Goal: Task Accomplishment & Management: Complete application form

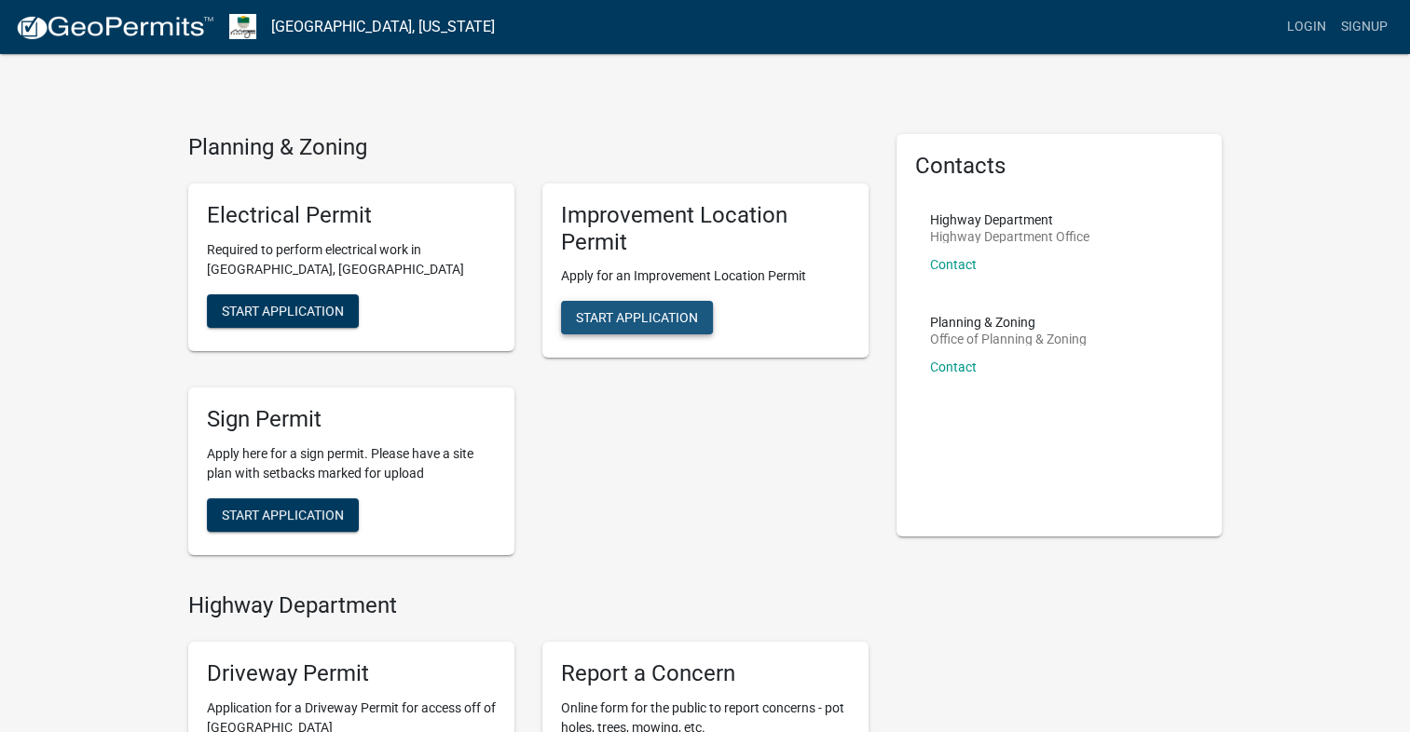
click at [647, 321] on span "Start Application" at bounding box center [637, 317] width 122 height 15
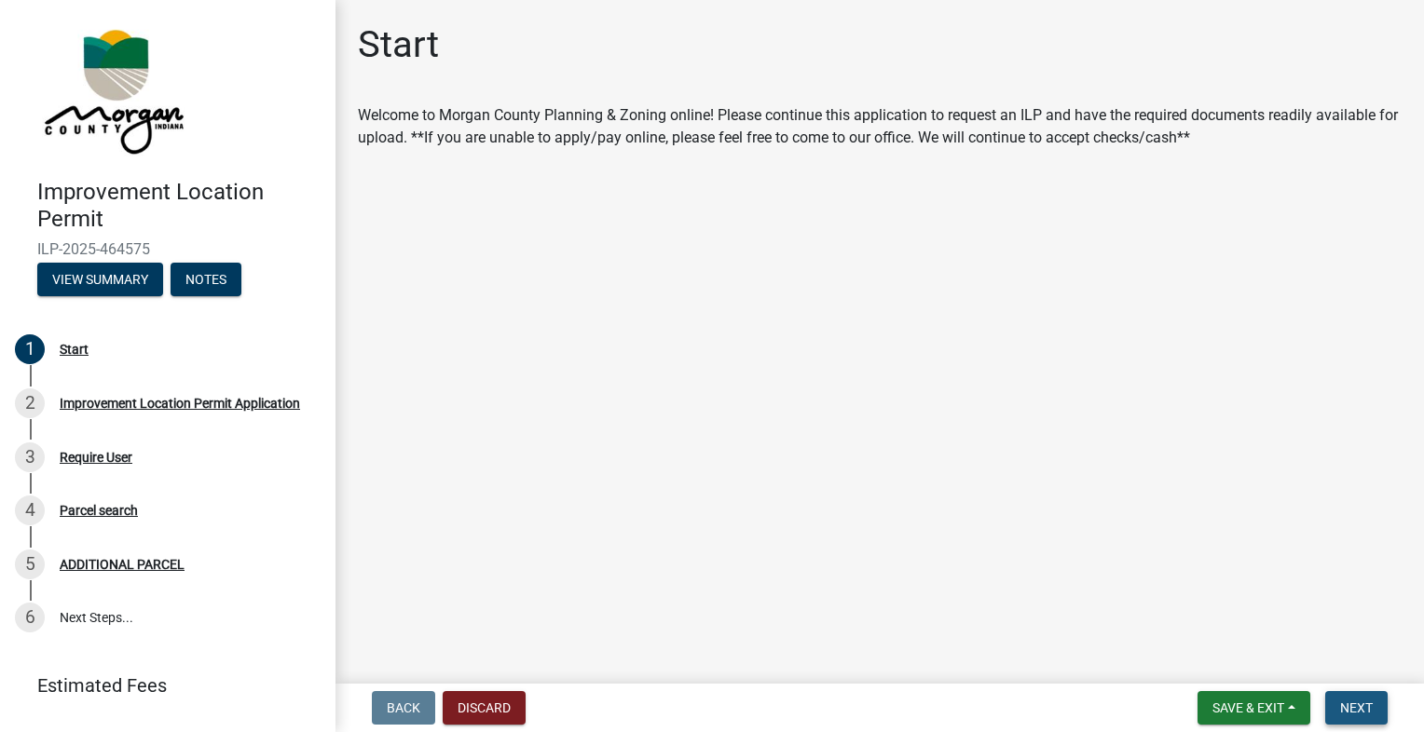
click at [1342, 714] on span "Next" at bounding box center [1356, 708] width 33 height 15
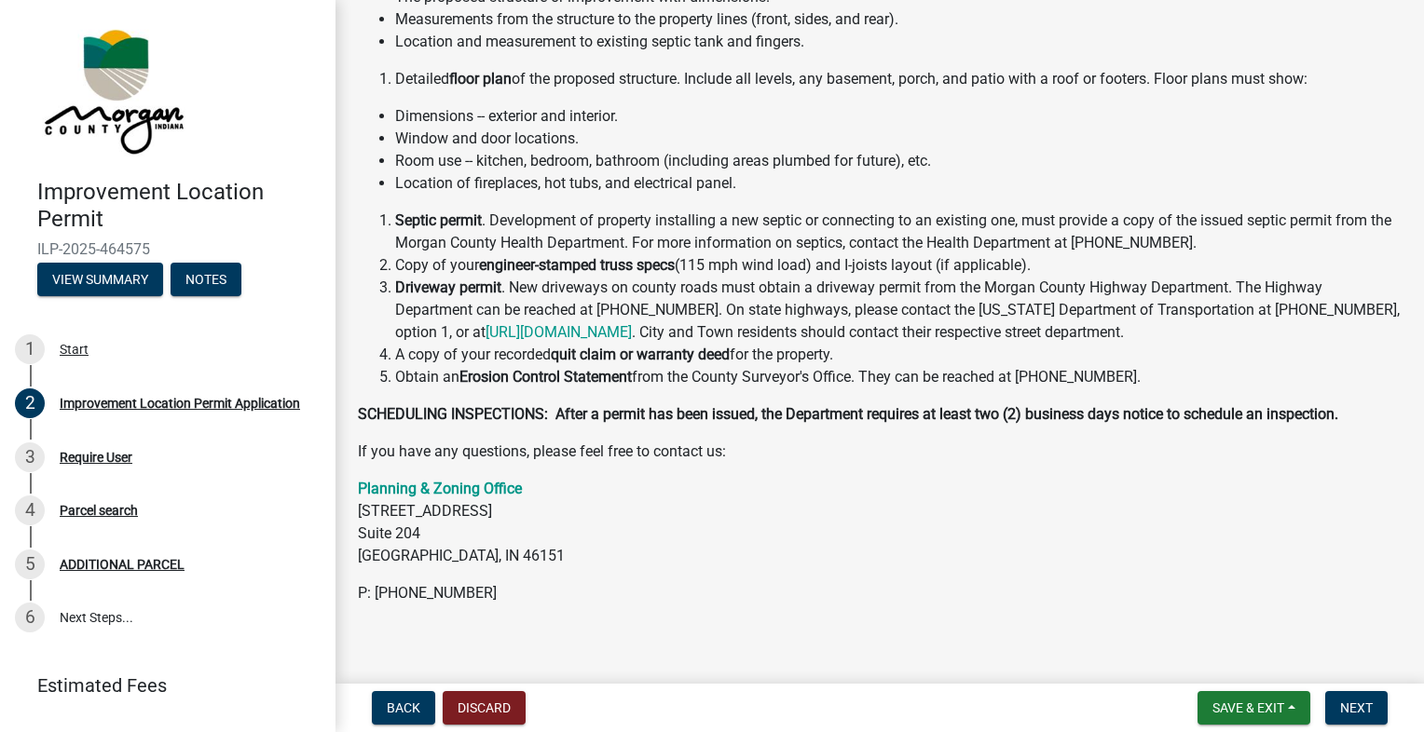
scroll to position [348, 0]
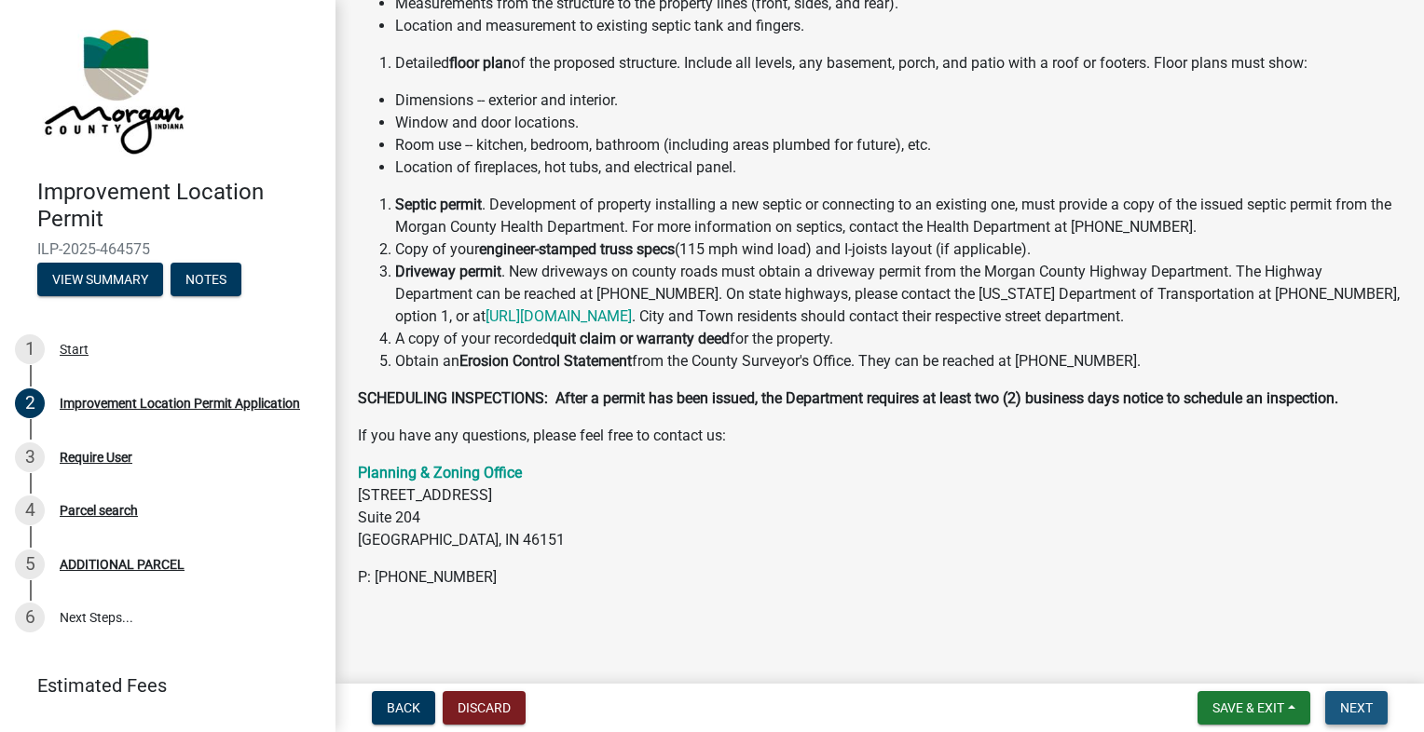
click at [1344, 709] on span "Next" at bounding box center [1356, 708] width 33 height 15
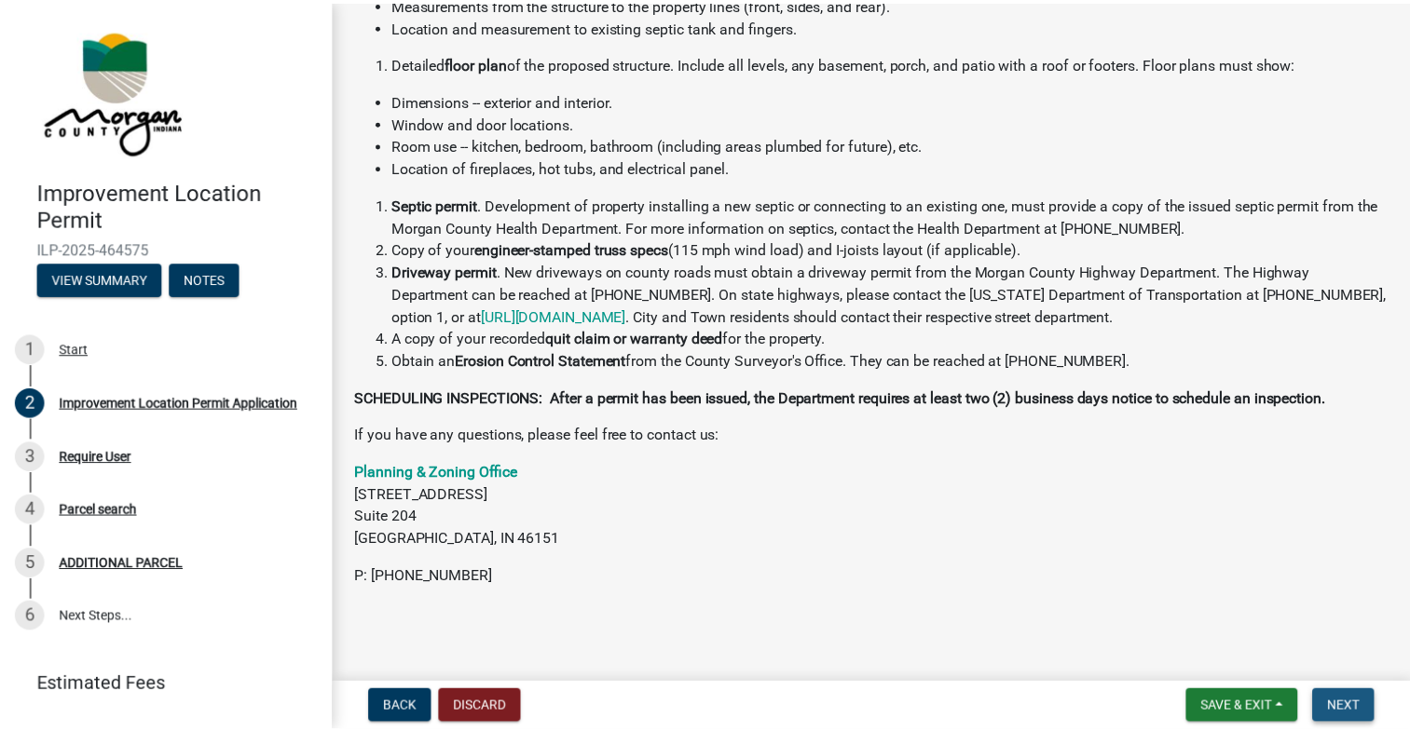
scroll to position [0, 0]
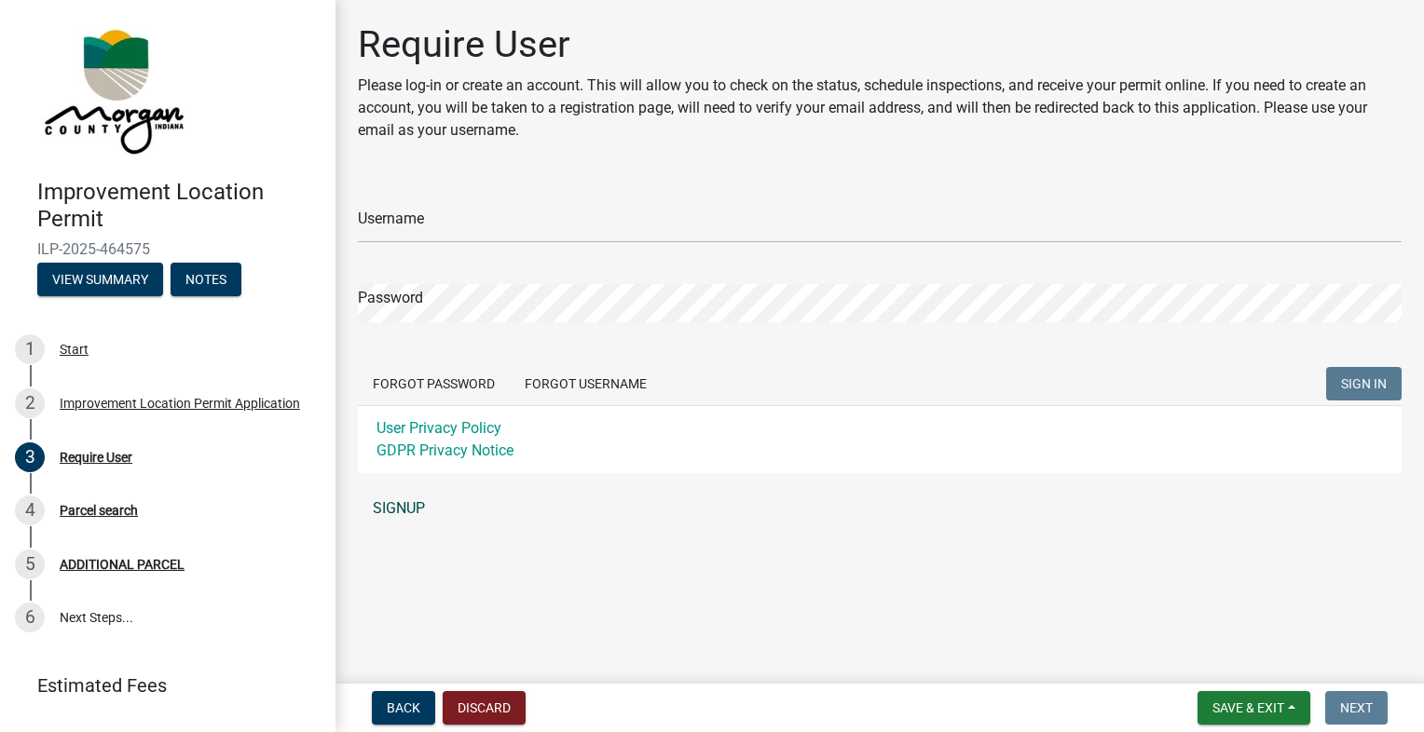
click at [417, 500] on link "SIGNUP" at bounding box center [879, 508] width 1043 height 37
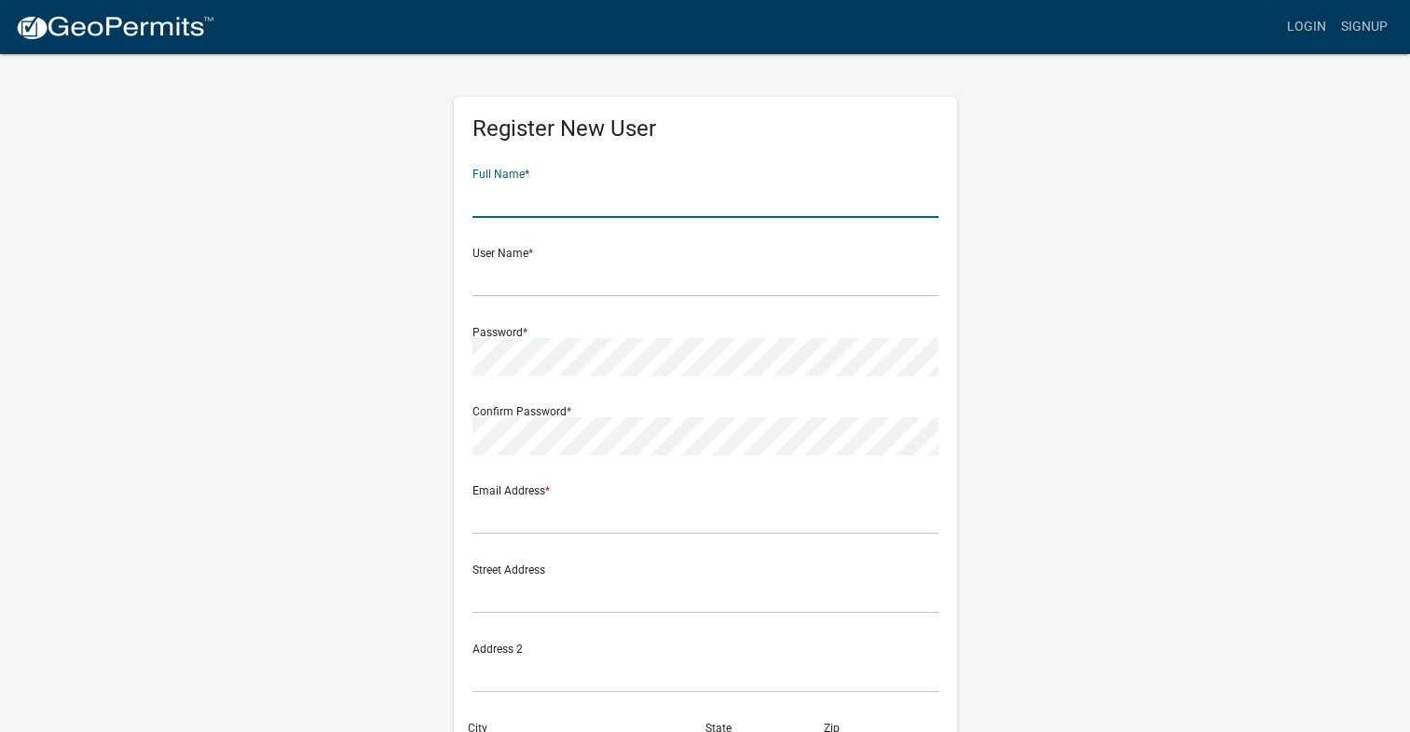
click at [631, 197] on input "text" at bounding box center [705, 199] width 466 height 38
type input "Nicholas Richard Parks"
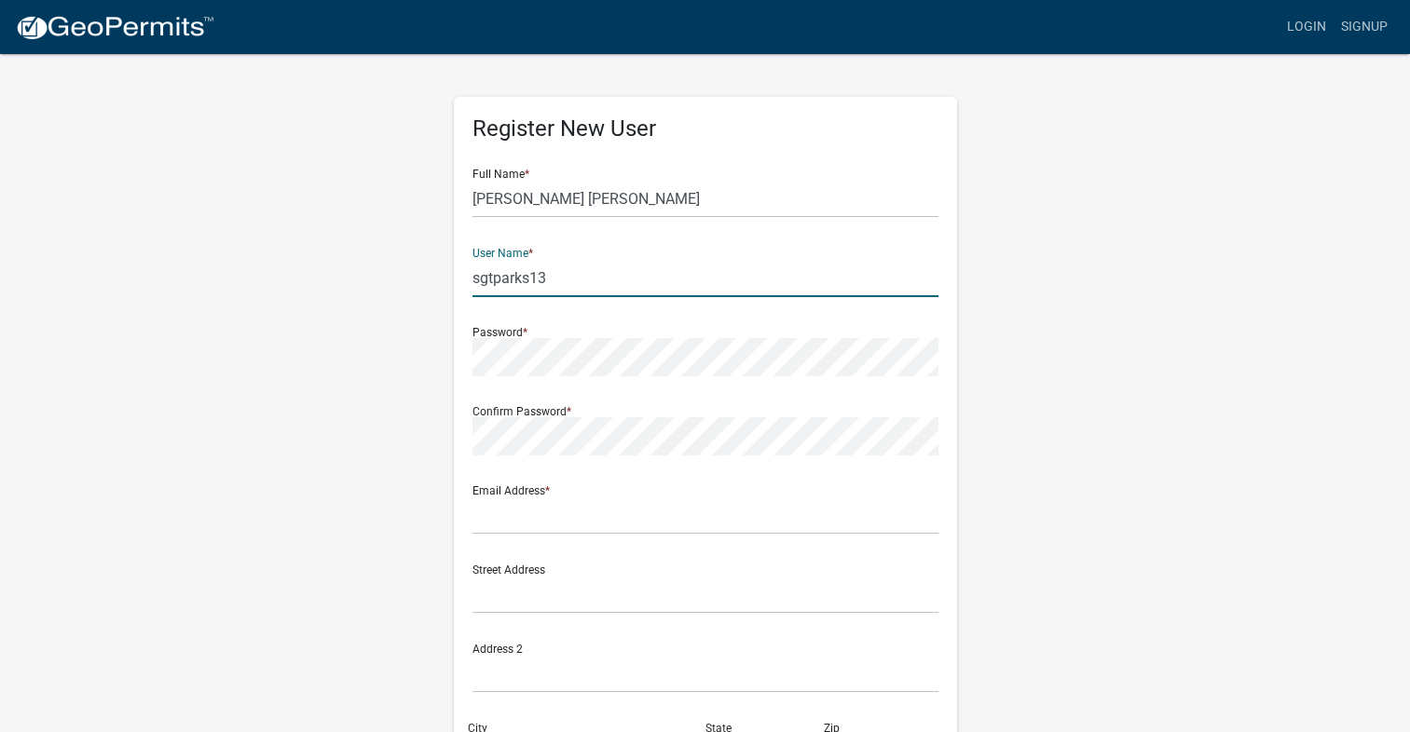
type input "sgtparks13"
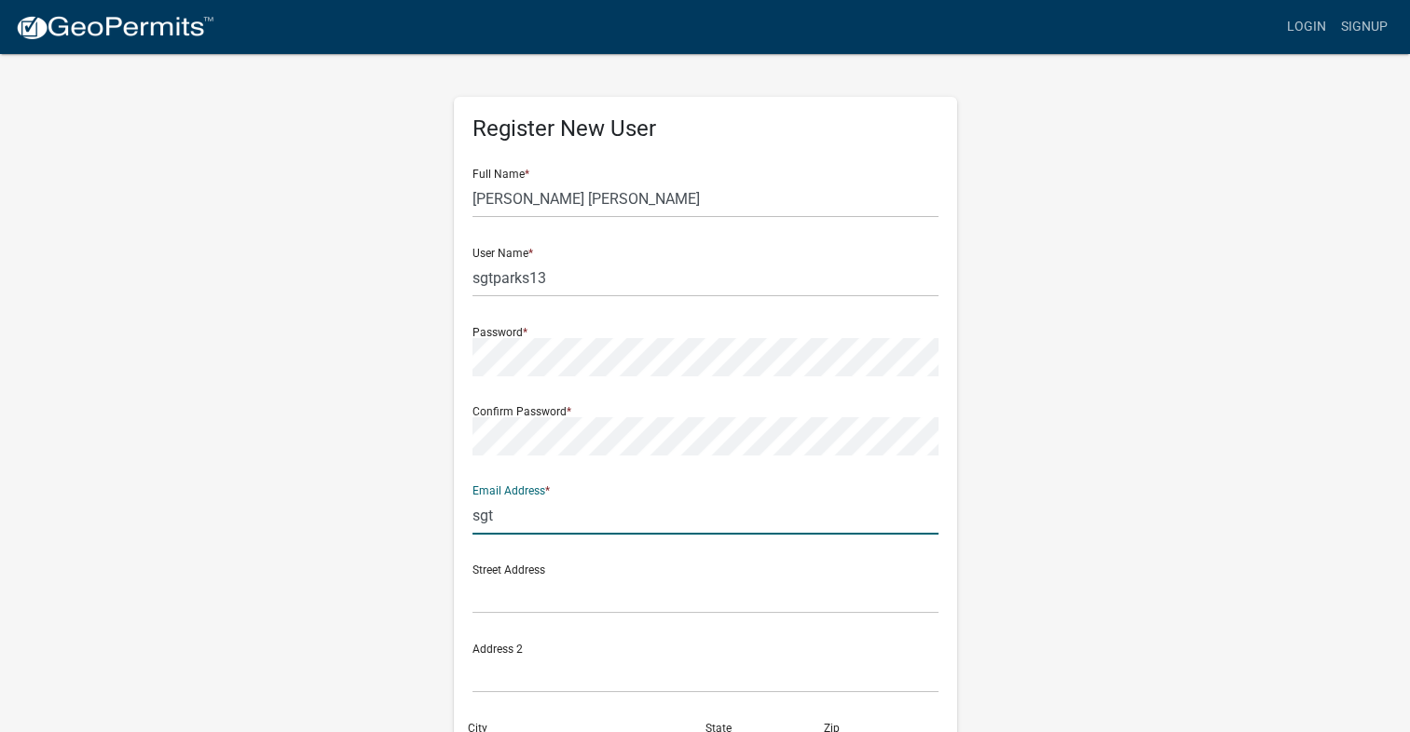
type input "sgtparks13@gmail.com"
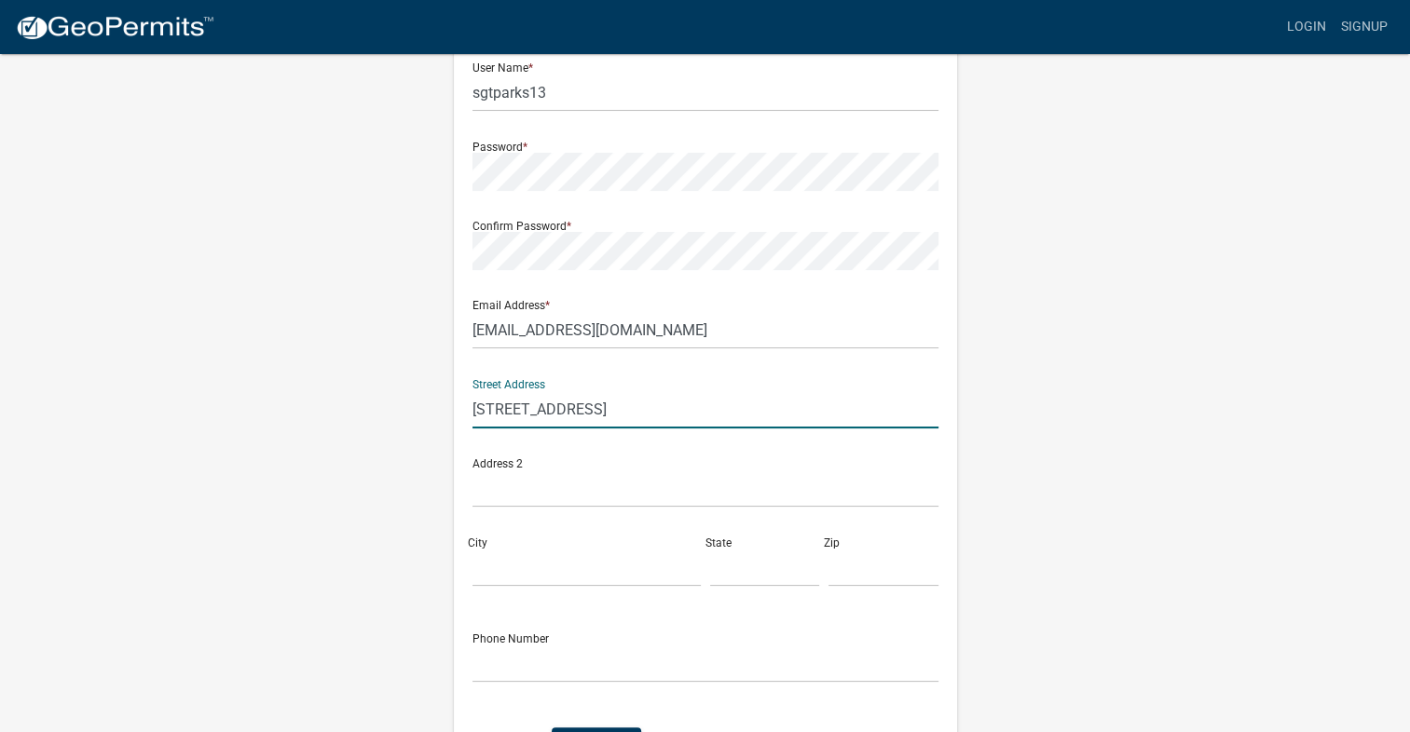
scroll to position [212, 0]
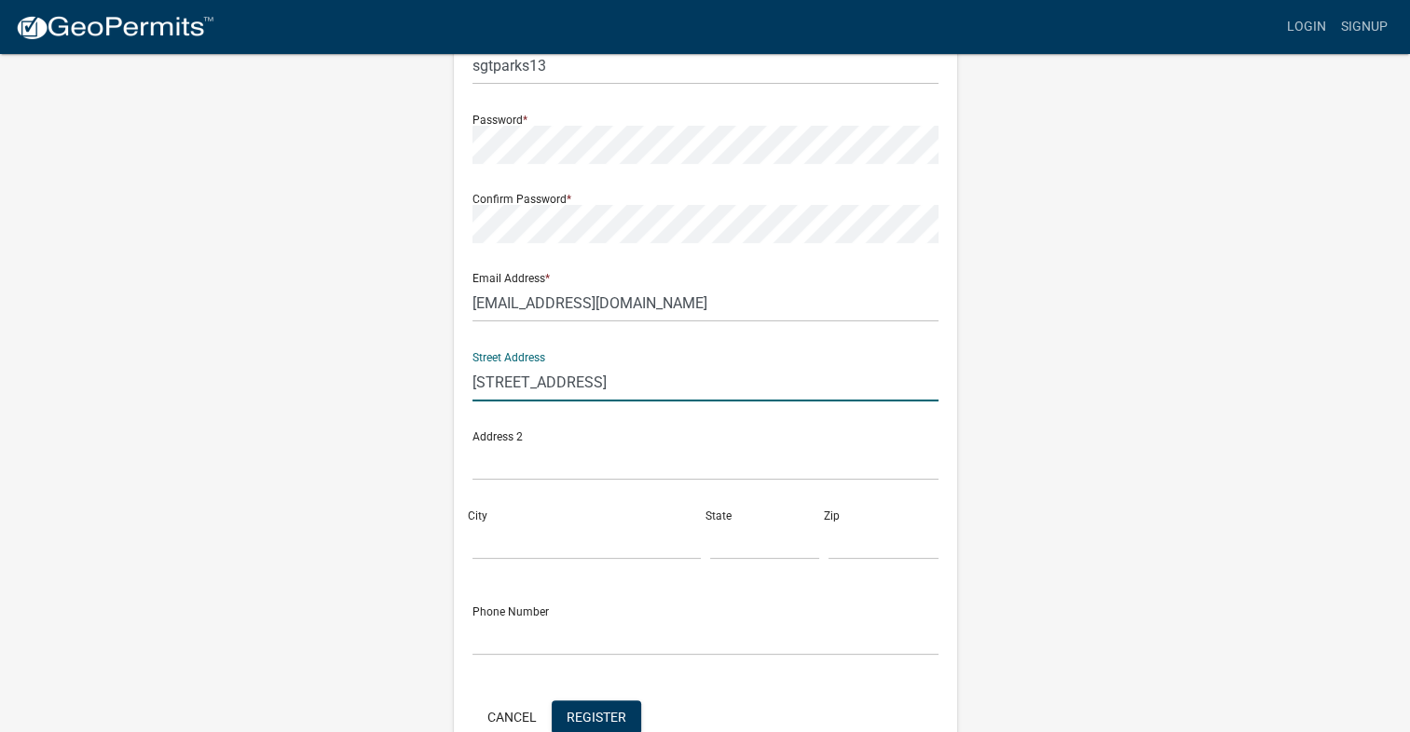
type input "2420 Goose Creek Rd"
click at [580, 544] on input "City" at bounding box center [586, 541] width 228 height 38
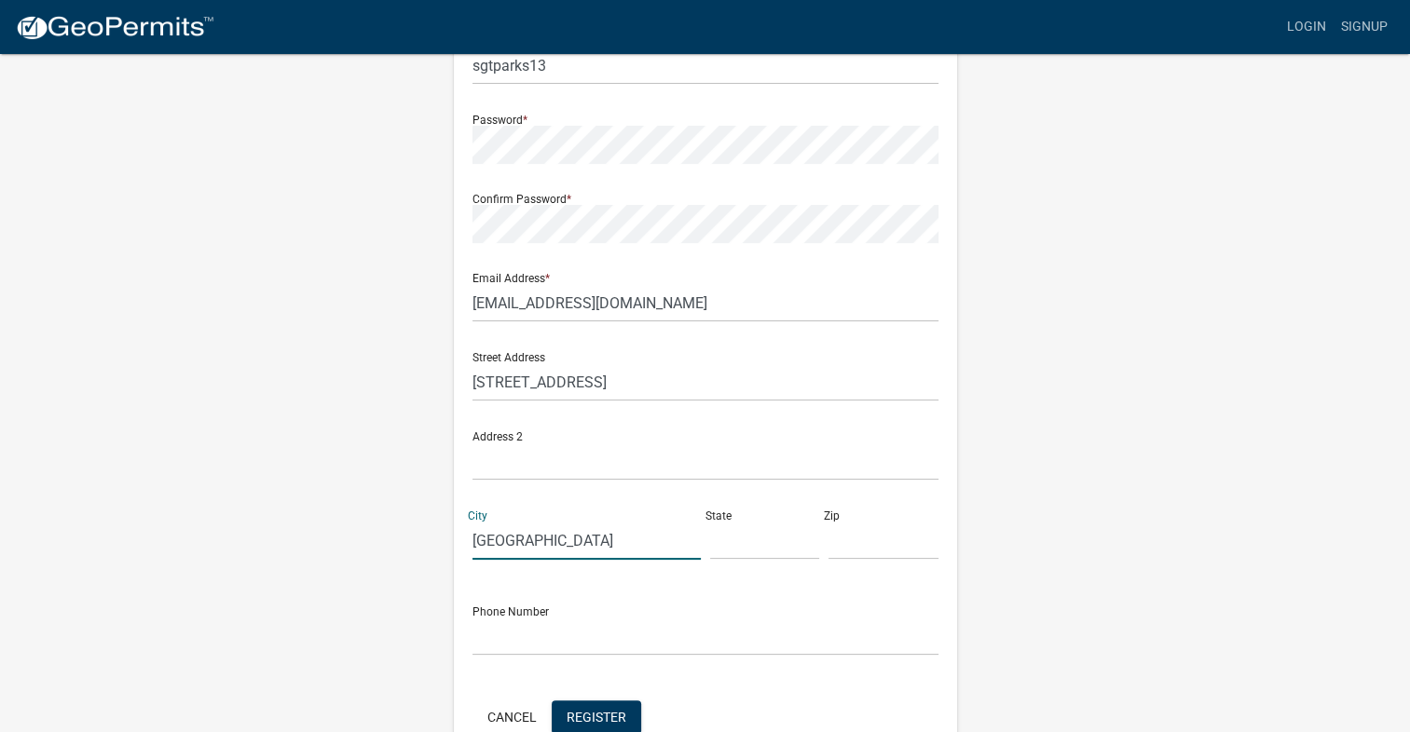
type input "Martinsville"
type input "[US_STATE]"
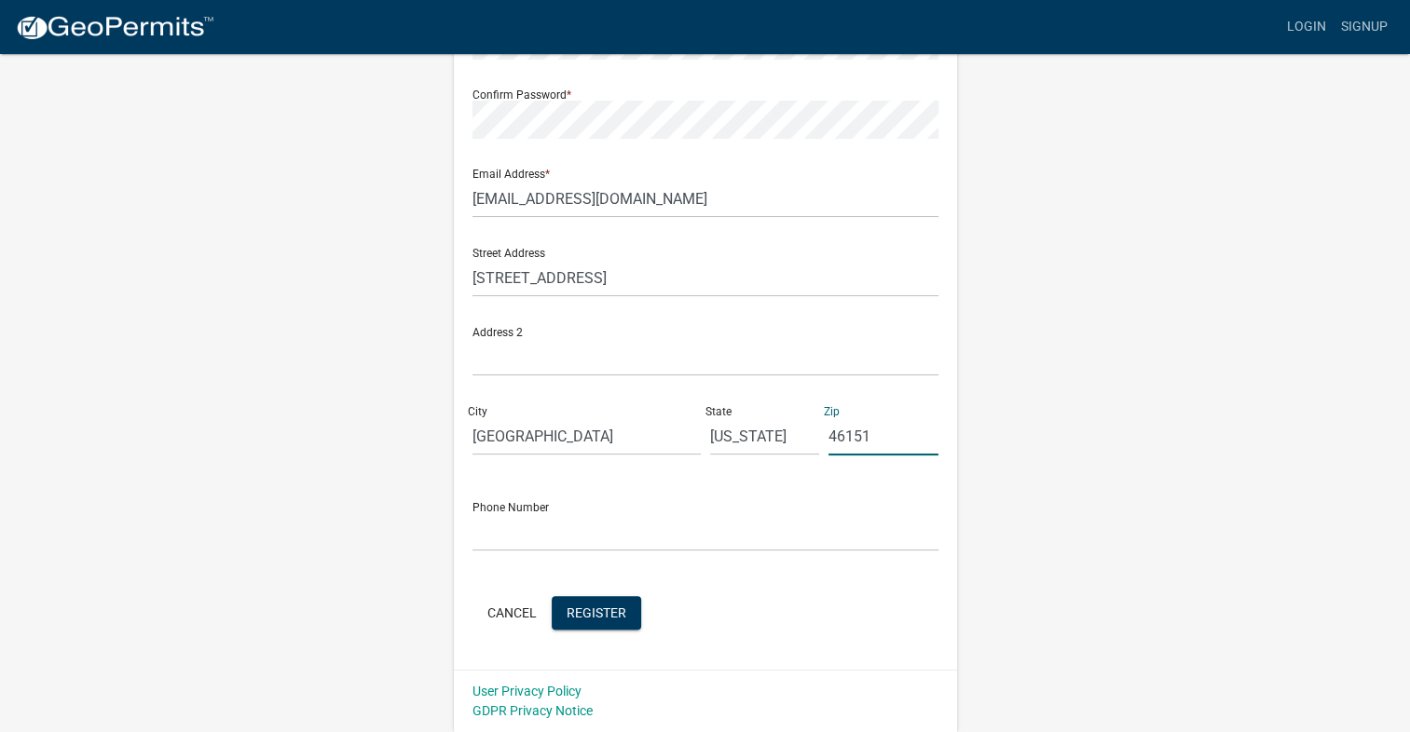
type input "46151"
click at [765, 540] on input "text" at bounding box center [705, 532] width 466 height 38
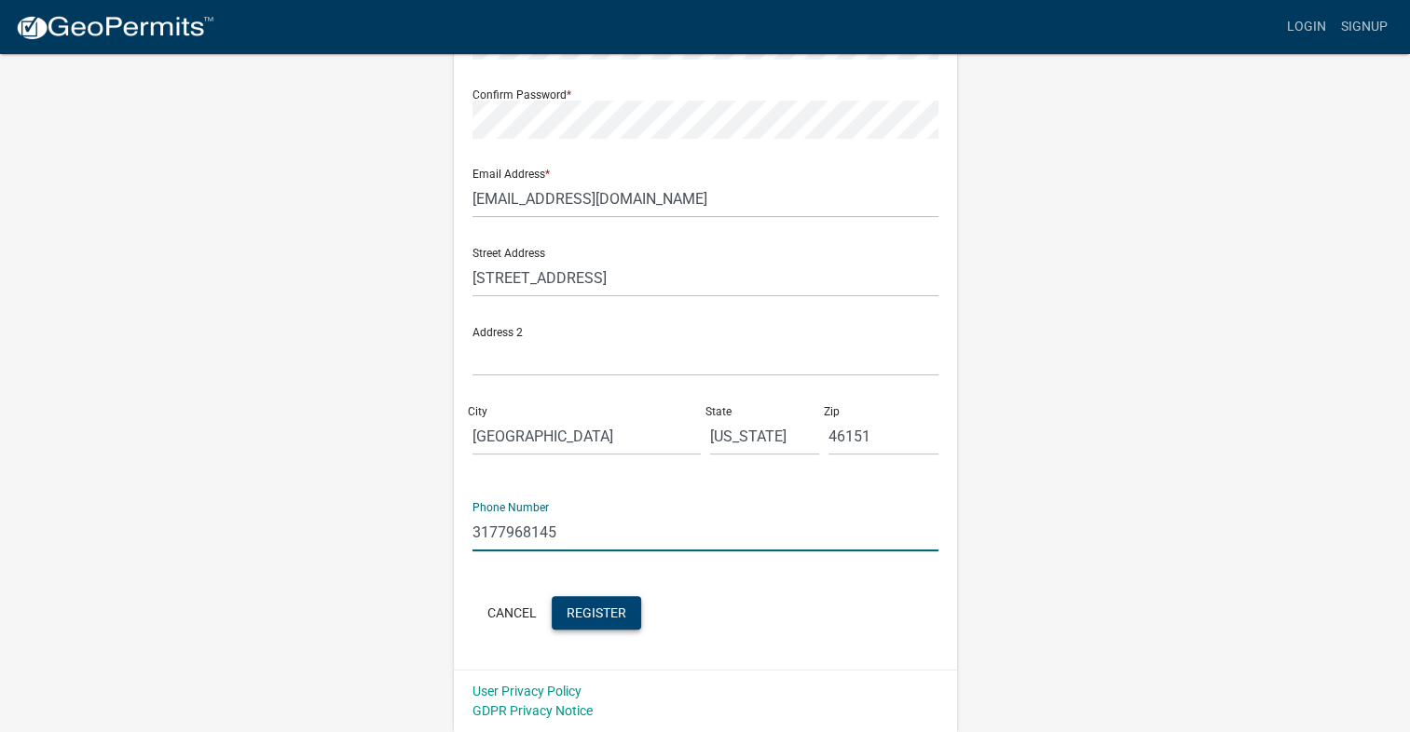
type input "3177968145"
click at [596, 618] on span "Register" at bounding box center [596, 612] width 60 height 15
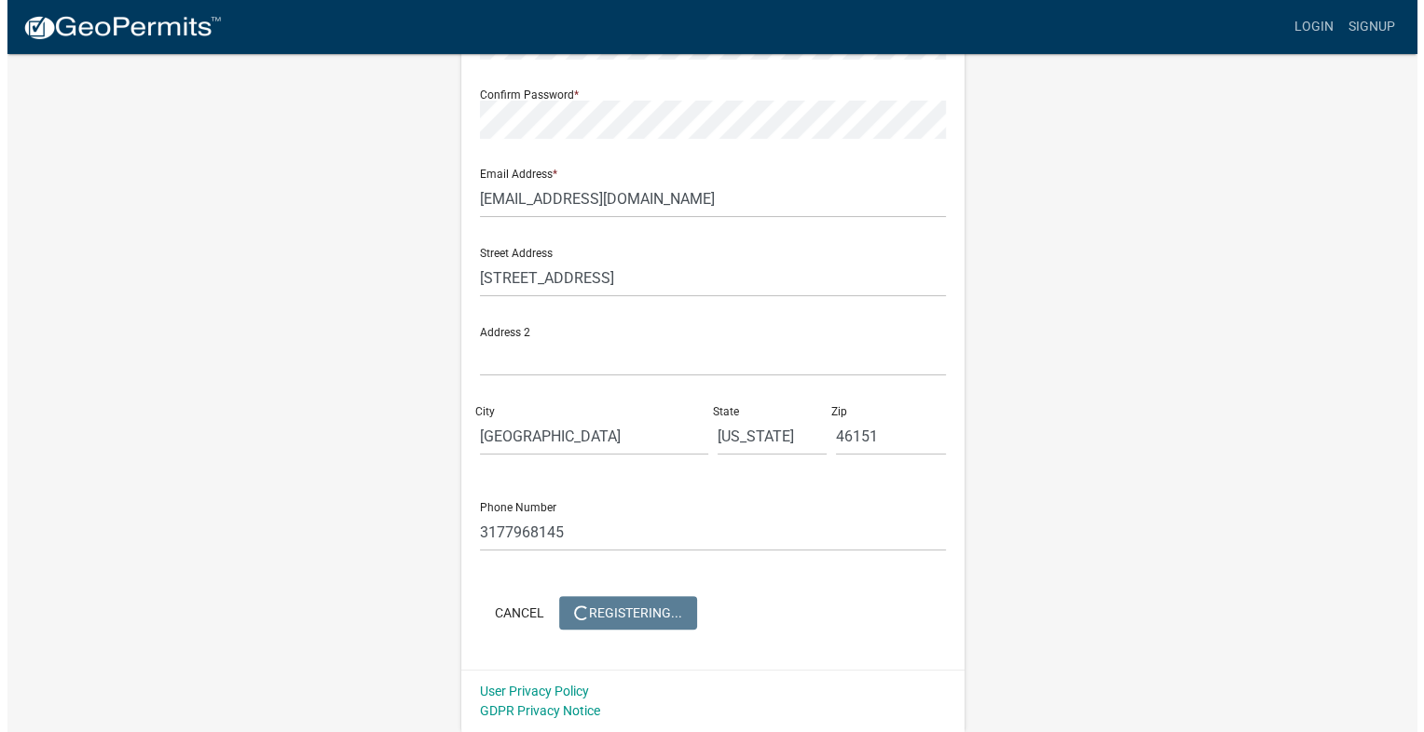
scroll to position [0, 0]
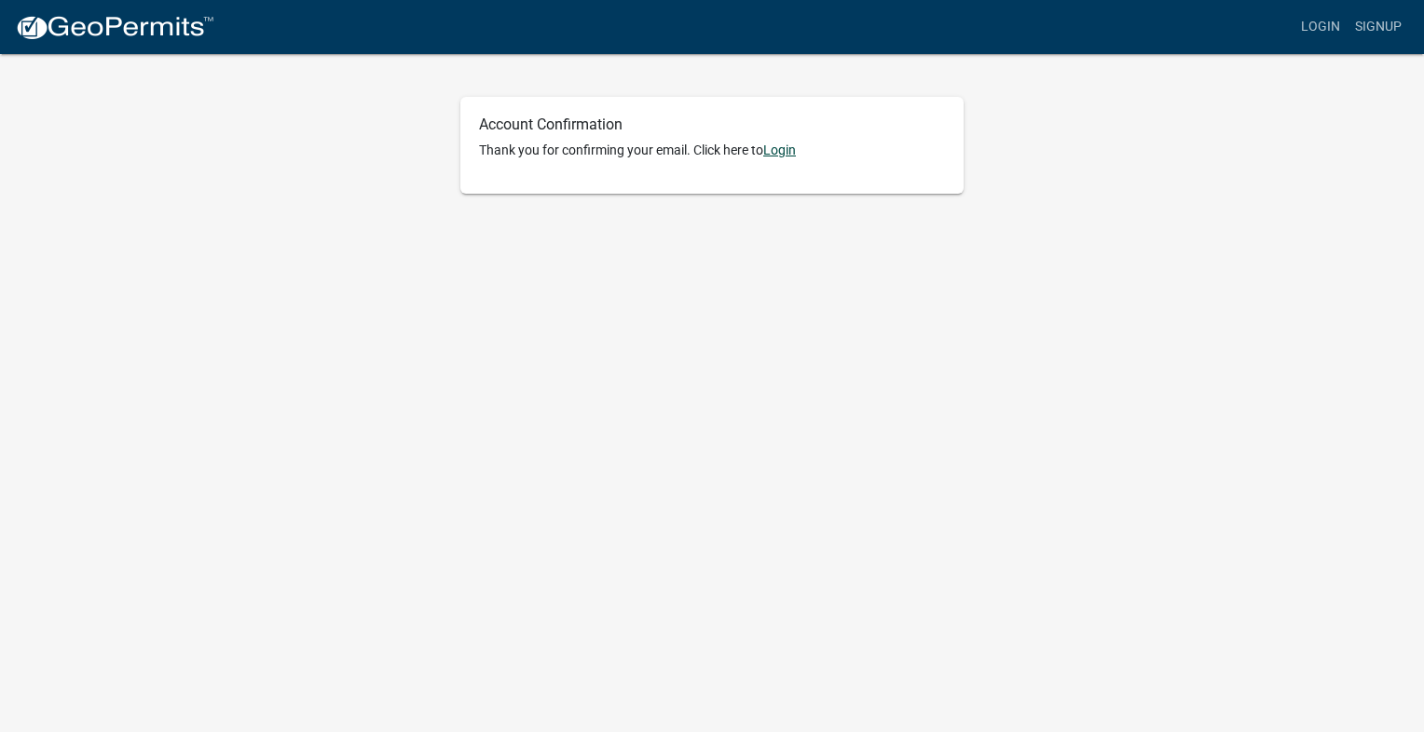
click at [787, 152] on link "Login" at bounding box center [779, 150] width 33 height 15
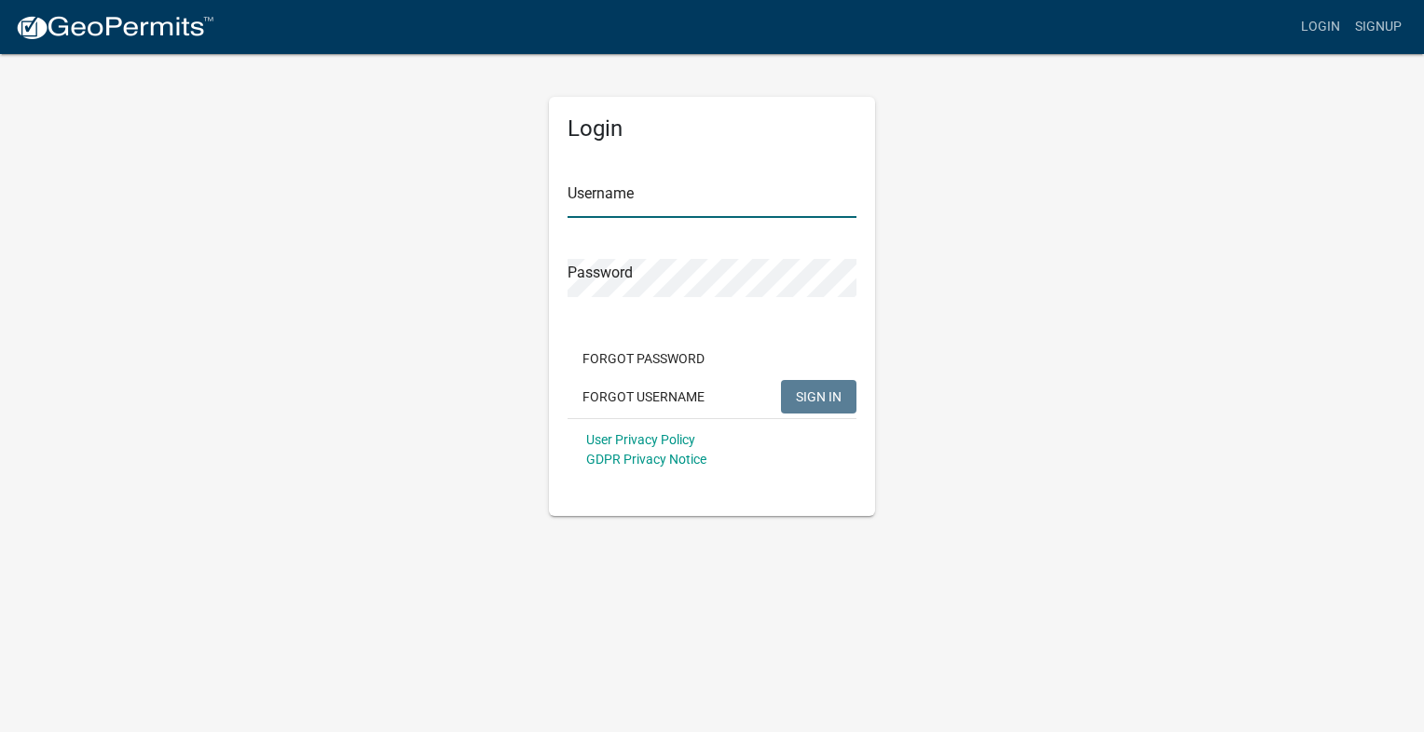
click at [750, 205] on input "Username" at bounding box center [711, 199] width 289 height 38
type input "sgtparks13"
click at [781, 380] on button "SIGN IN" at bounding box center [818, 397] width 75 height 34
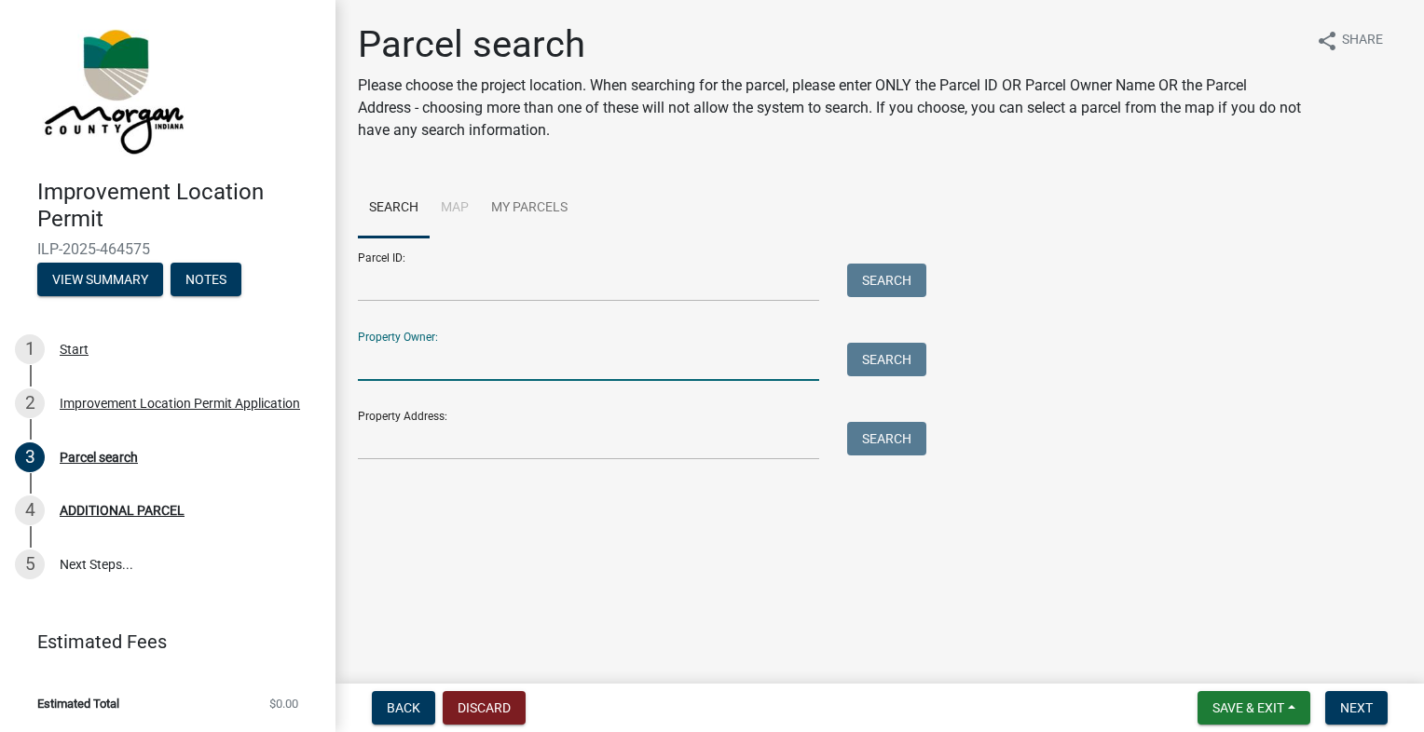
click at [528, 361] on input "Property Owner:" at bounding box center [588, 362] width 461 height 38
type input "[PERSON_NAME] [PERSON_NAME]"
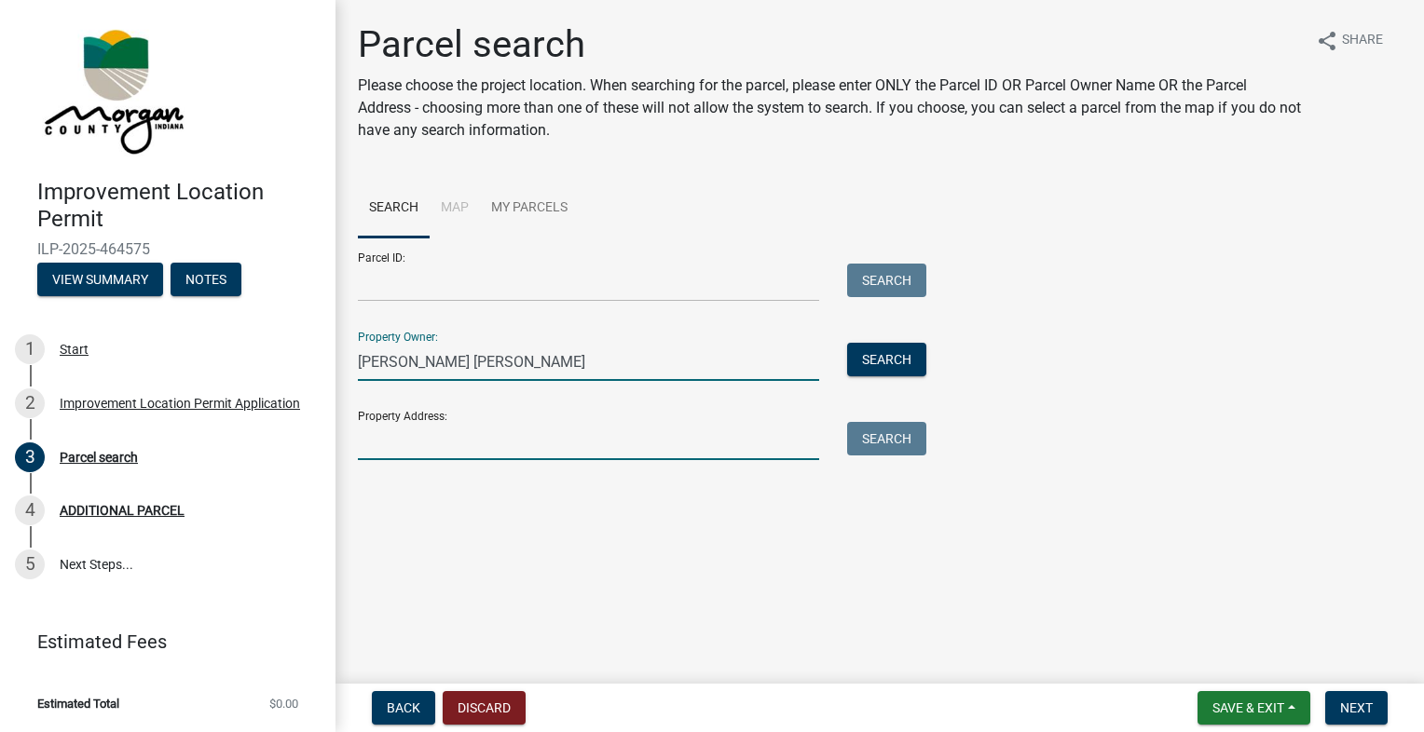
type input "[STREET_ADDRESS]"
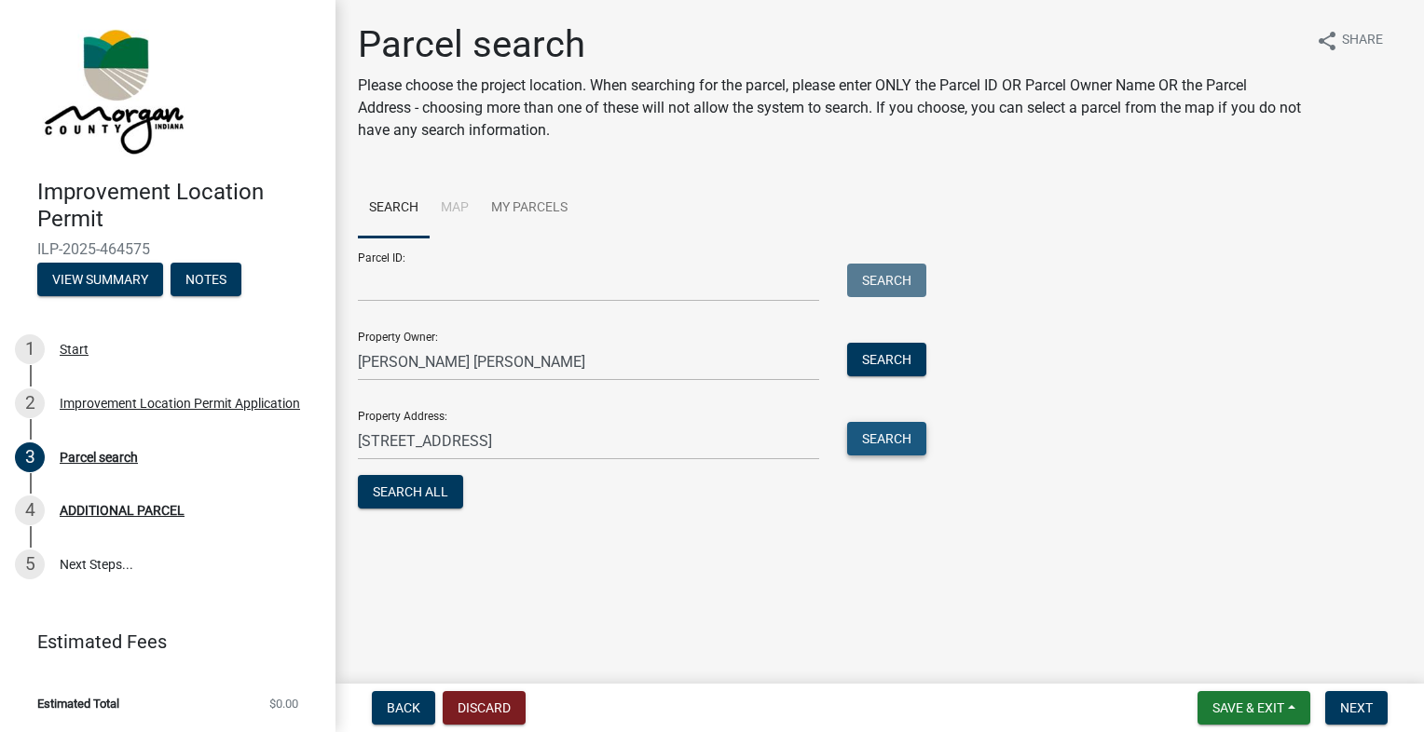
click at [884, 427] on button "Search" at bounding box center [886, 439] width 79 height 34
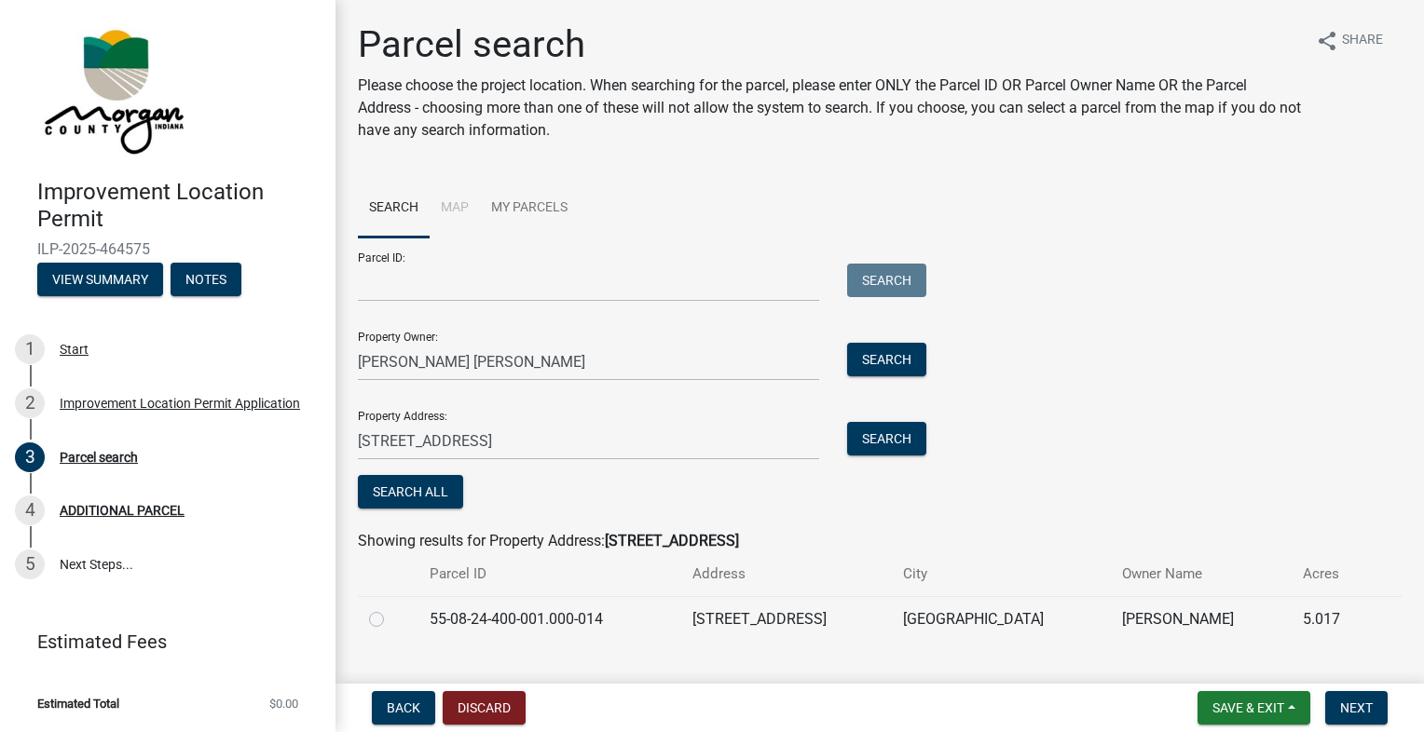
click at [391, 608] on label at bounding box center [391, 608] width 0 height 0
click at [391, 621] on input "radio" at bounding box center [397, 614] width 12 height 12
radio input "true"
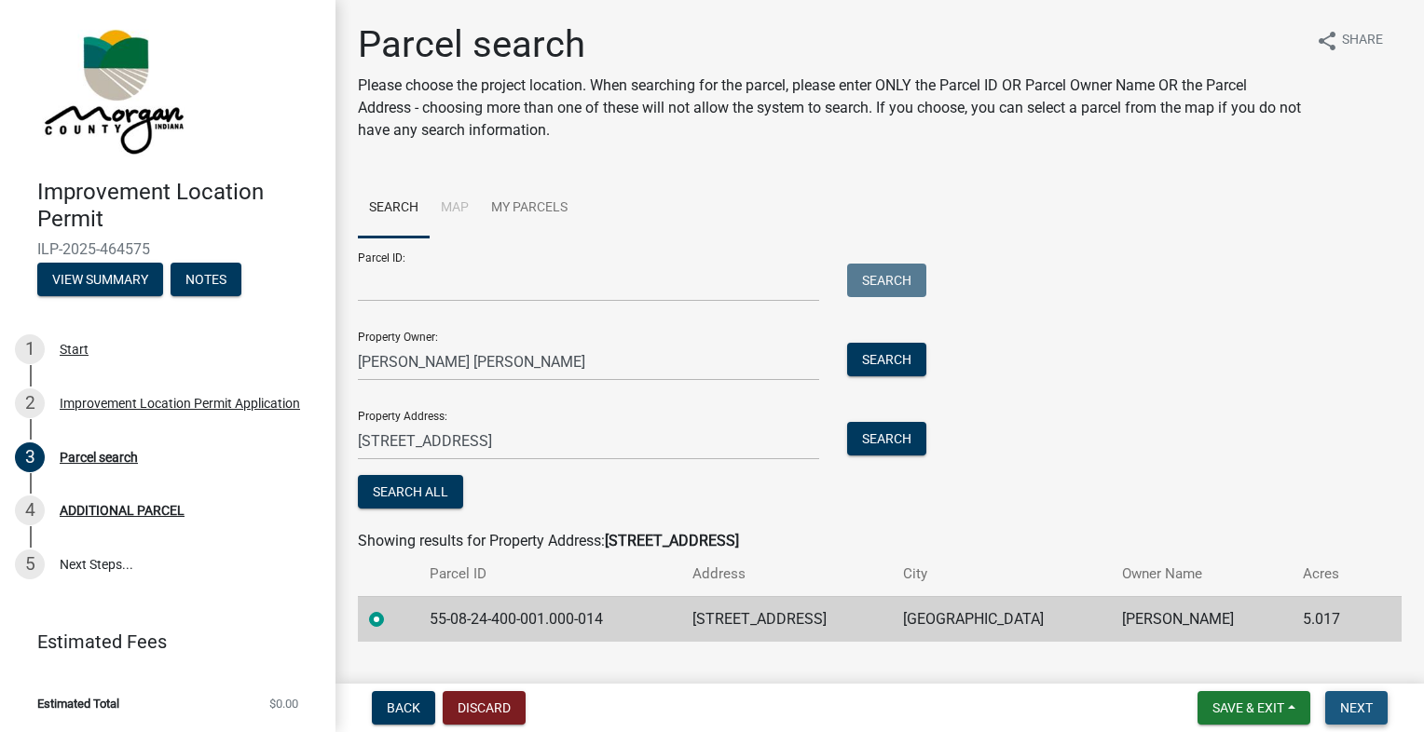
click at [1343, 705] on span "Next" at bounding box center [1356, 708] width 33 height 15
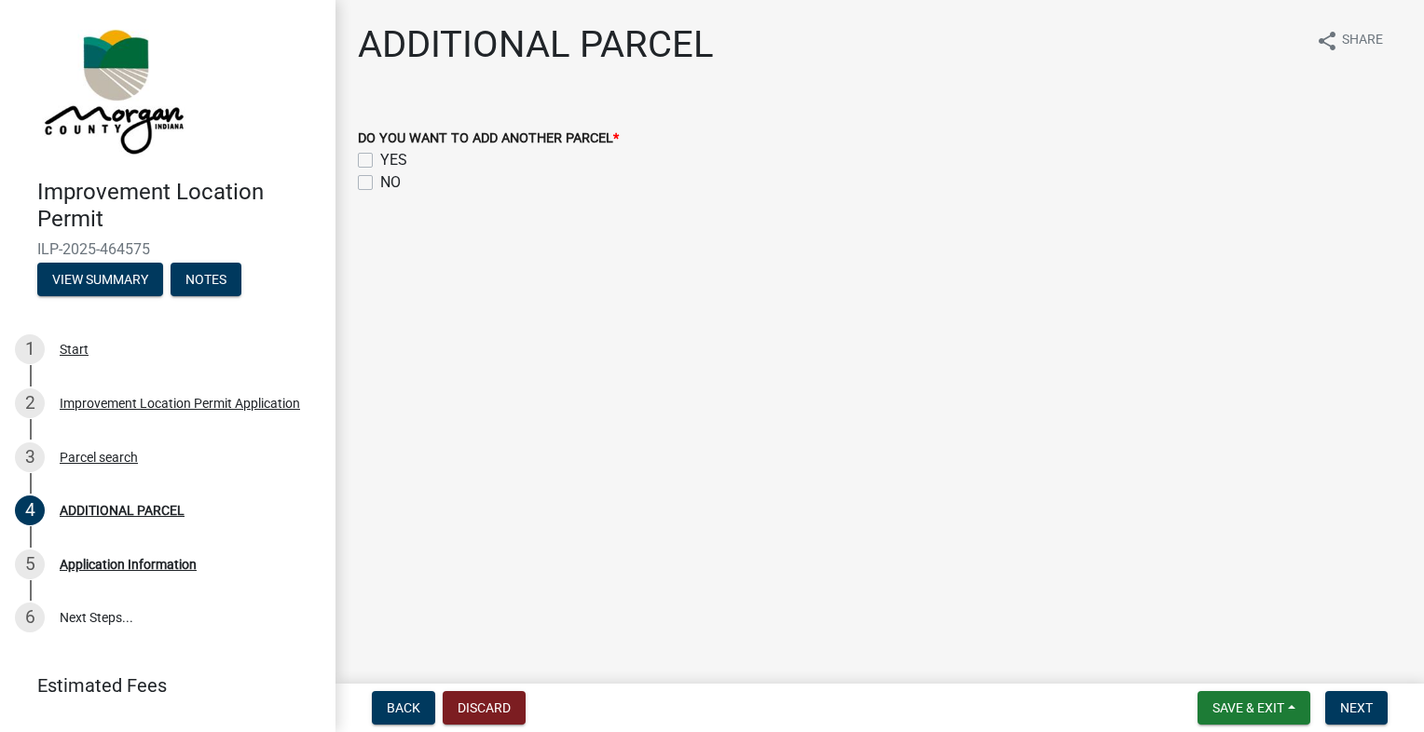
click at [380, 184] on label "NO" at bounding box center [390, 182] width 20 height 22
click at [380, 184] on input "NO" at bounding box center [386, 177] width 12 height 12
checkbox input "true"
checkbox input "false"
checkbox input "true"
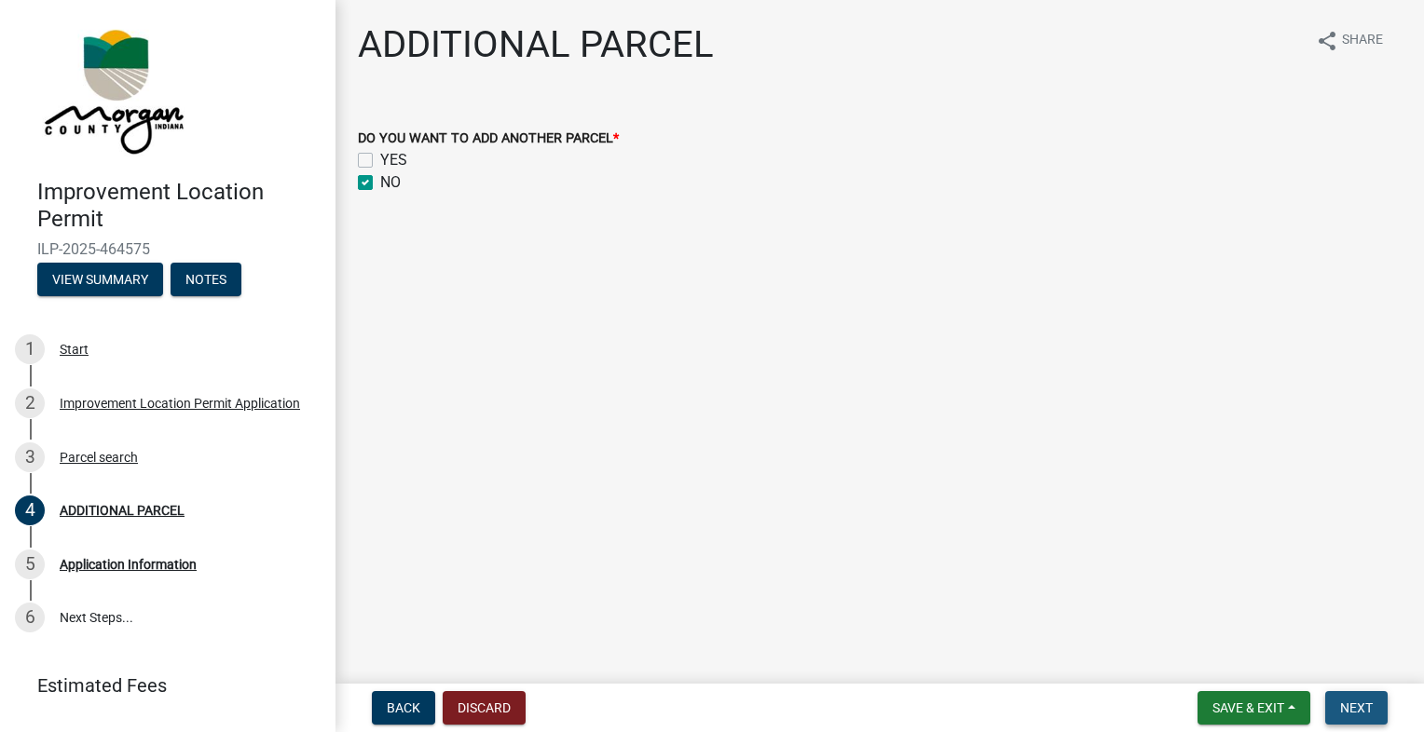
click at [1348, 709] on span "Next" at bounding box center [1356, 708] width 33 height 15
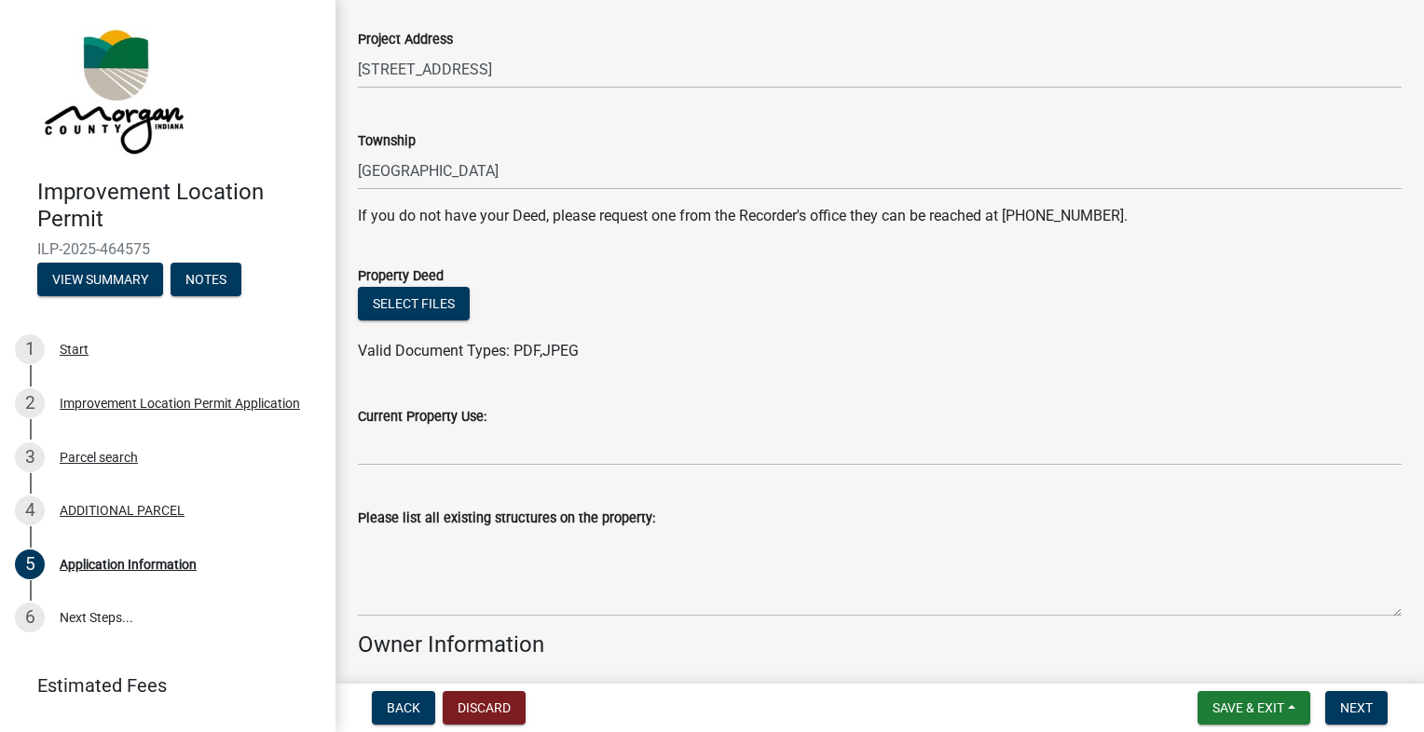
scroll to position [280, 0]
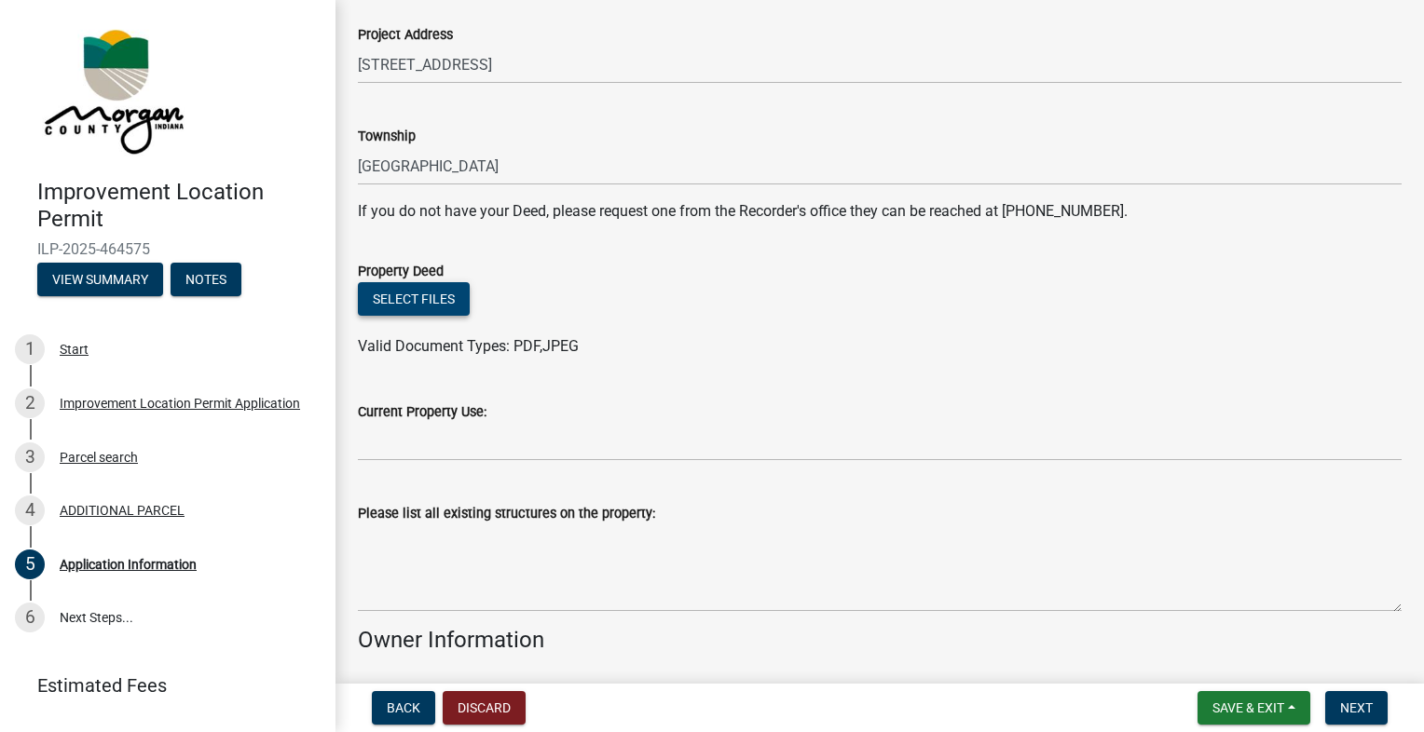
click at [442, 299] on button "Select files" at bounding box center [414, 299] width 112 height 34
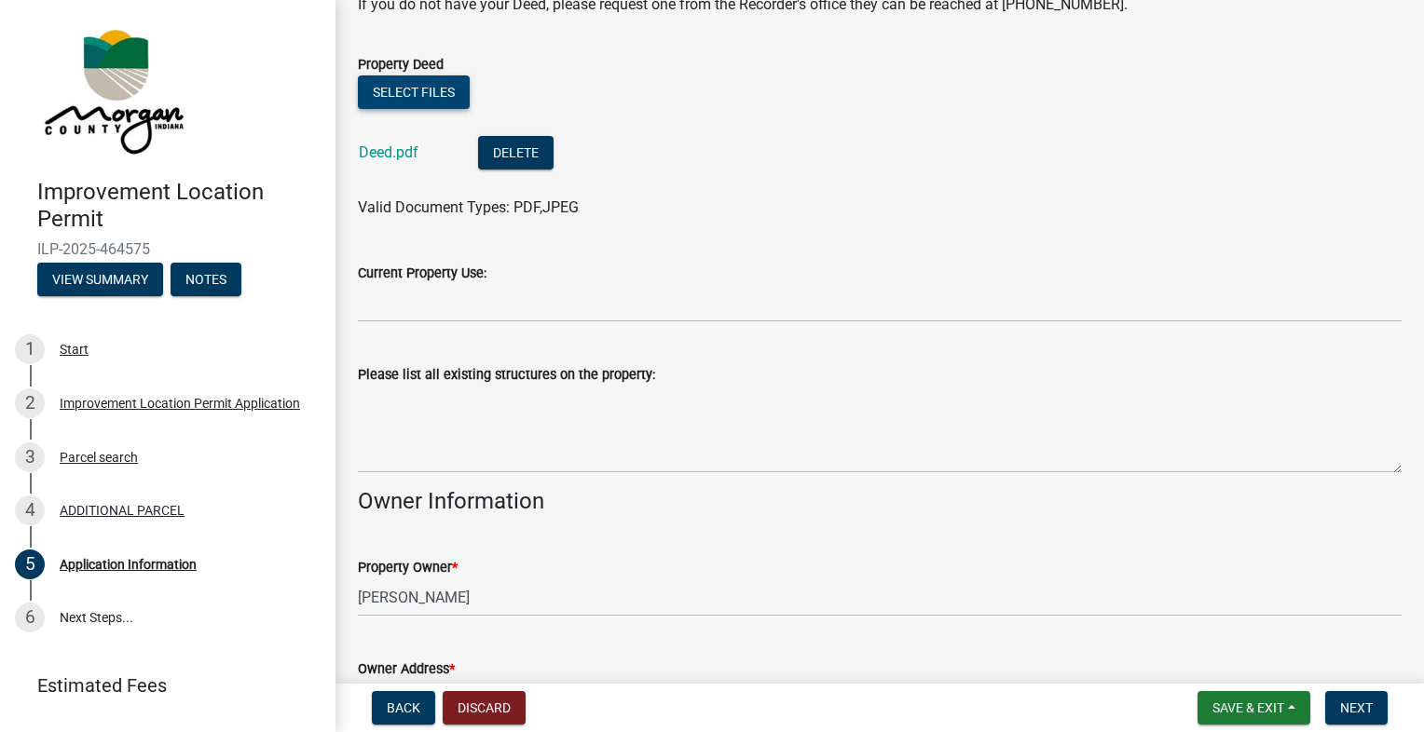
scroll to position [502, 0]
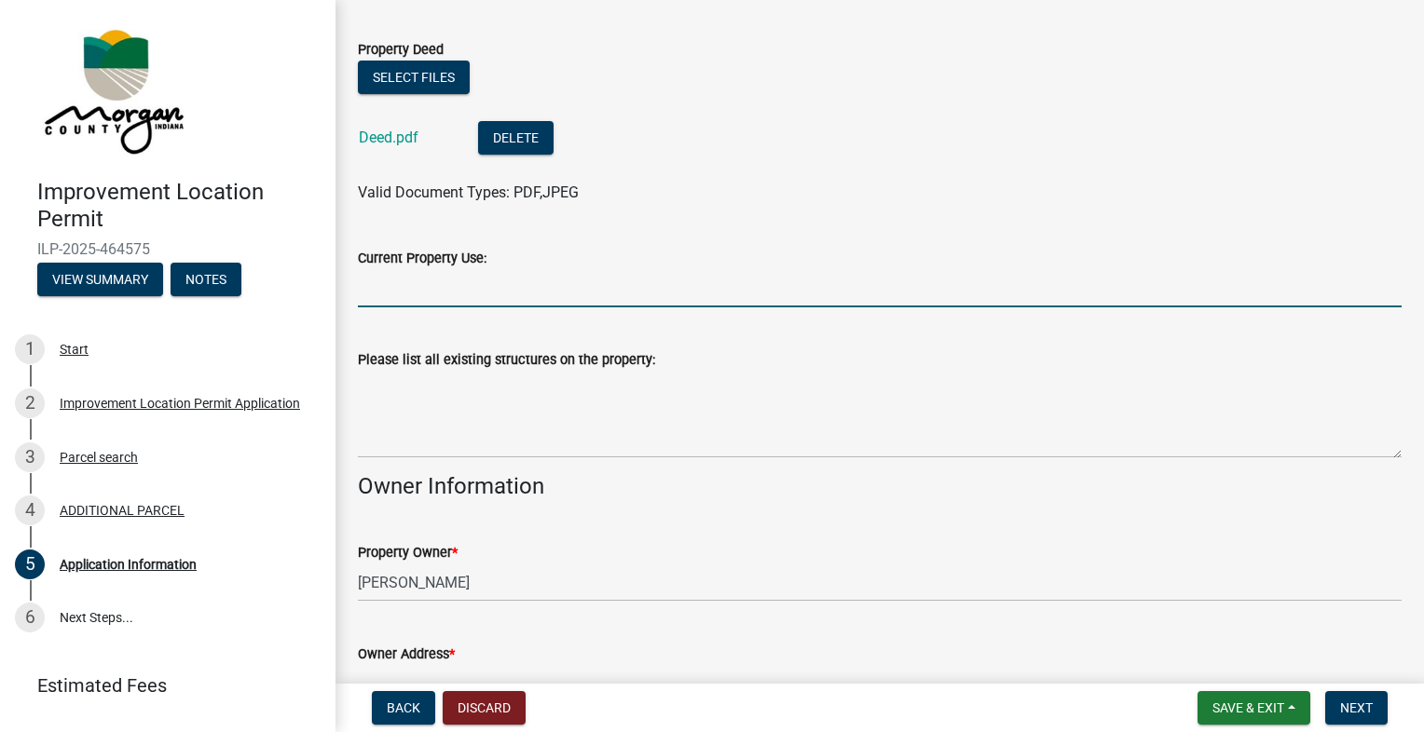
click at [824, 289] on input "Current Property Use:" at bounding box center [879, 288] width 1043 height 38
type input "Residential"
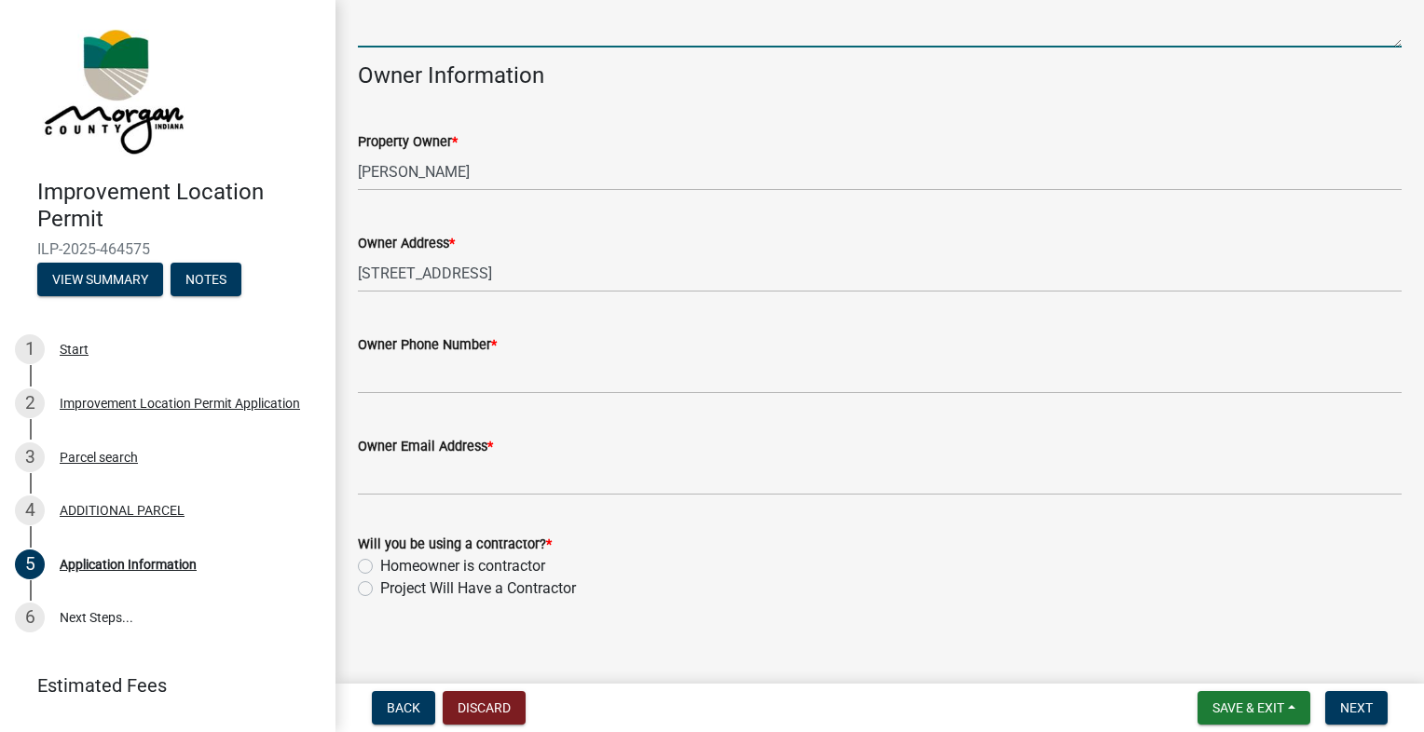
scroll to position [926, 0]
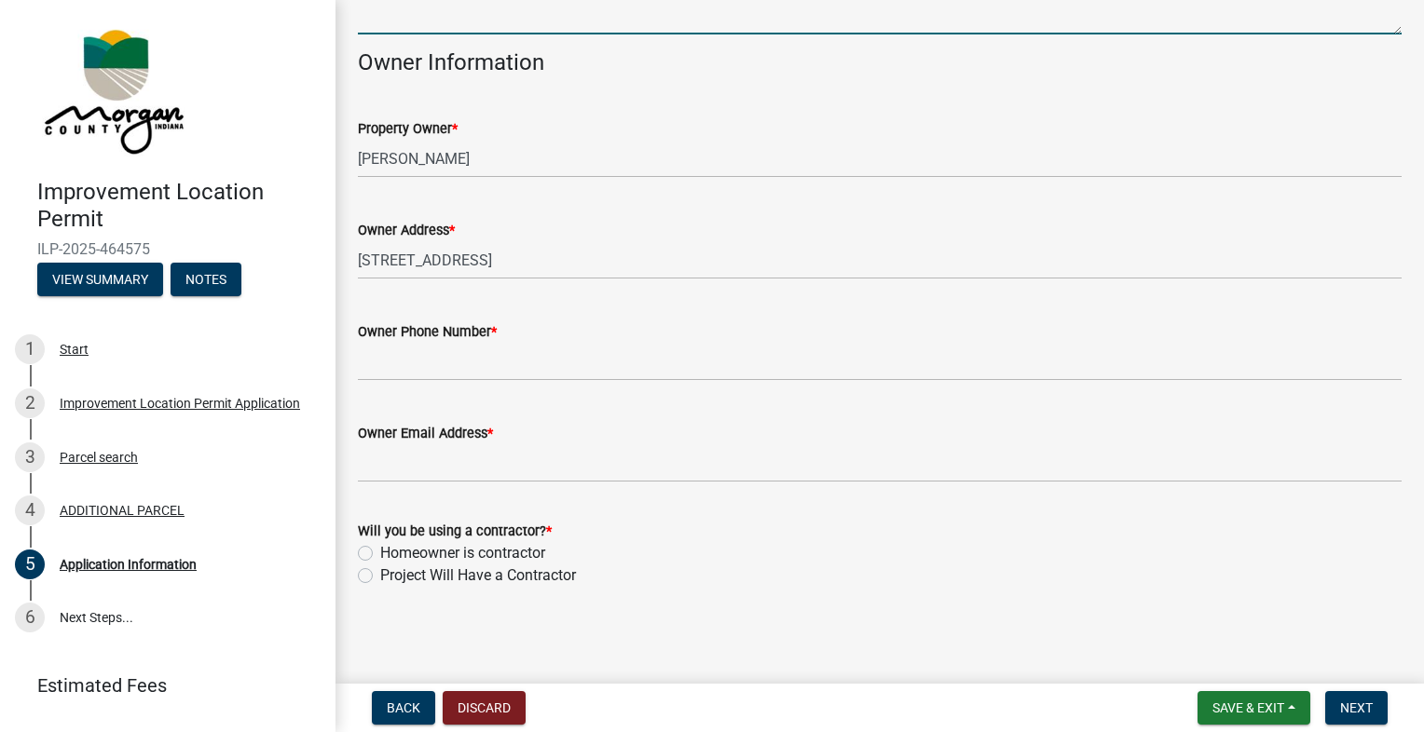
type textarea "House Pole Barn"
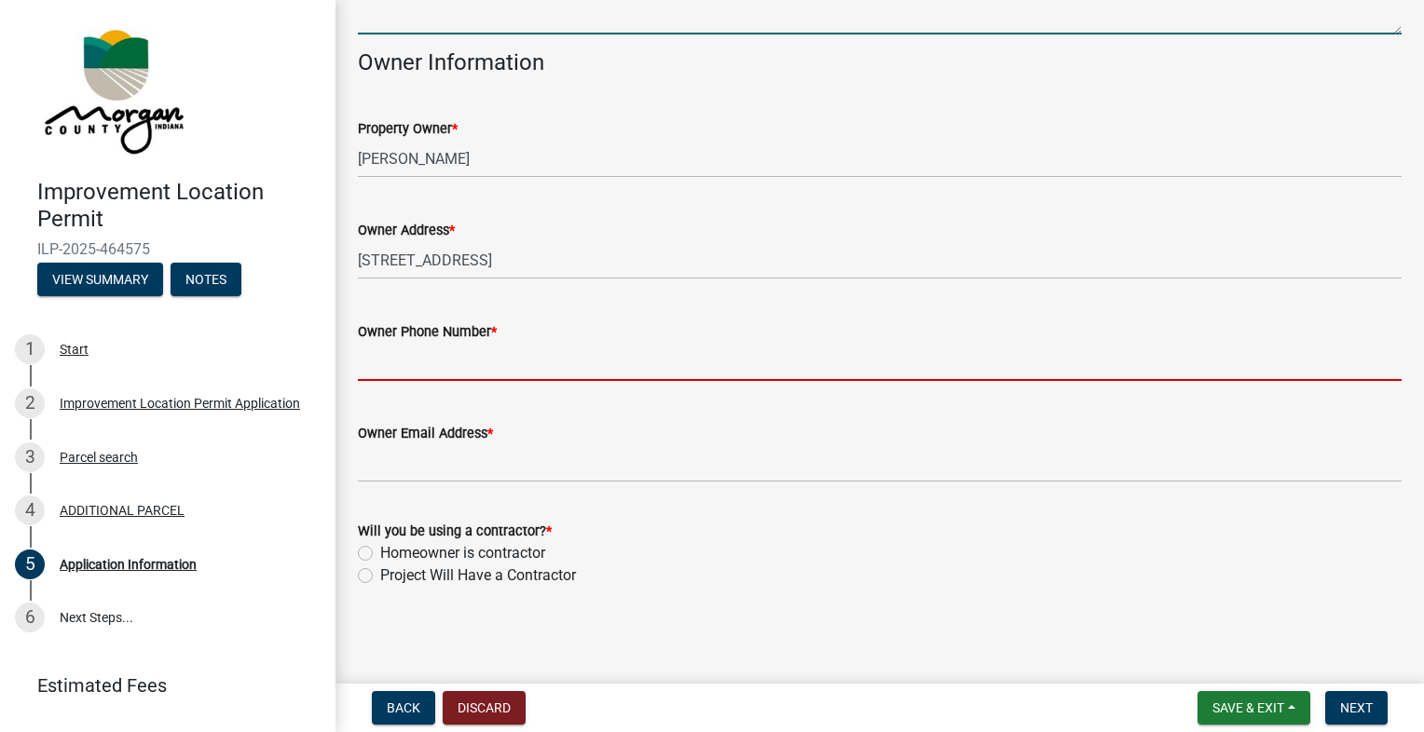
click at [779, 367] on input "Owner Phone Number *" at bounding box center [879, 362] width 1043 height 38
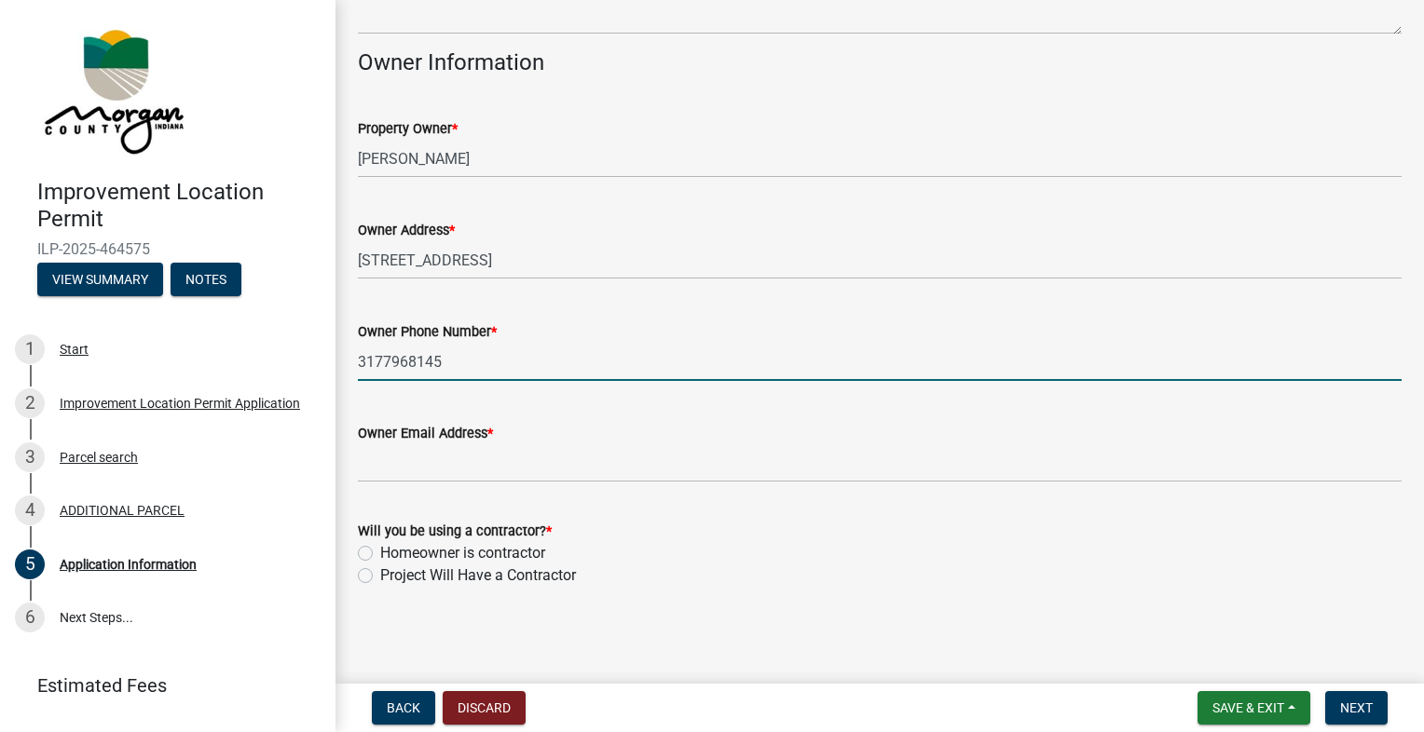
type input "3177968145"
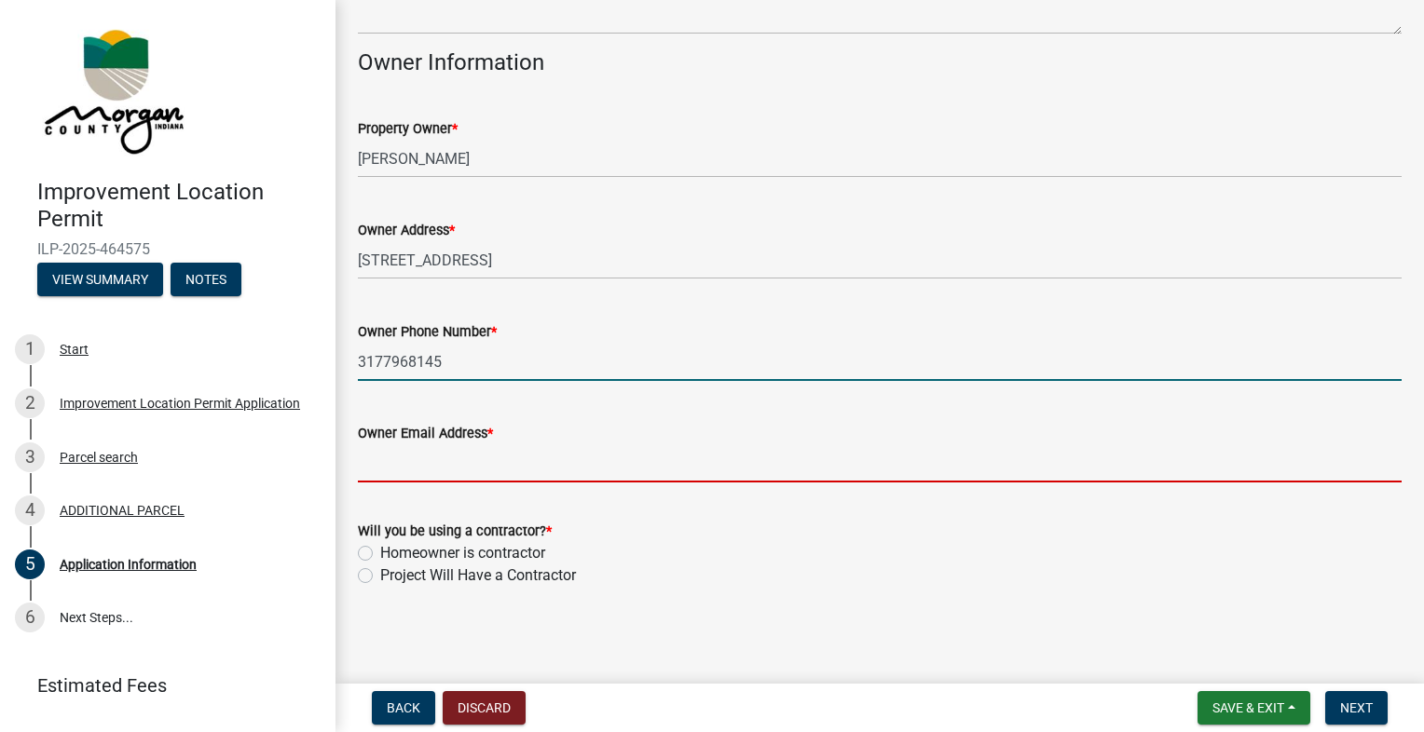
click at [760, 451] on input "Owner Email Address *" at bounding box center [879, 463] width 1043 height 38
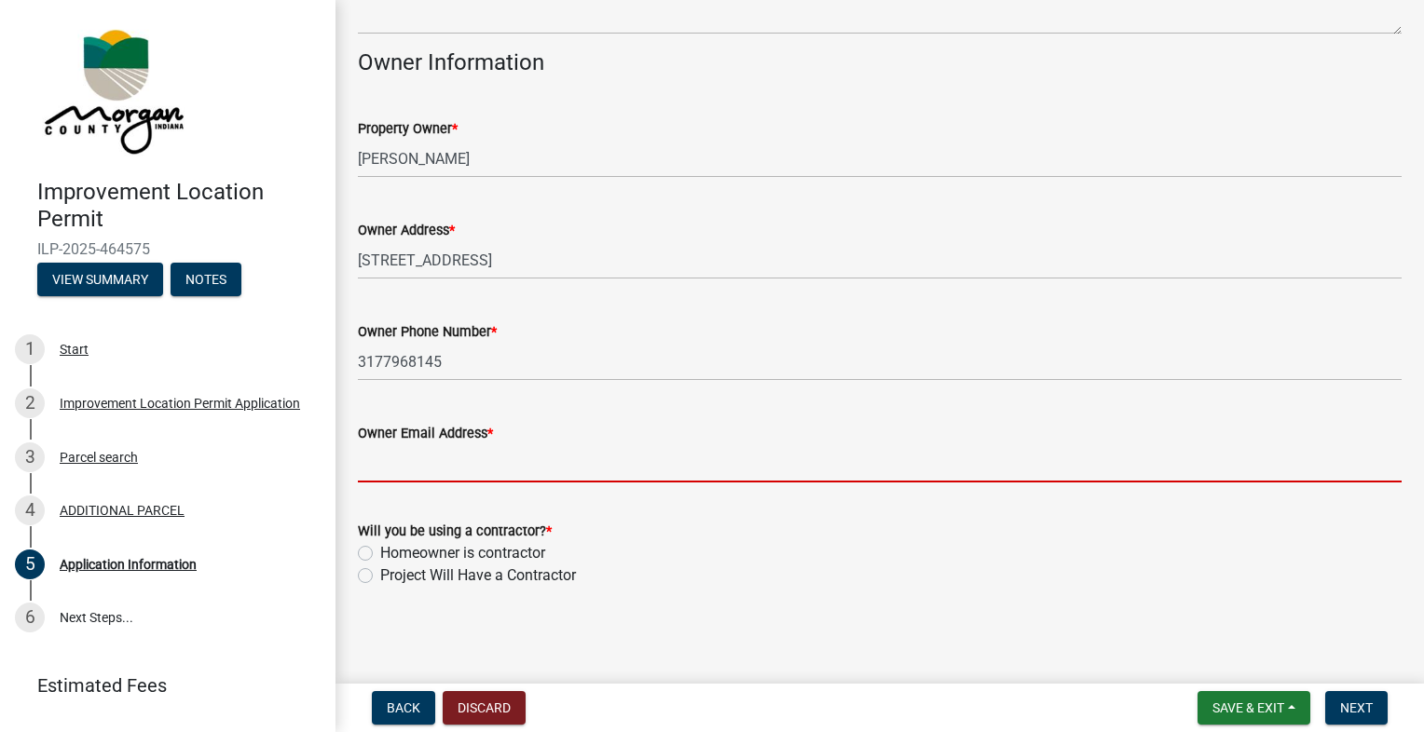
type input "sgtparks13@gmail.com"
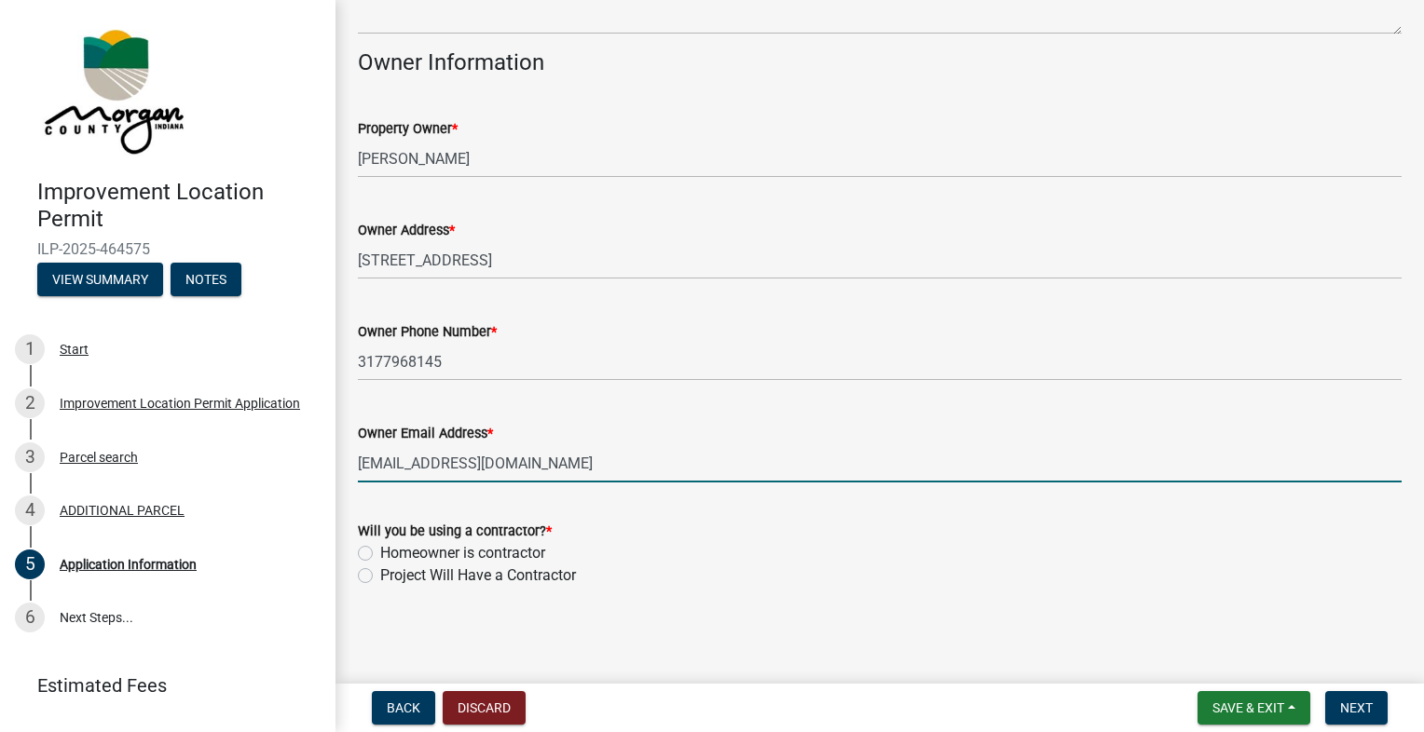
click at [374, 549] on div "Homeowner is contractor" at bounding box center [879, 553] width 1043 height 22
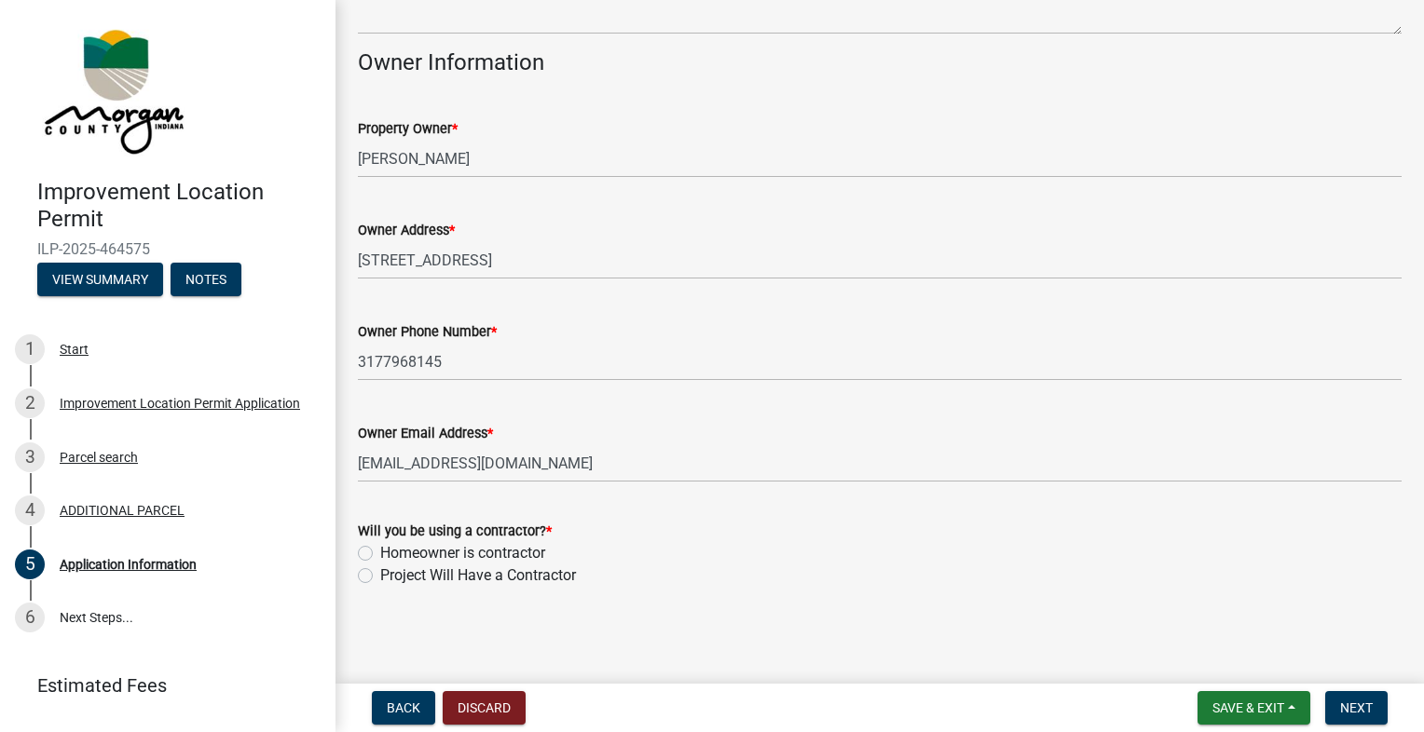
click at [380, 549] on label "Homeowner is contractor" at bounding box center [462, 553] width 165 height 22
click at [380, 549] on input "Homeowner is contractor" at bounding box center [386, 548] width 12 height 12
radio input "true"
click at [1349, 702] on span "Next" at bounding box center [1356, 708] width 33 height 15
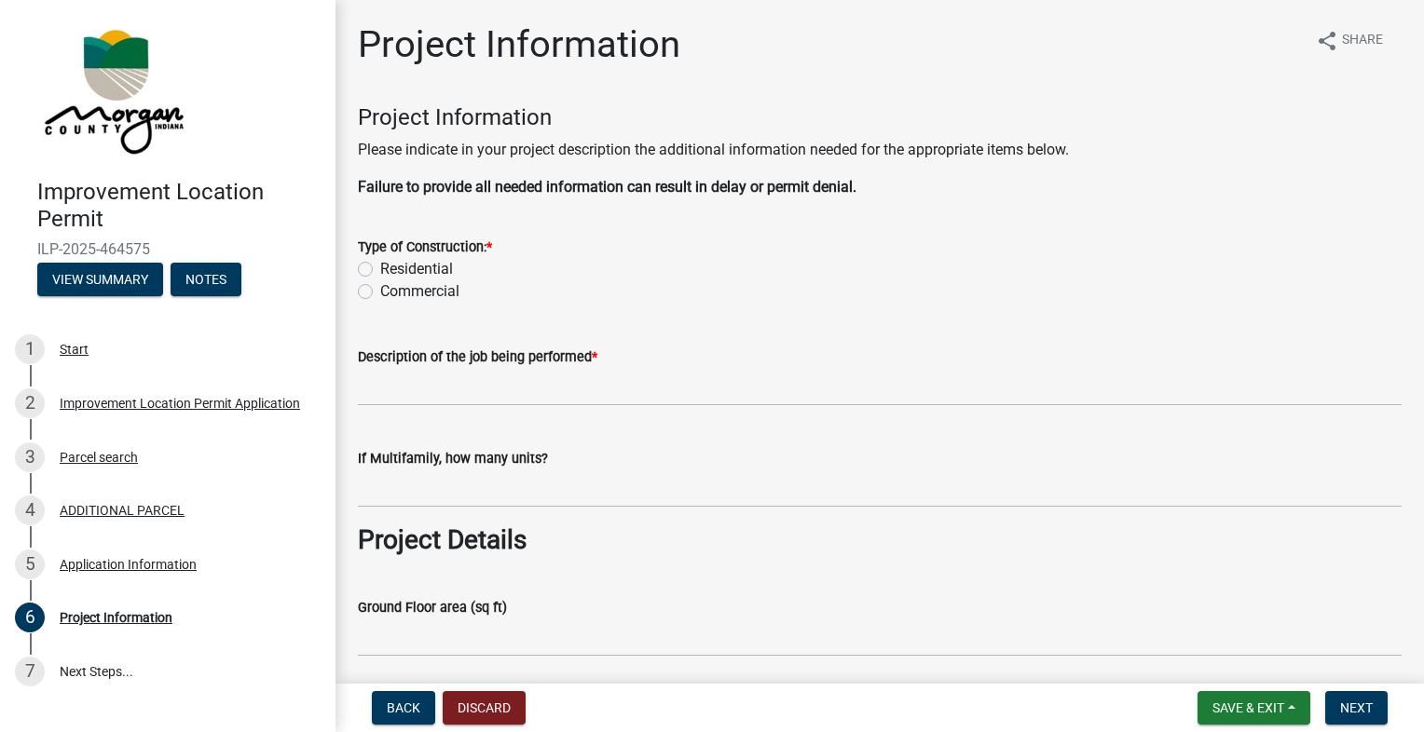
click at [380, 268] on label "Residential" at bounding box center [416, 269] width 73 height 22
click at [380, 268] on input "Residential" at bounding box center [386, 264] width 12 height 12
radio input "true"
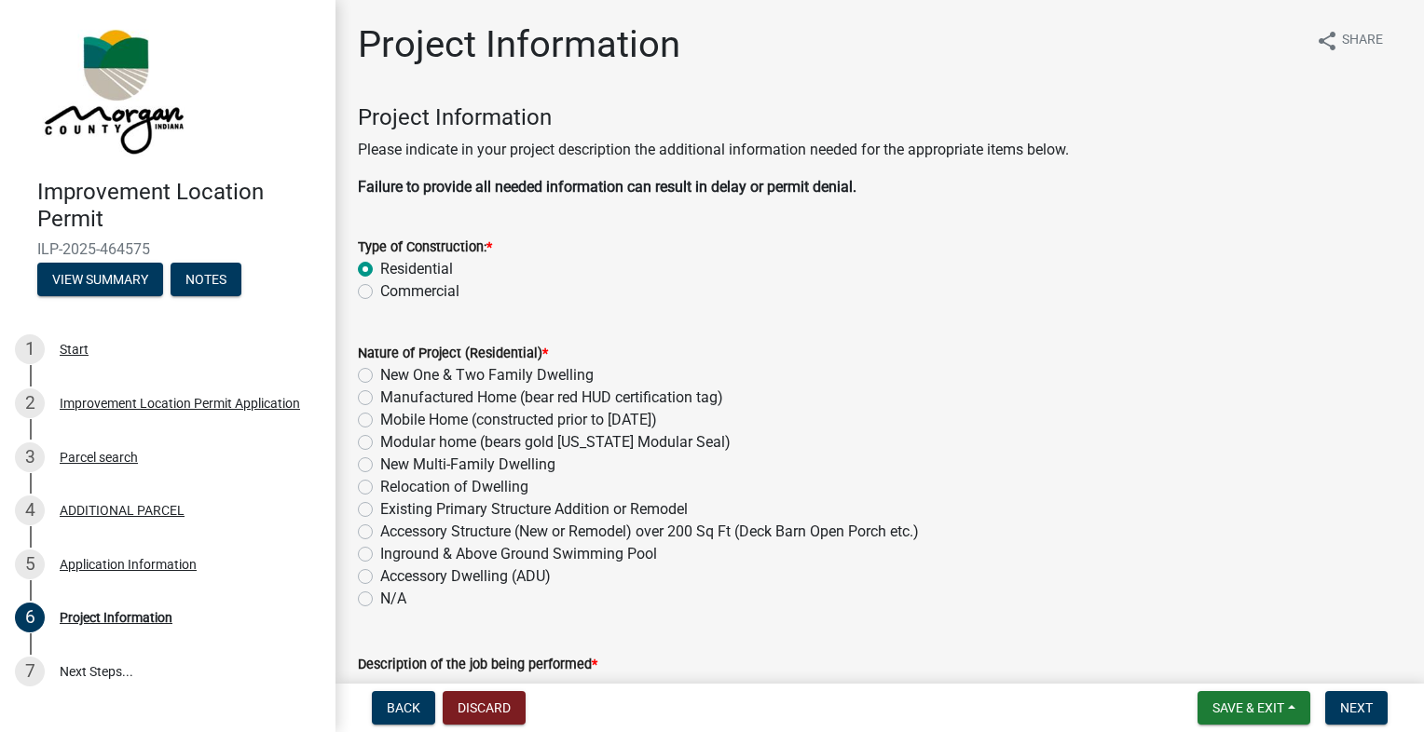
click at [380, 512] on label "Existing Primary Structure Addition or Remodel" at bounding box center [533, 509] width 307 height 22
click at [380, 511] on input "Existing Primary Structure Addition or Remodel" at bounding box center [386, 504] width 12 height 12
radio input "true"
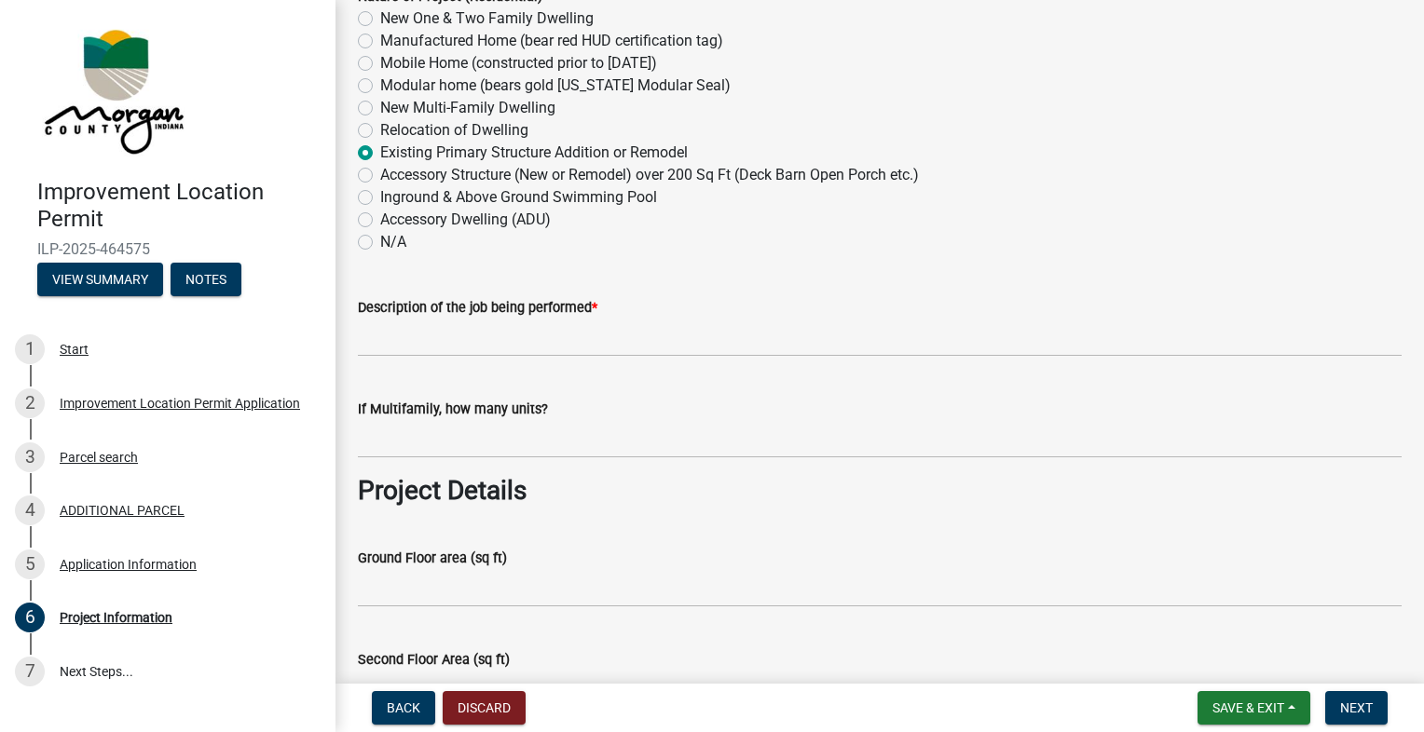
scroll to position [361, 0]
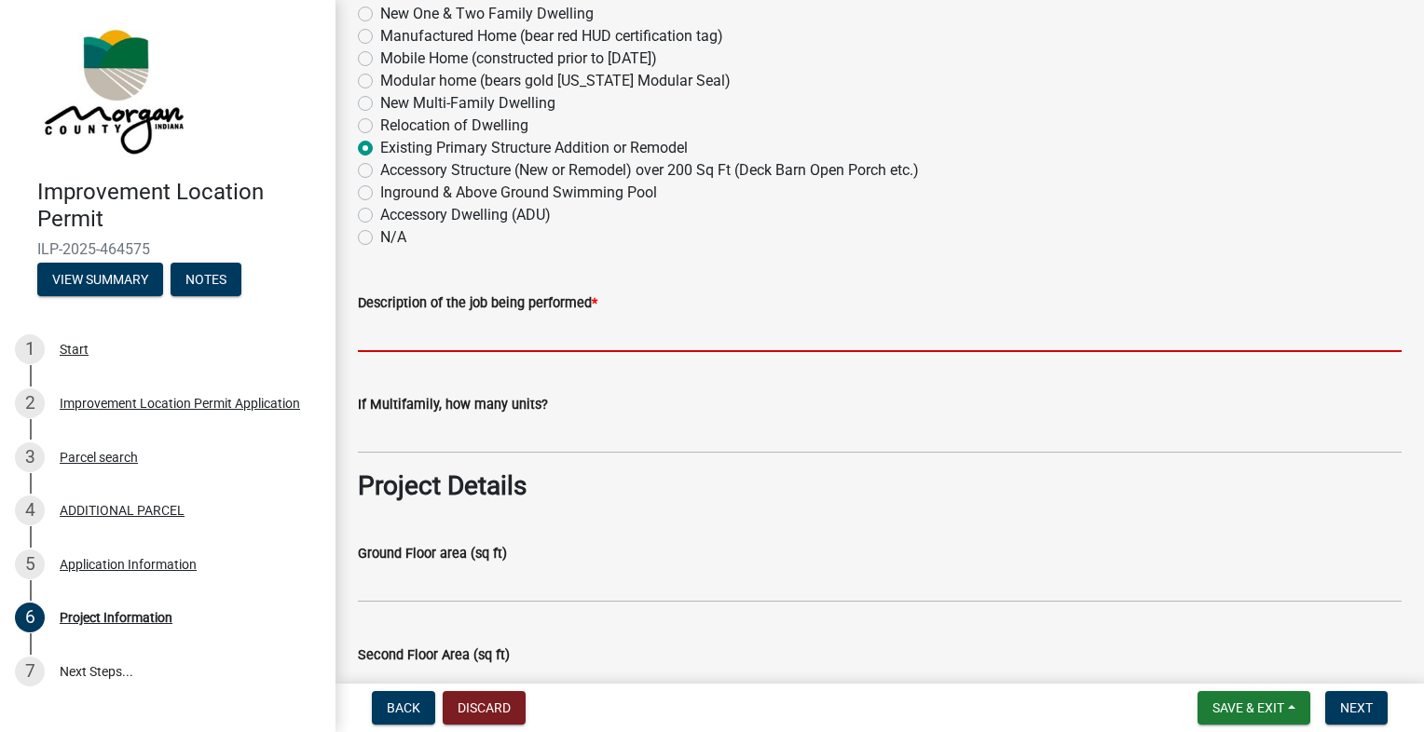
click at [706, 320] on input "Description of the job being performed *" at bounding box center [879, 333] width 1043 height 38
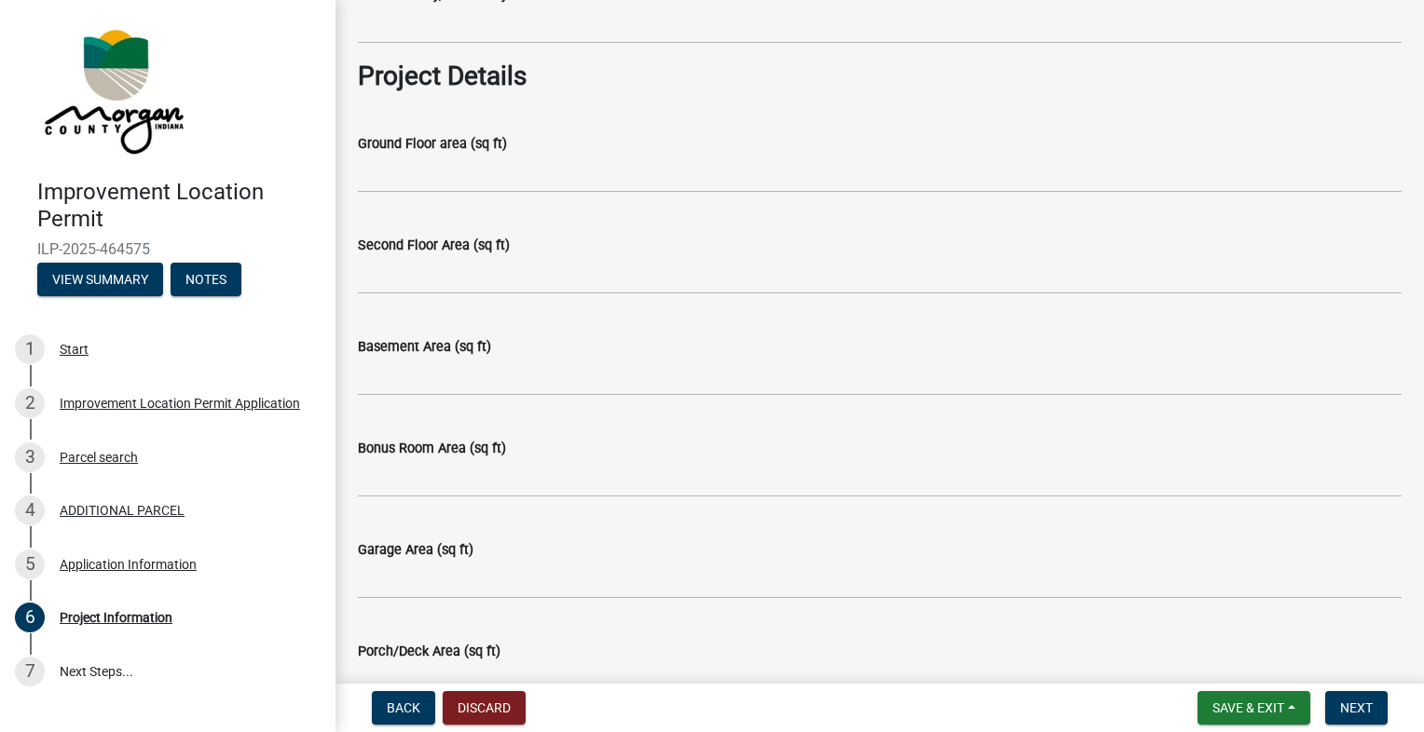
scroll to position [781, 0]
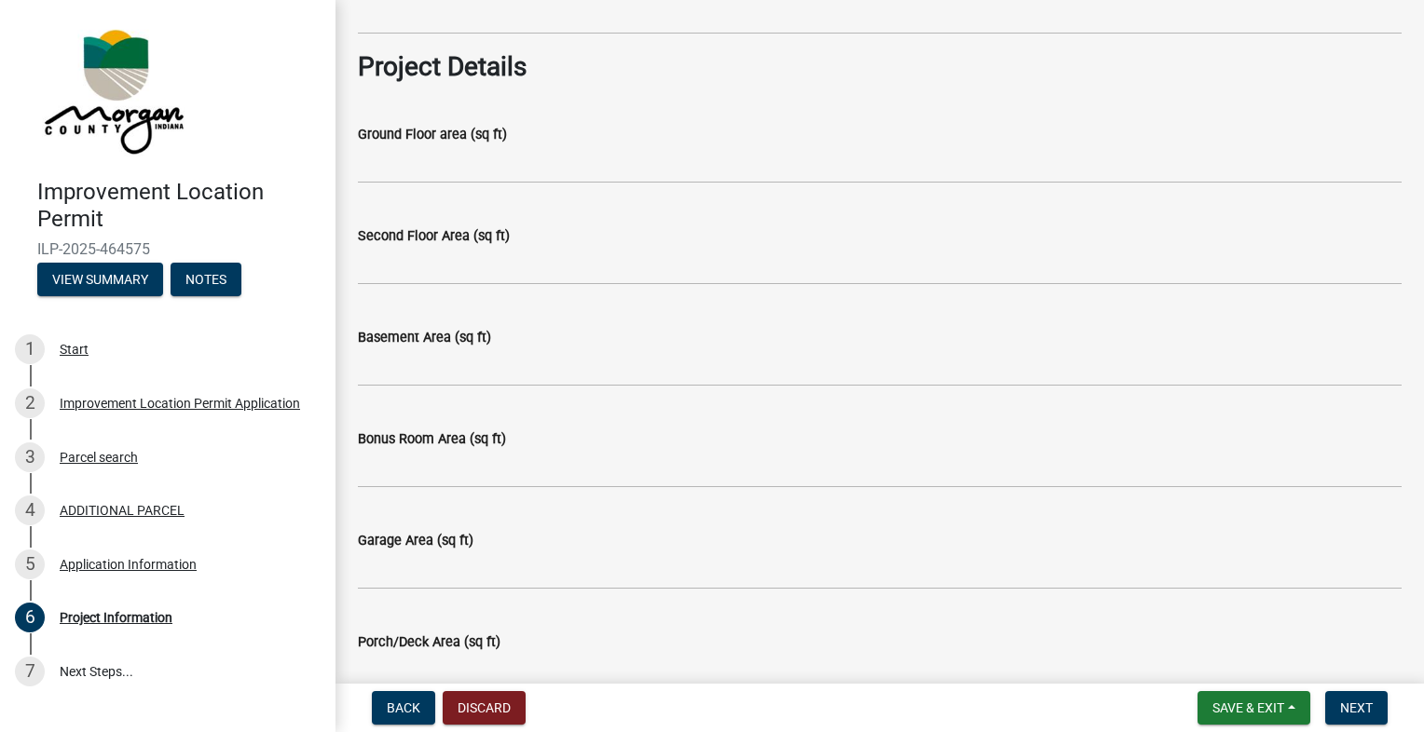
type input "Room addition on north side and an enlarged front porch where new metal roofing…"
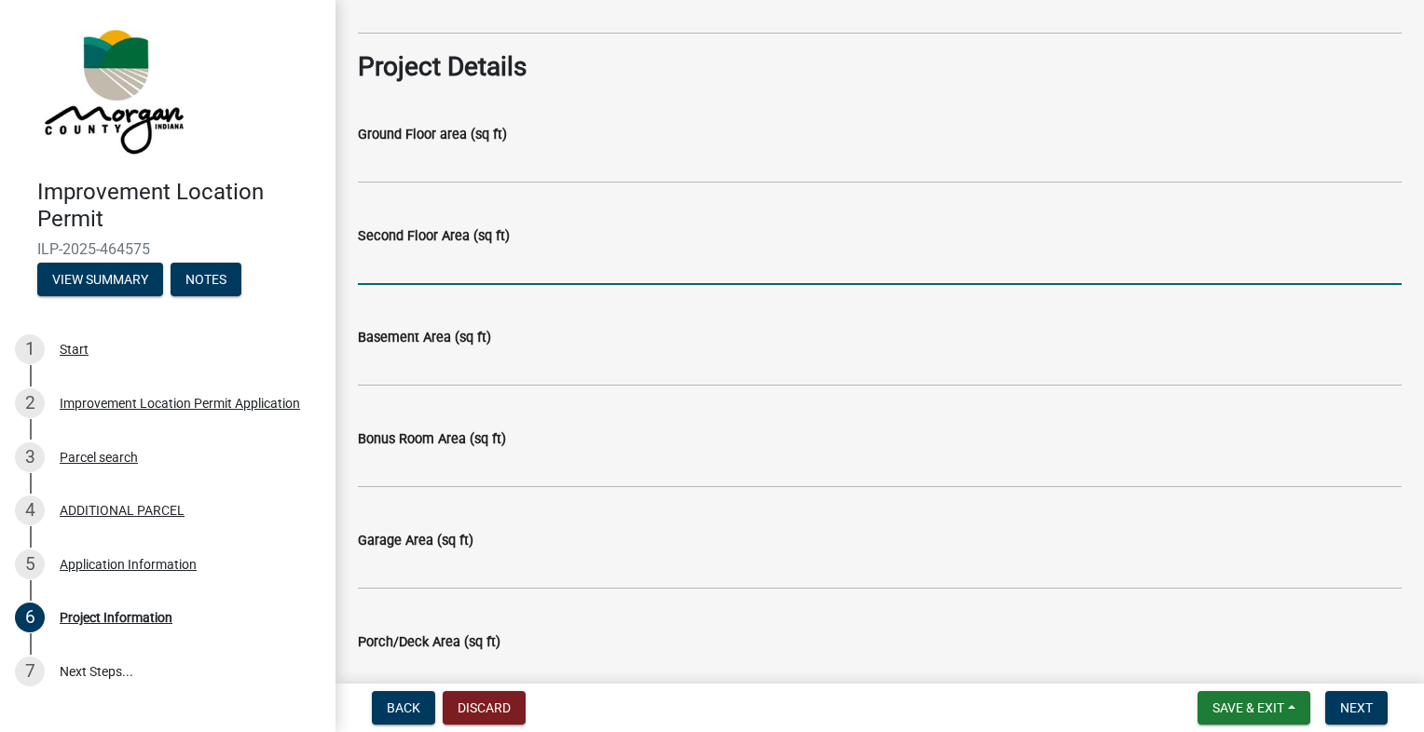
click at [624, 280] on input "Second Floor Area (sq ft)" at bounding box center [879, 266] width 1043 height 38
type input "0"
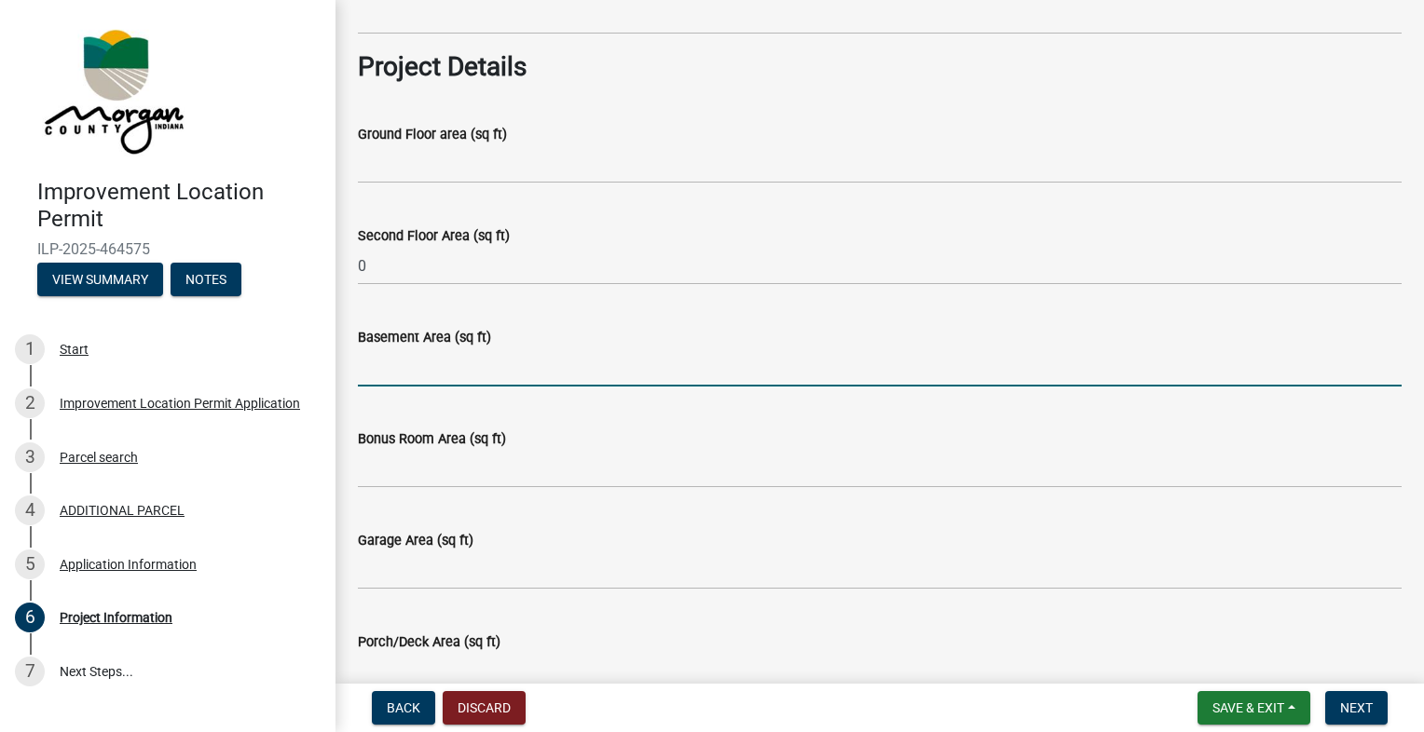
click at [540, 375] on input "Basement Area (sq ft)" at bounding box center [879, 367] width 1043 height 38
type input "0"
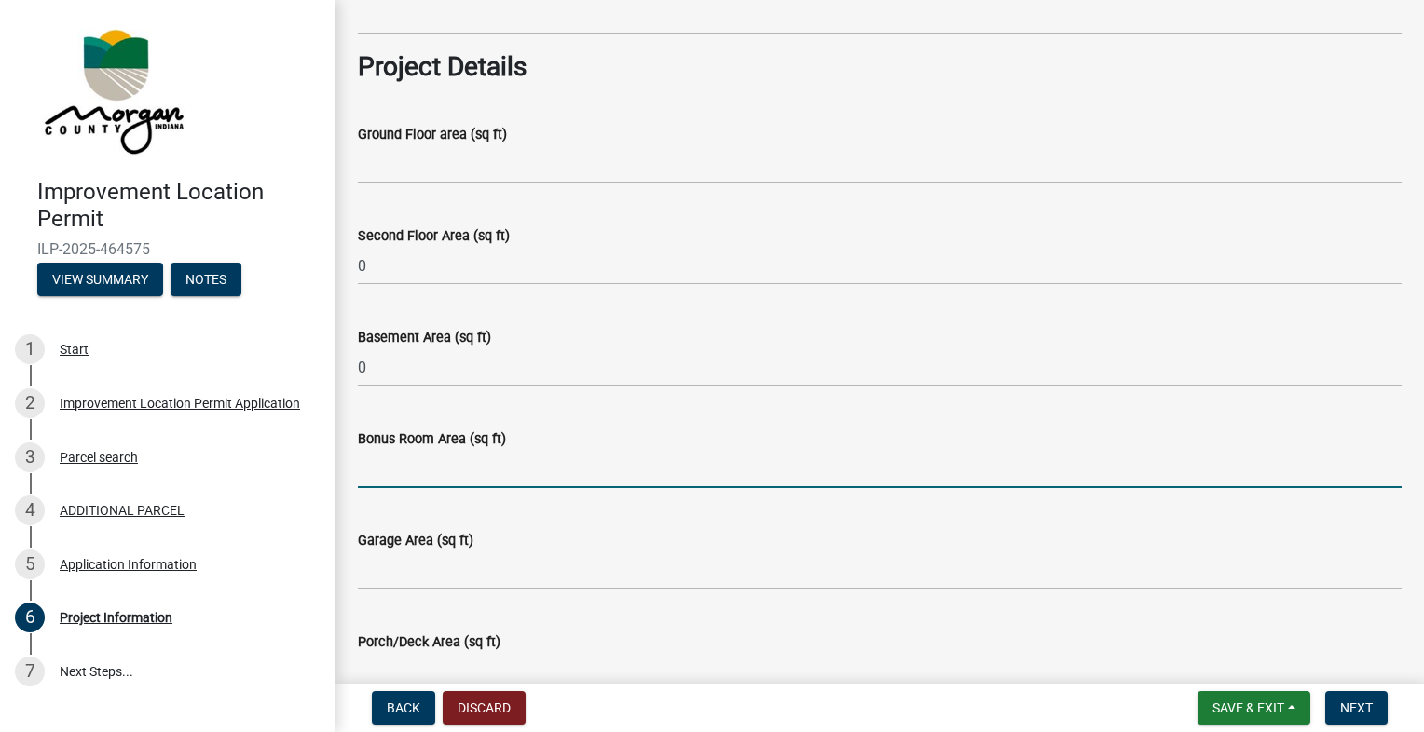
click at [506, 475] on input "Bonus Room Area (sq ft)" at bounding box center [879, 469] width 1043 height 38
type input "0"
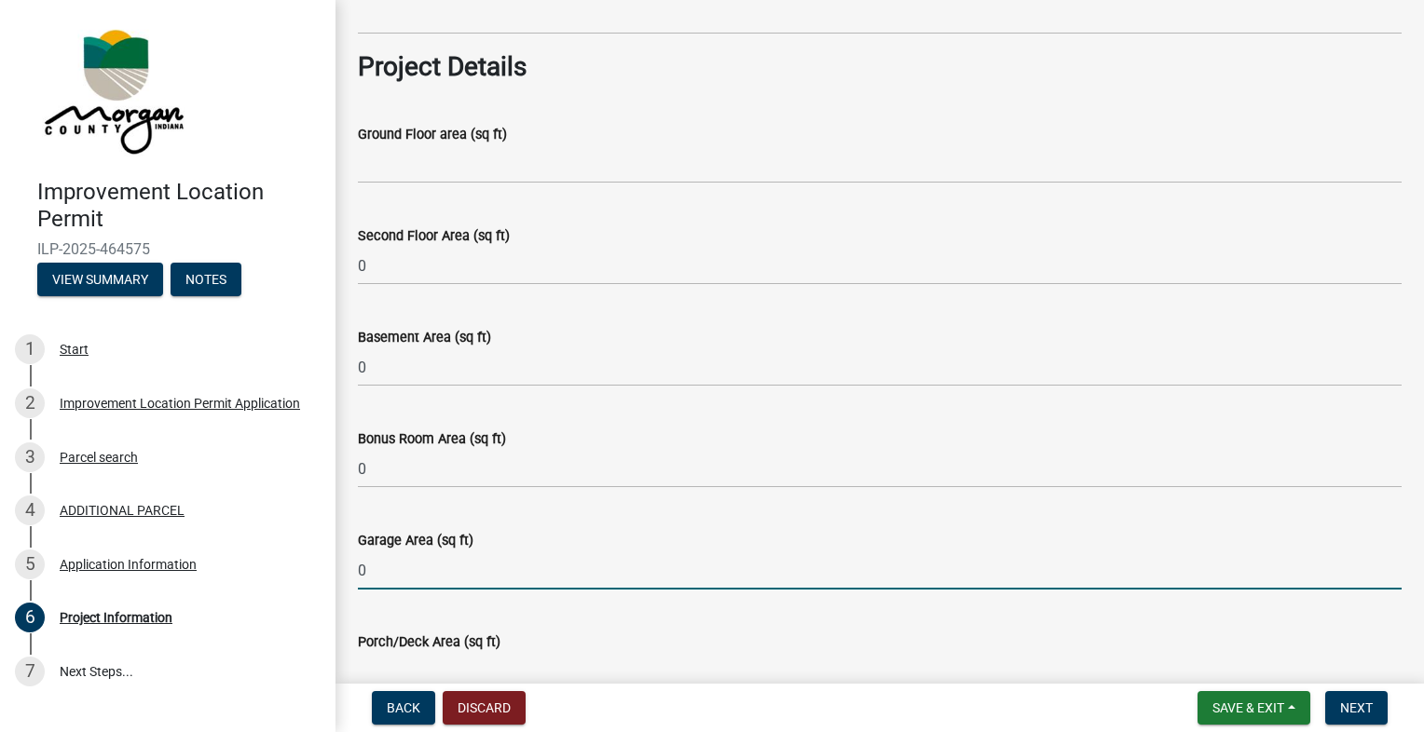
click at [467, 579] on input "0" at bounding box center [879, 571] width 1043 height 38
type input "0"
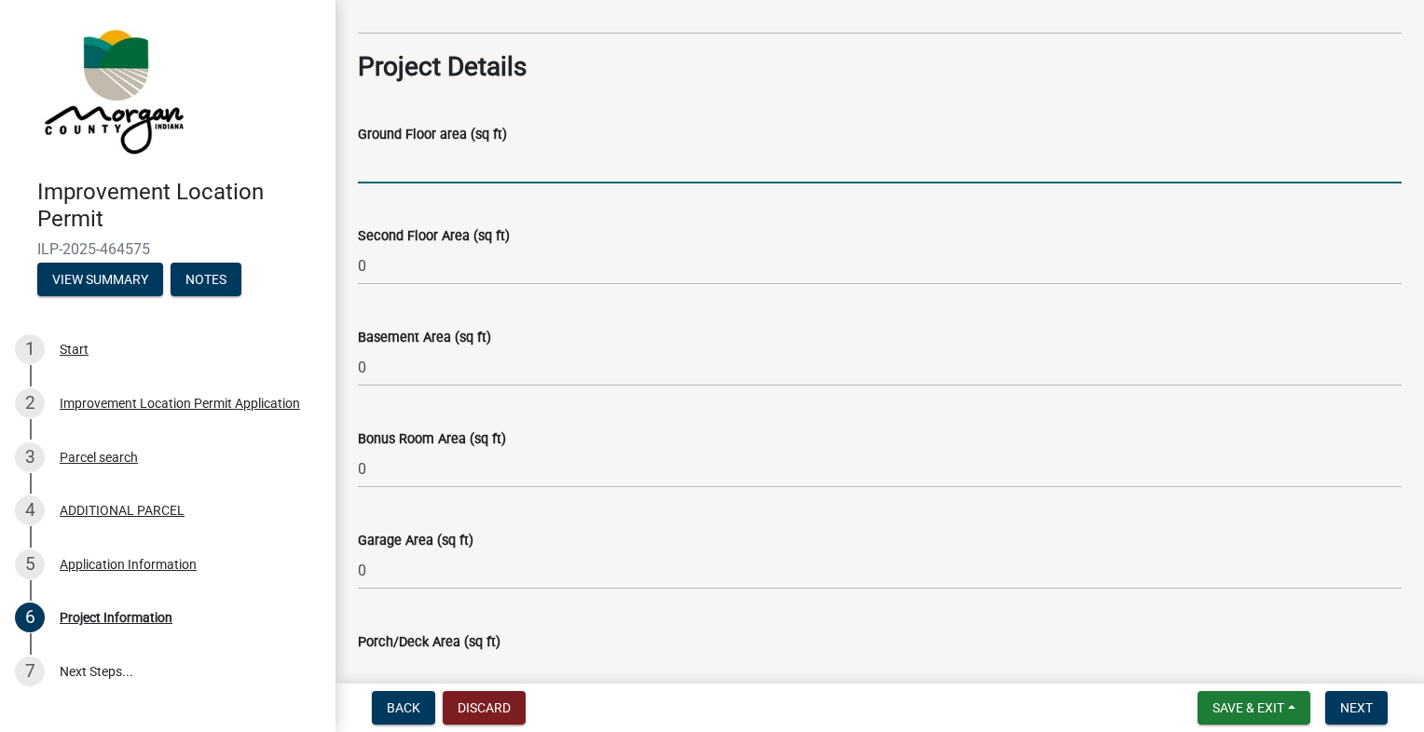
click at [432, 172] on input "Ground Floor area (sq ft)" at bounding box center [879, 164] width 1043 height 38
click at [426, 181] on input "Ground Floor area (sq ft)" at bounding box center [879, 164] width 1043 height 38
type input "312"
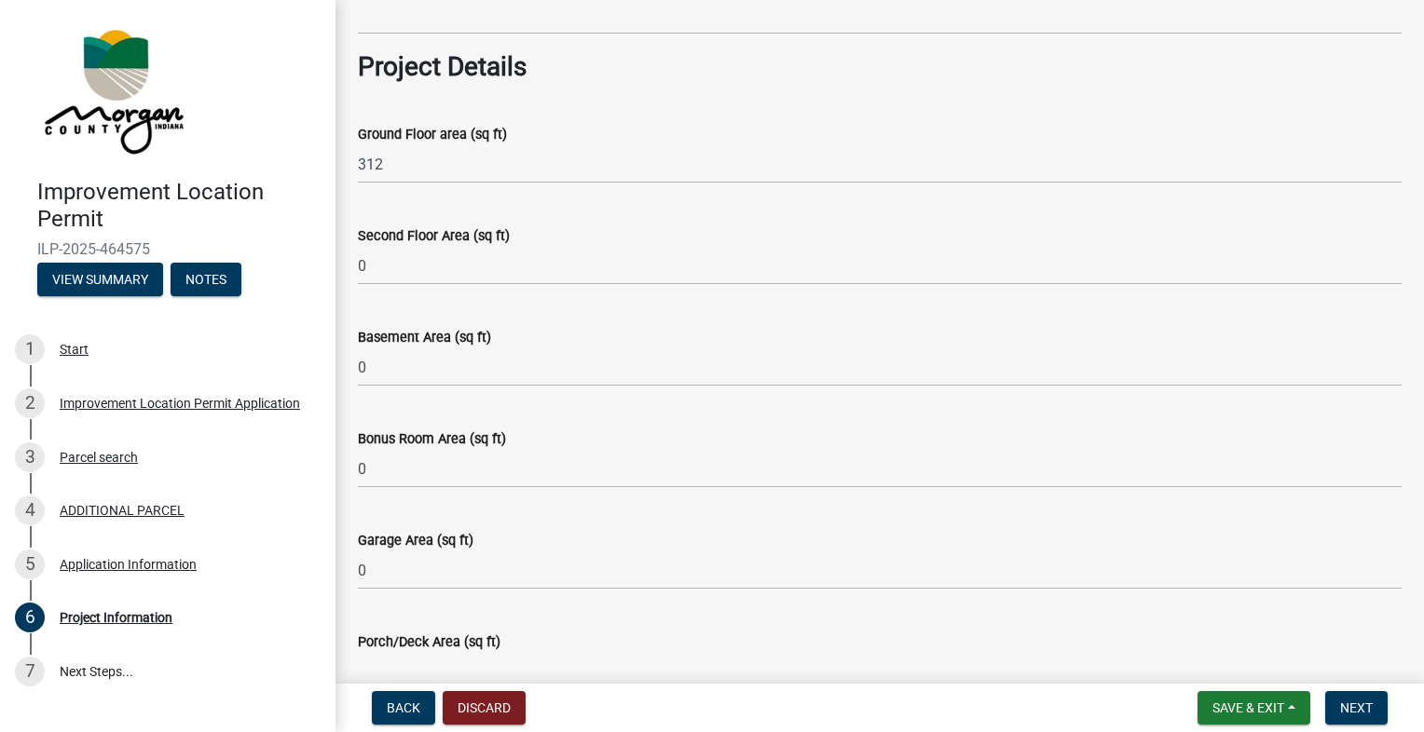
click at [711, 662] on input "Porch/Deck Area (sq ft)" at bounding box center [879, 672] width 1043 height 38
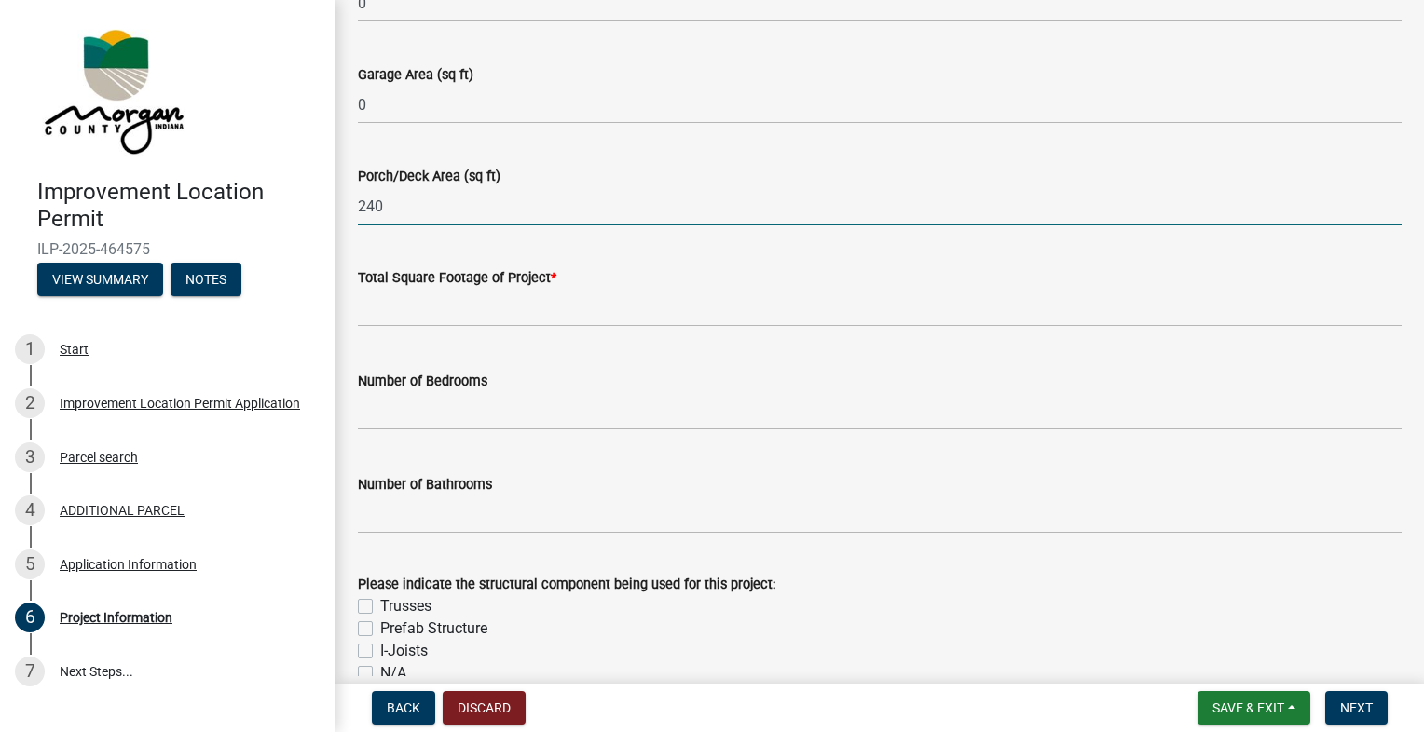
scroll to position [1262, 0]
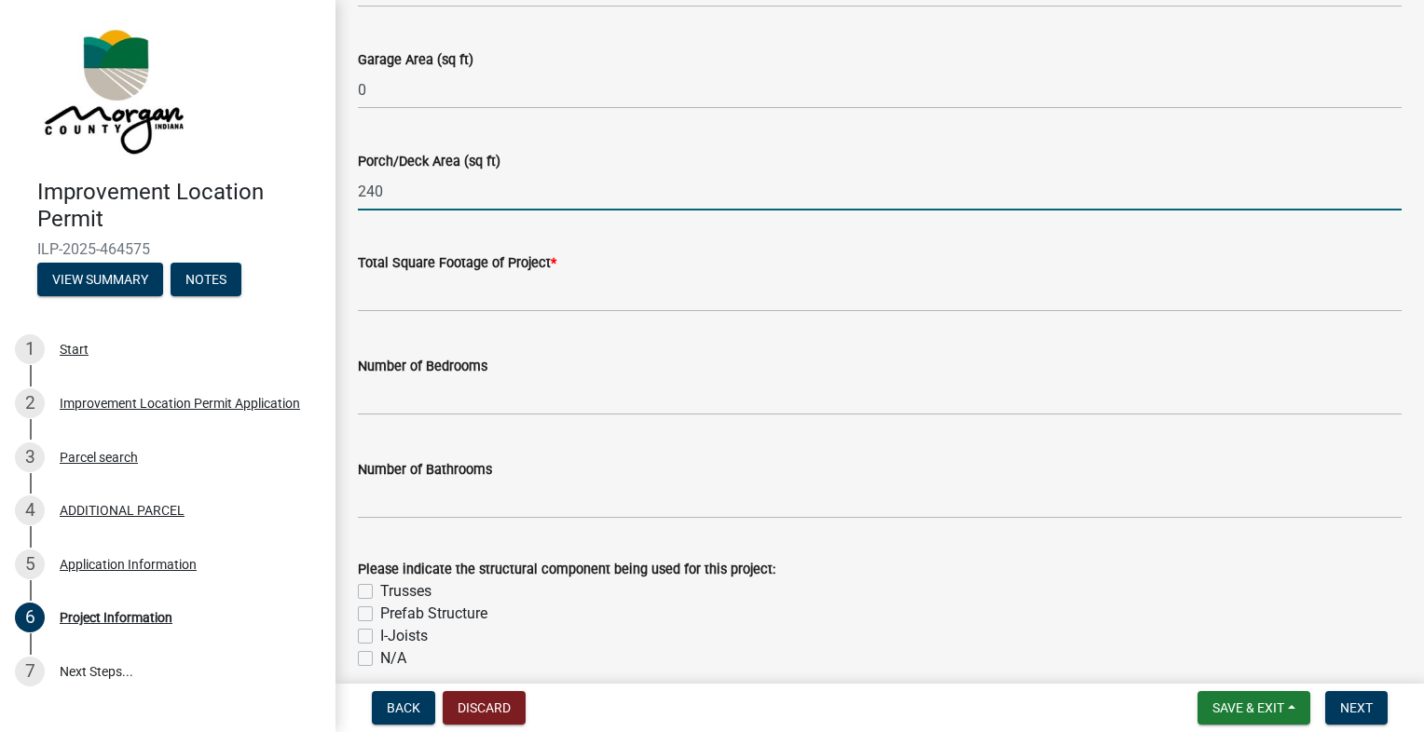
type input "240"
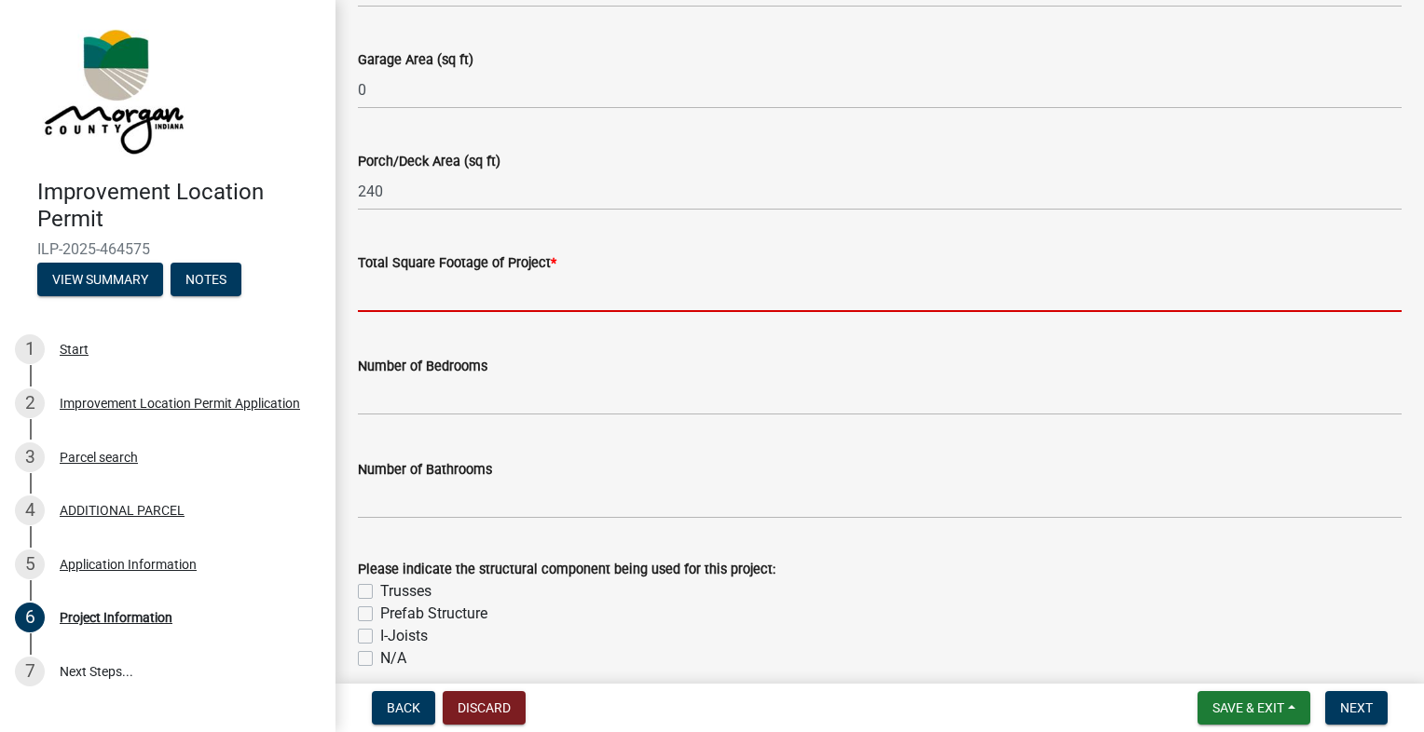
click at [705, 304] on input "text" at bounding box center [879, 293] width 1043 height 38
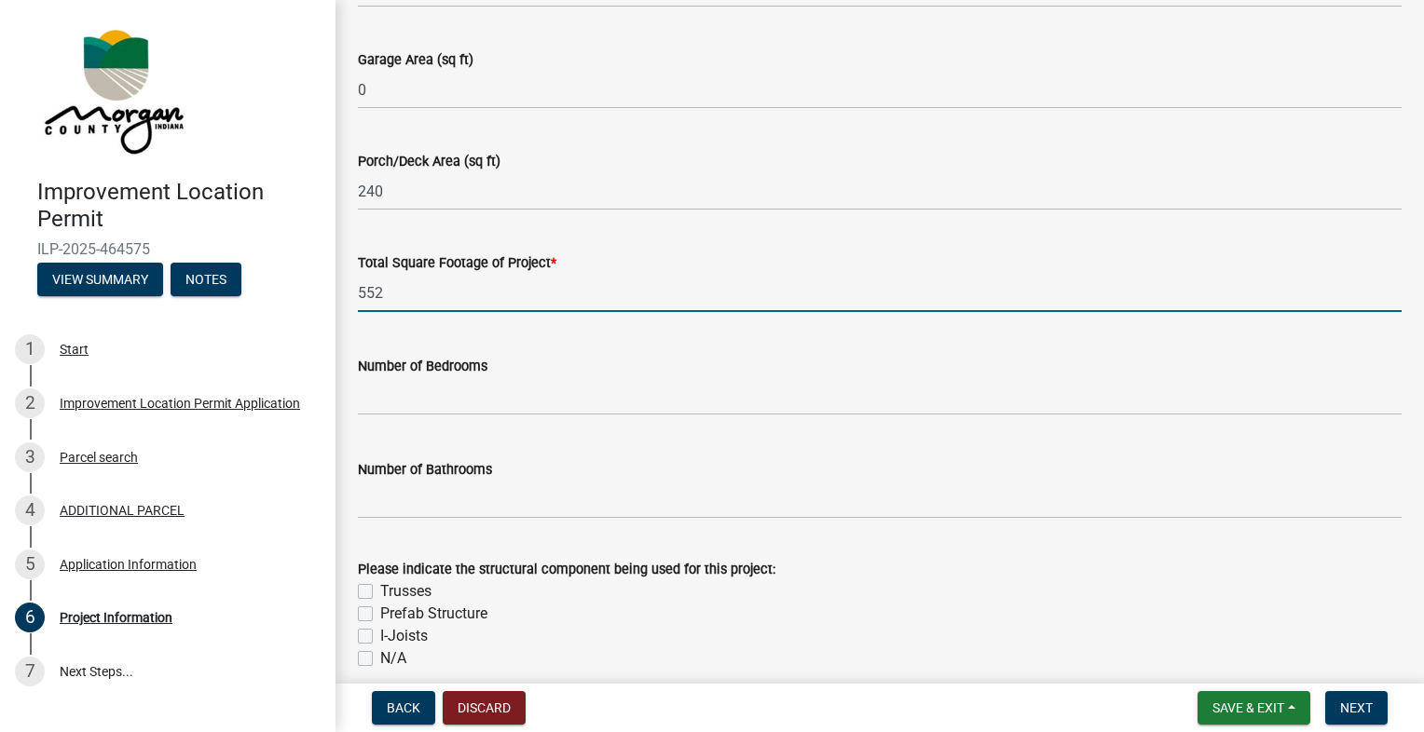
type input "552"
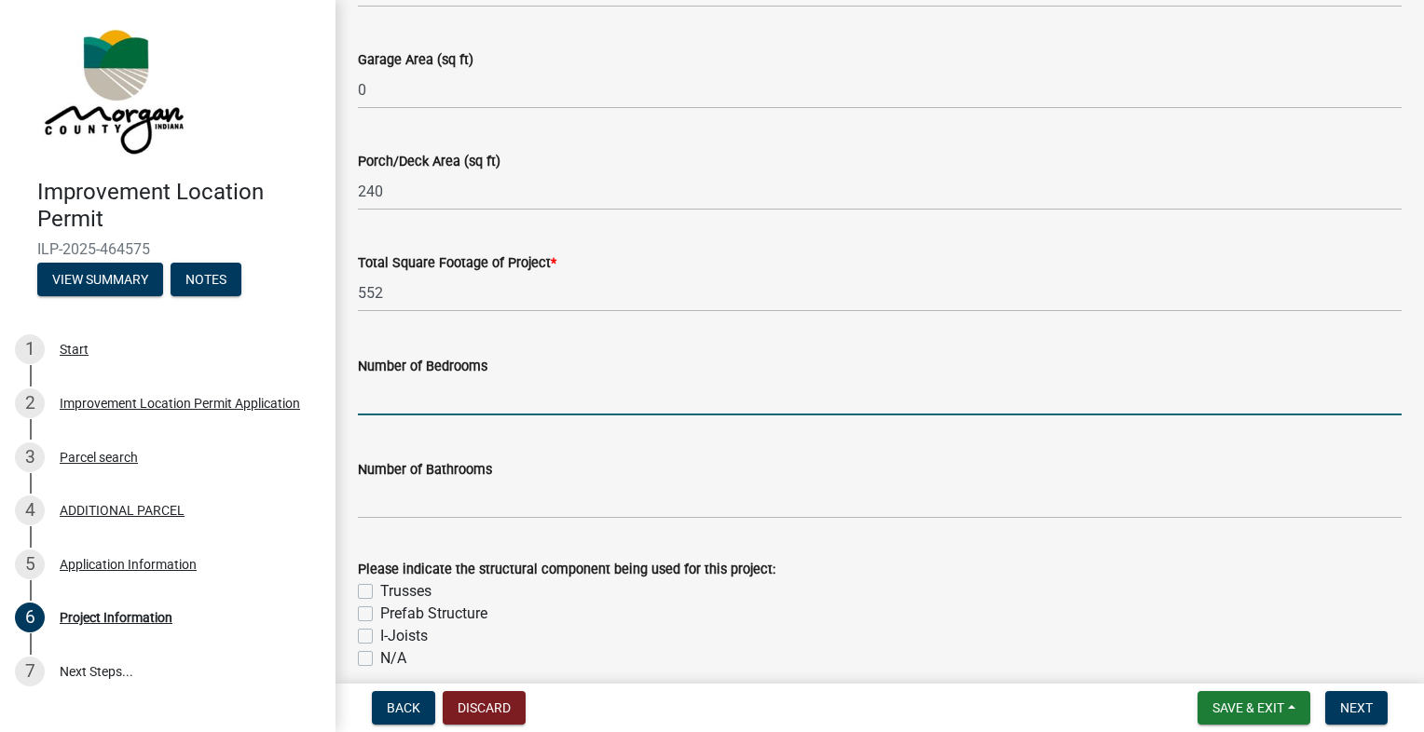
click at [915, 404] on input "text" at bounding box center [879, 396] width 1043 height 38
type input "0"
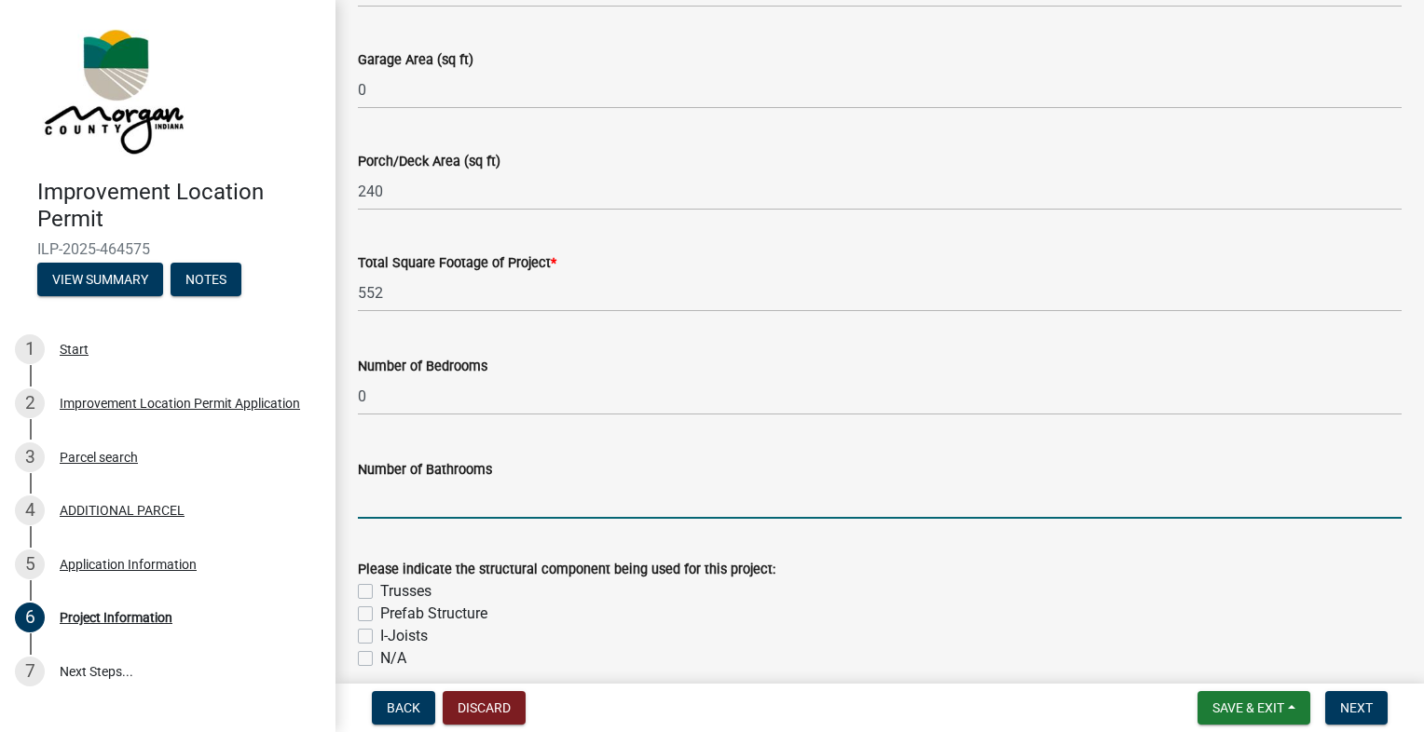
click at [869, 501] on input "text" at bounding box center [879, 500] width 1043 height 38
type input "0"
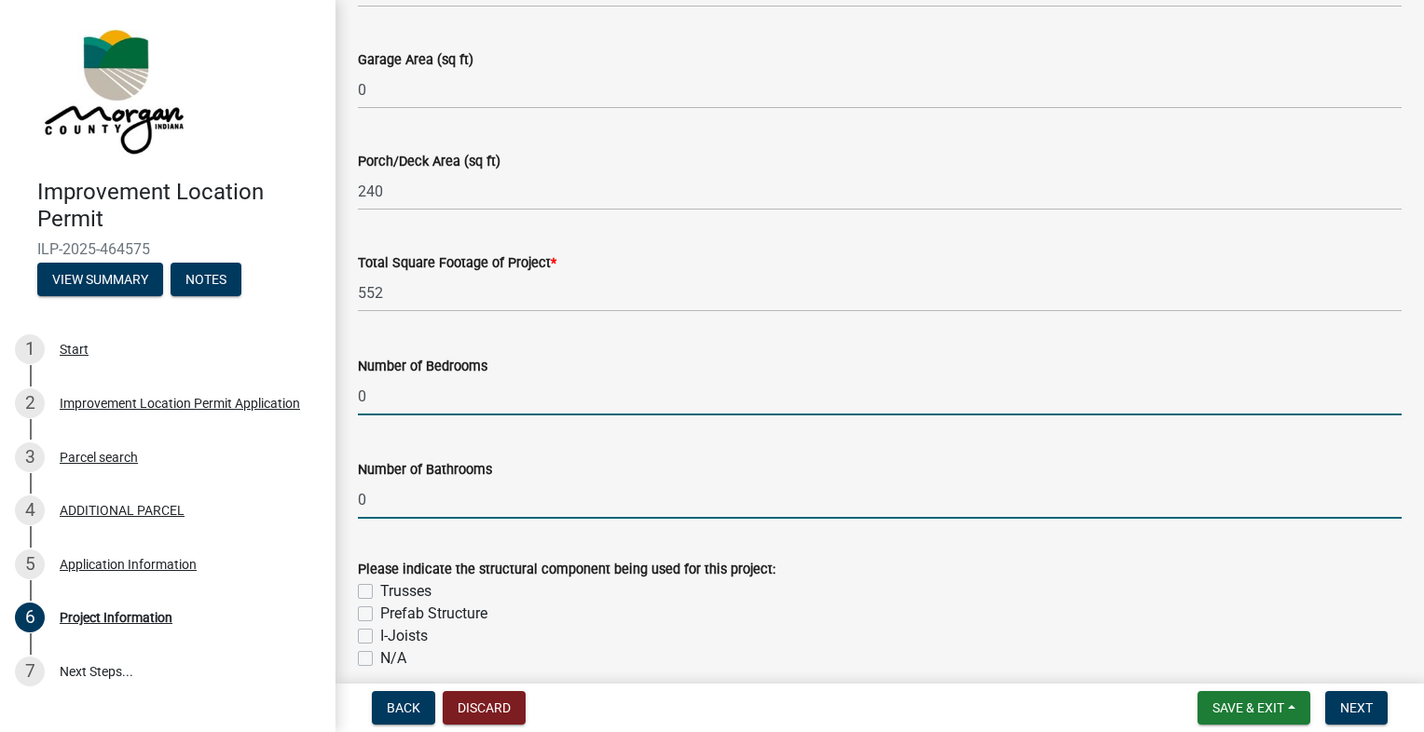
click at [863, 408] on input "0" at bounding box center [879, 396] width 1043 height 38
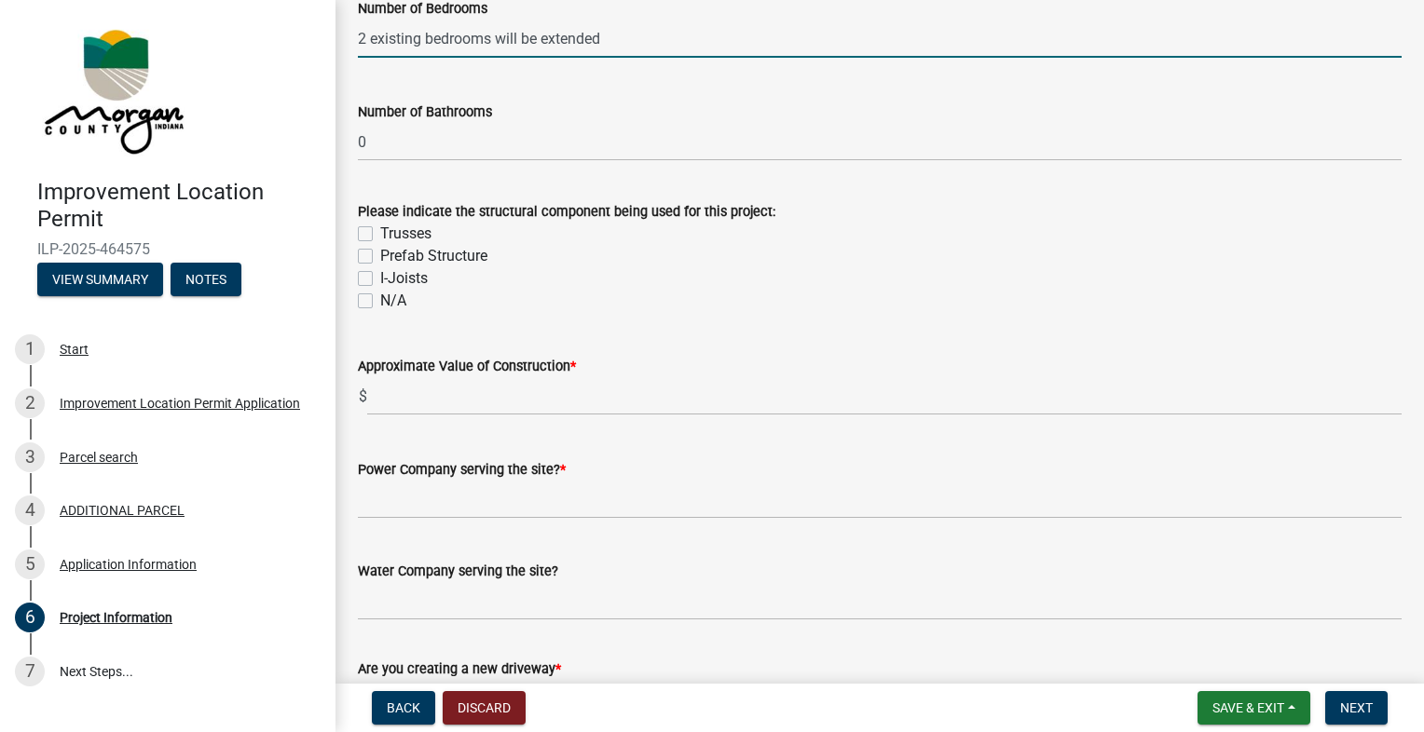
scroll to position [1634, 0]
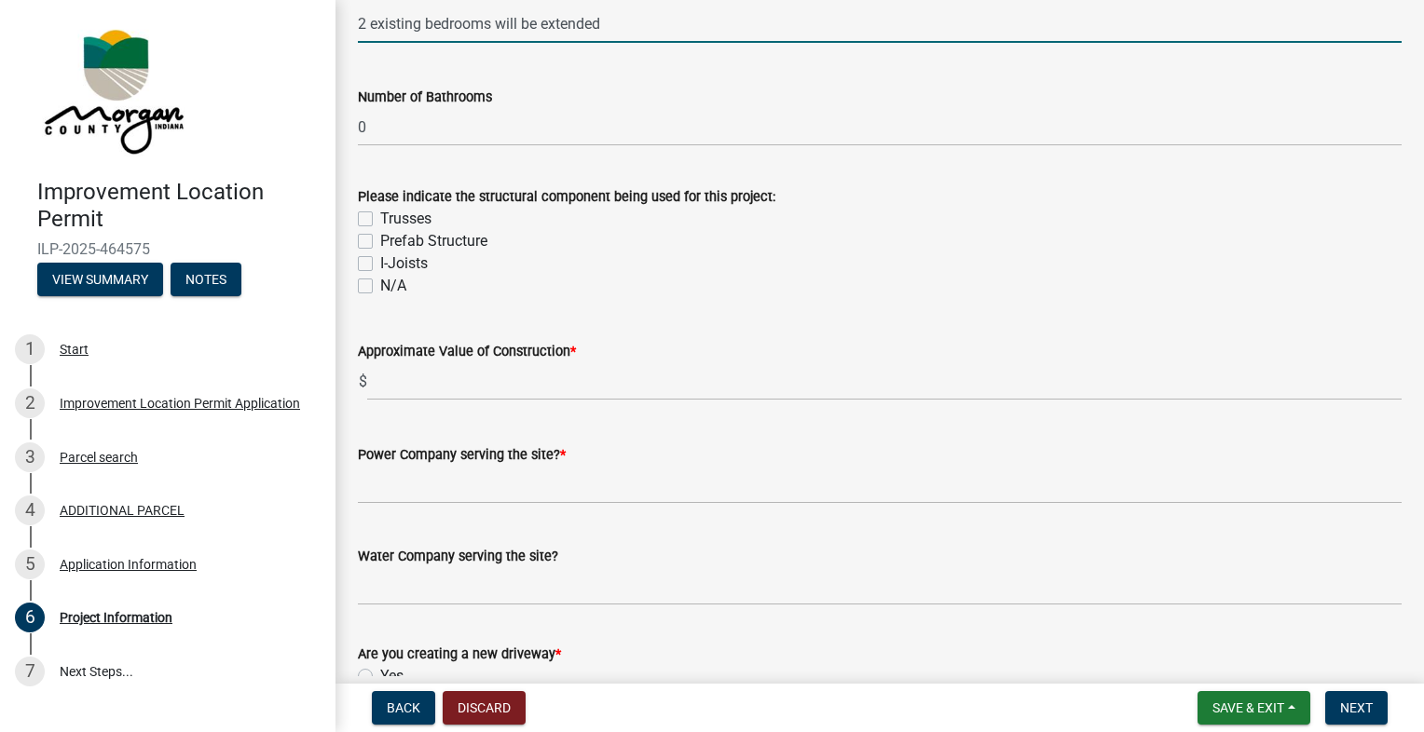
type input "2"
click at [380, 289] on label "N/A" at bounding box center [393, 286] width 26 height 22
click at [380, 287] on input "N/A" at bounding box center [386, 281] width 12 height 12
checkbox input "true"
checkbox input "false"
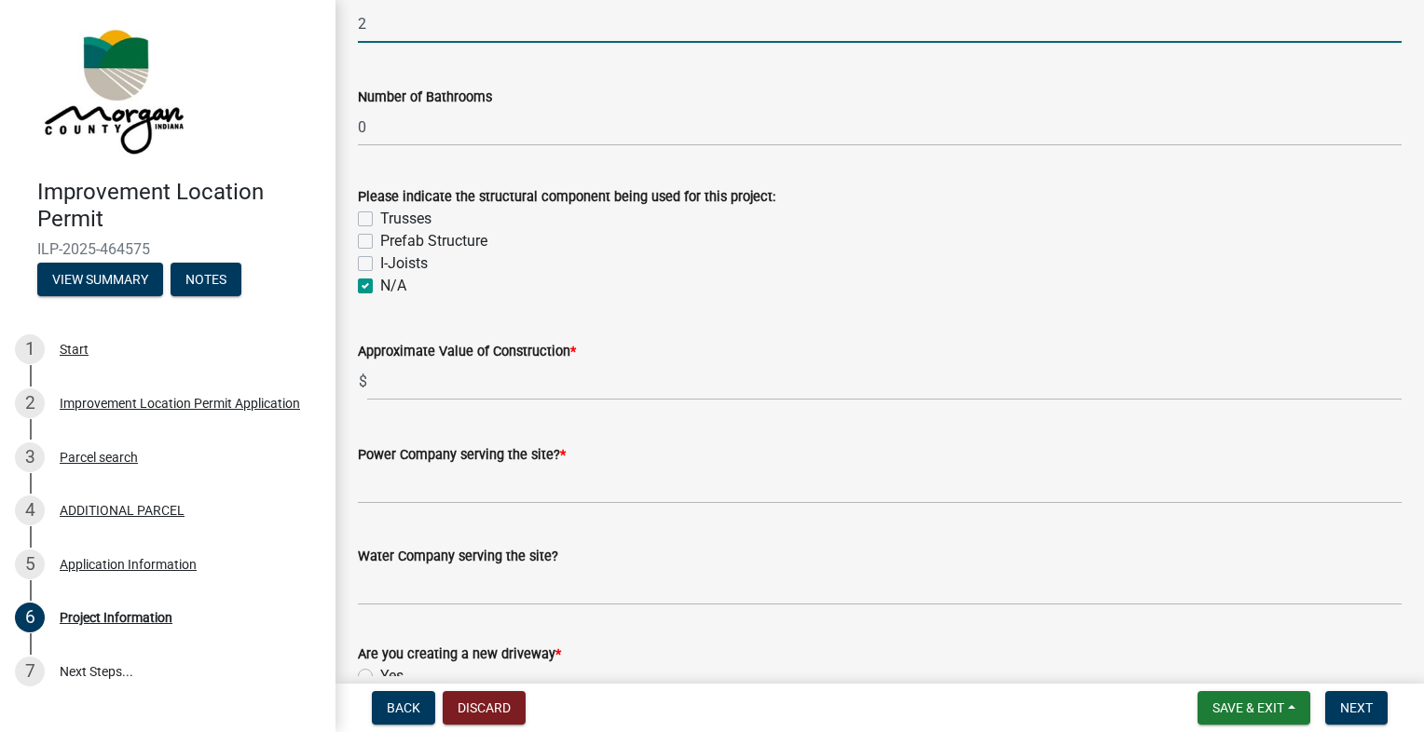
checkbox input "false"
checkbox input "true"
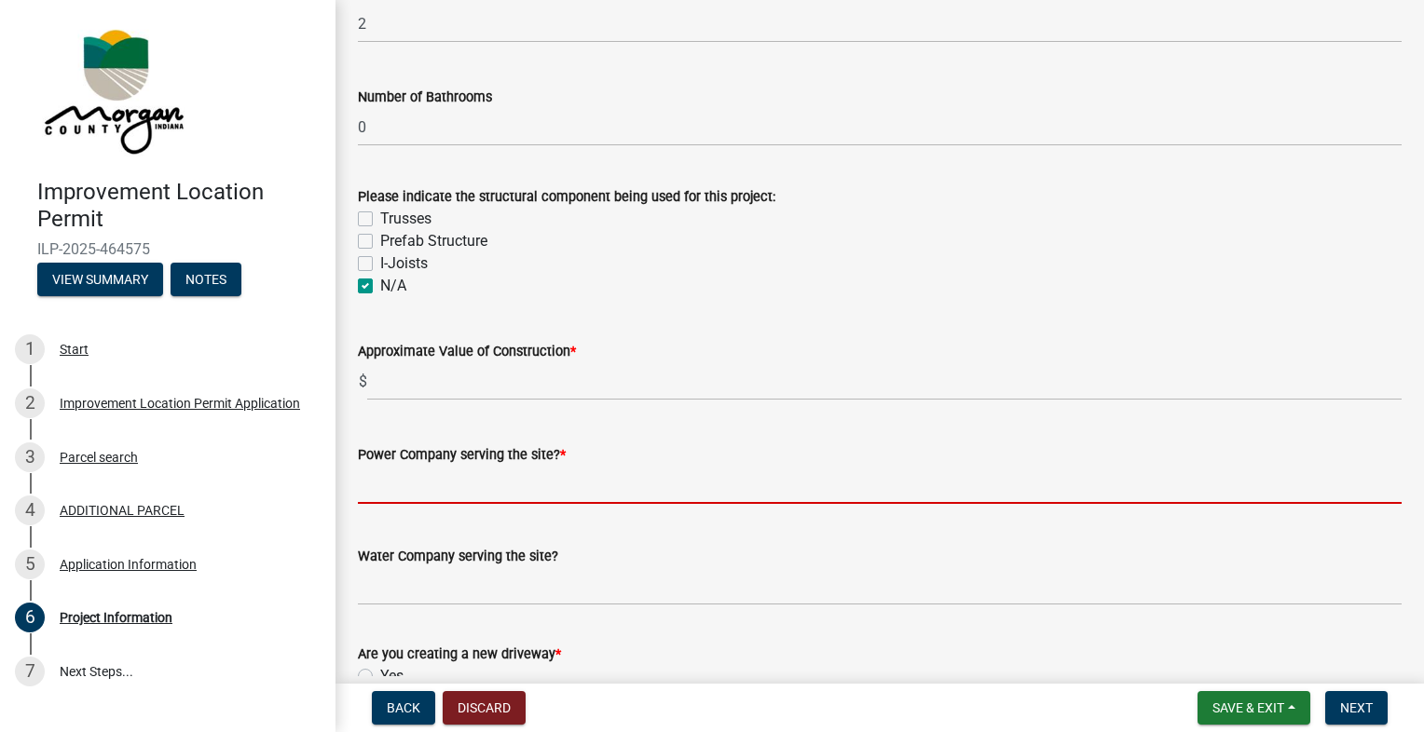
click at [697, 492] on input "Power Company serving the site? *" at bounding box center [879, 485] width 1043 height 38
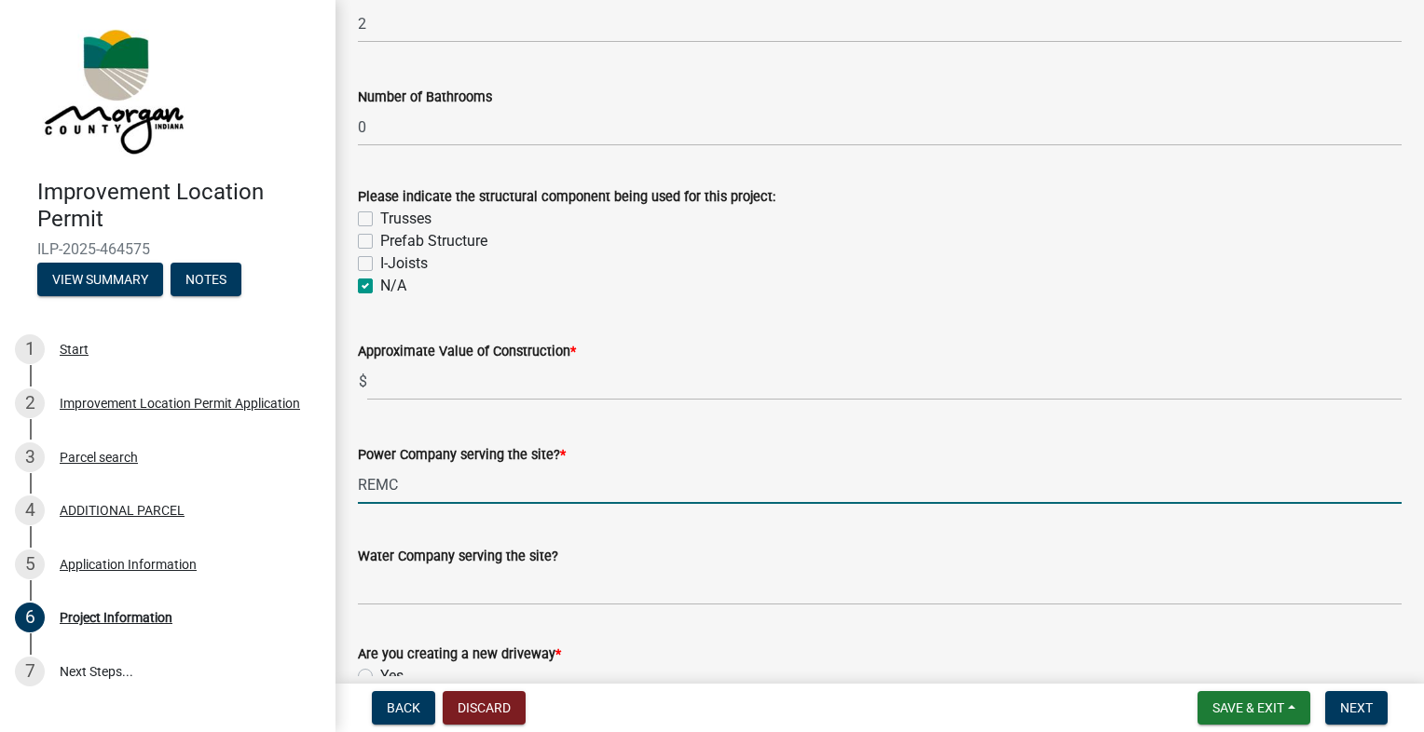
type input "REMC"
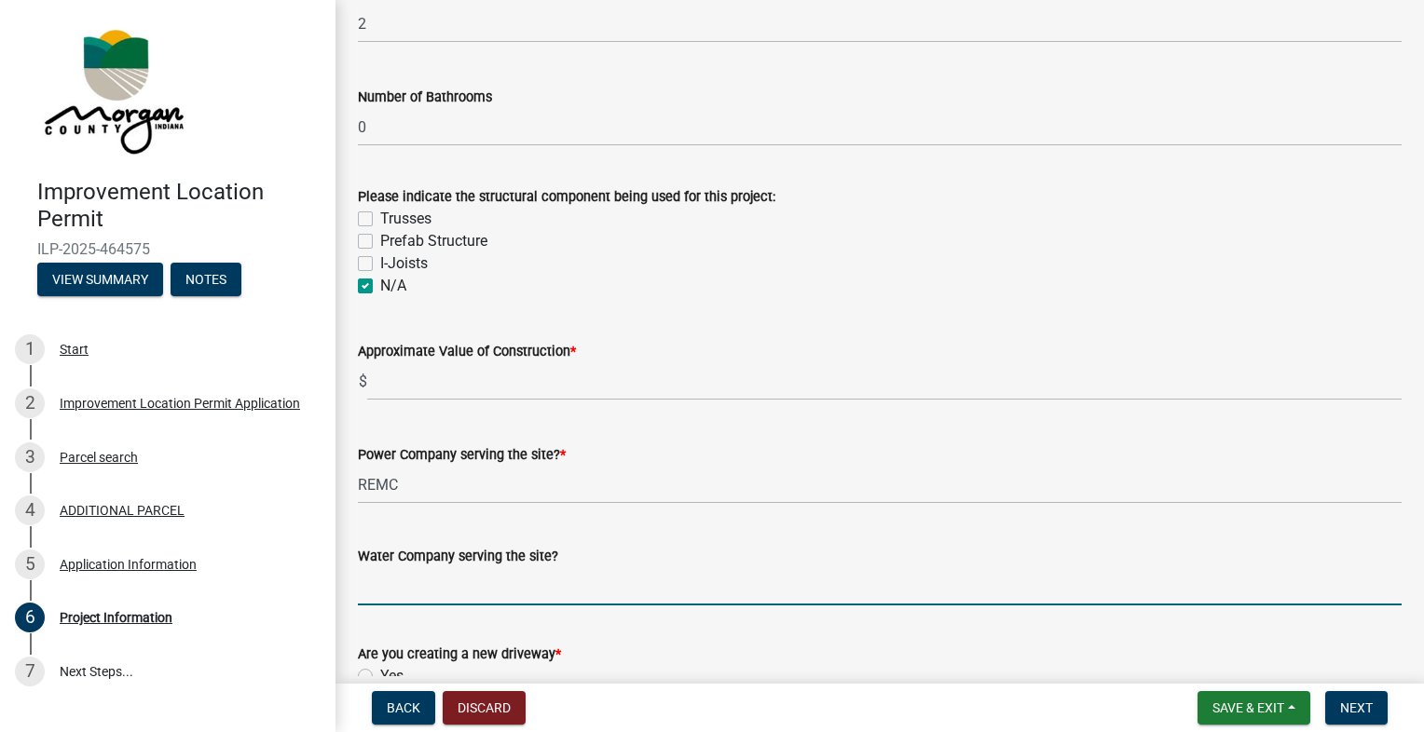
click at [553, 596] on input "Water Company serving the site?" at bounding box center [879, 586] width 1043 height 38
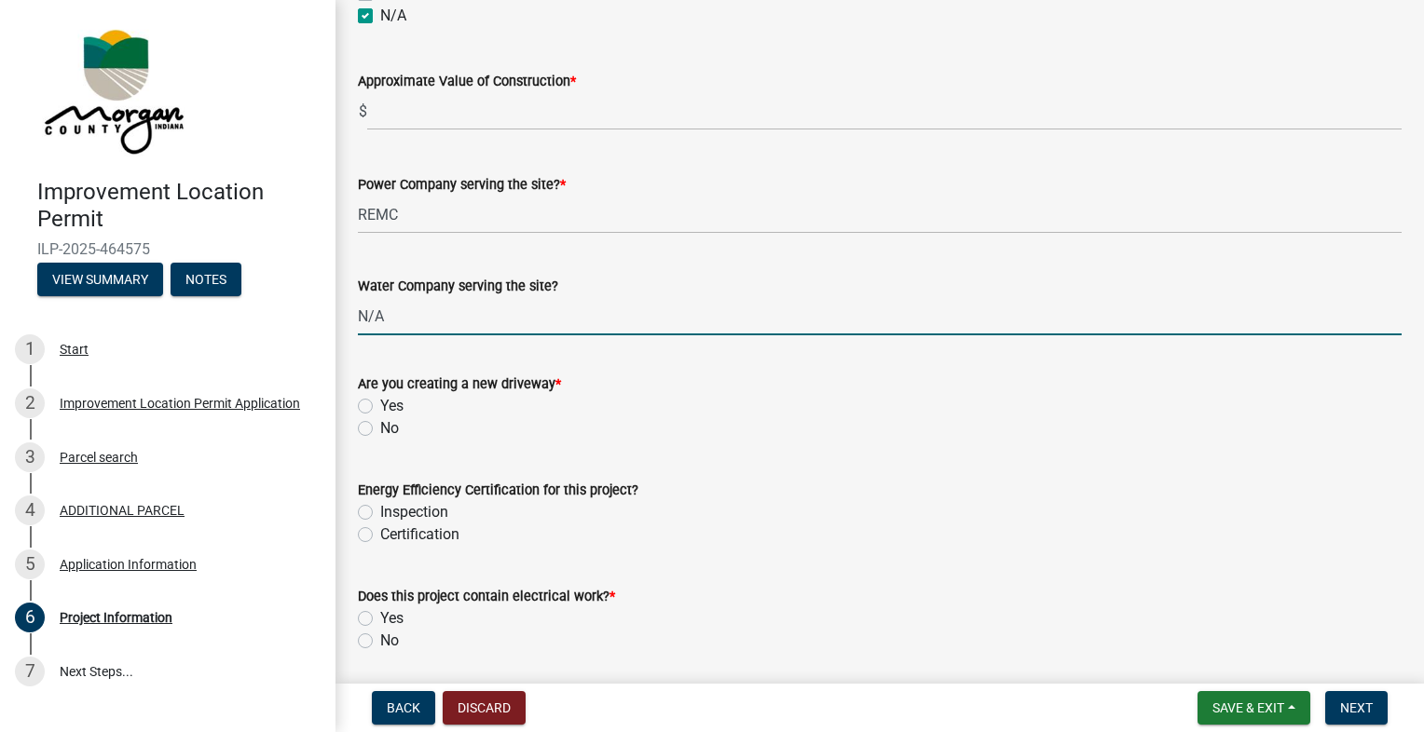
scroll to position [1941, 0]
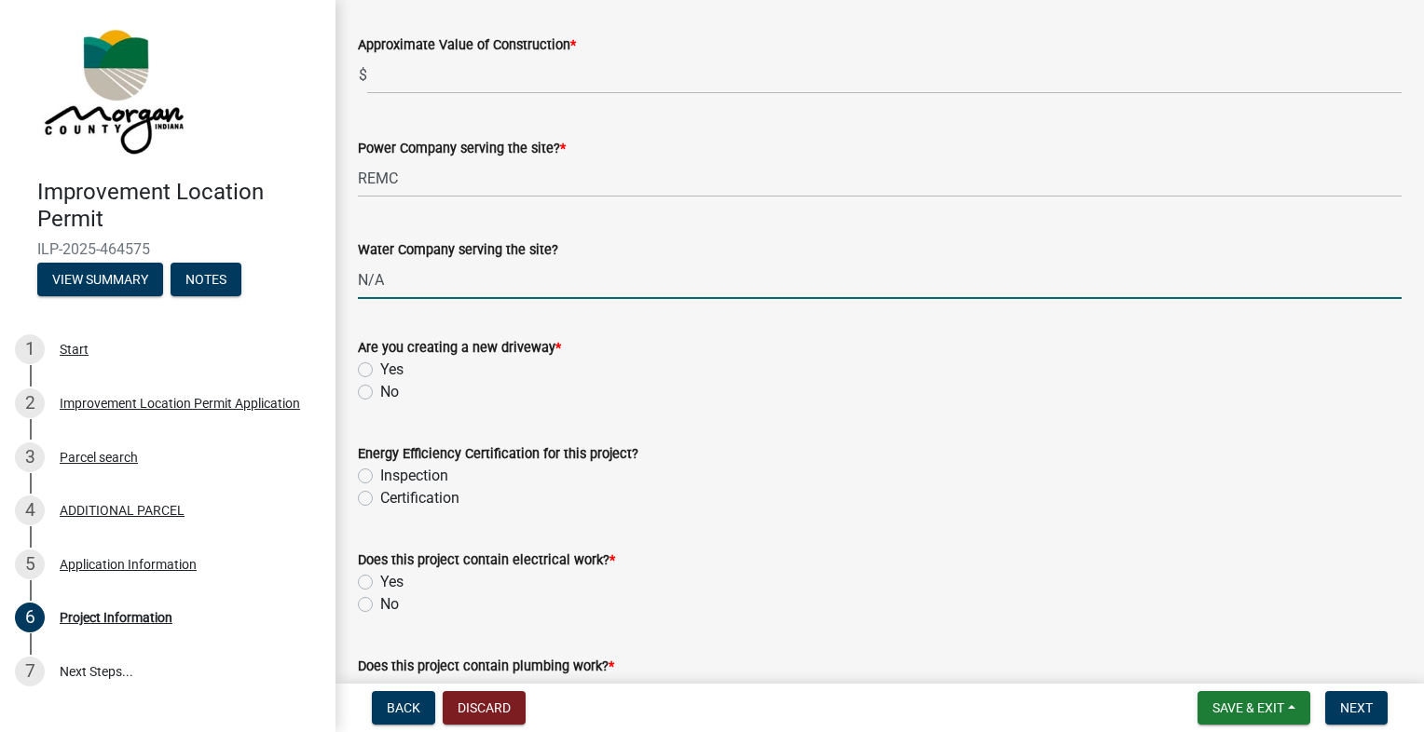
type input "N/A"
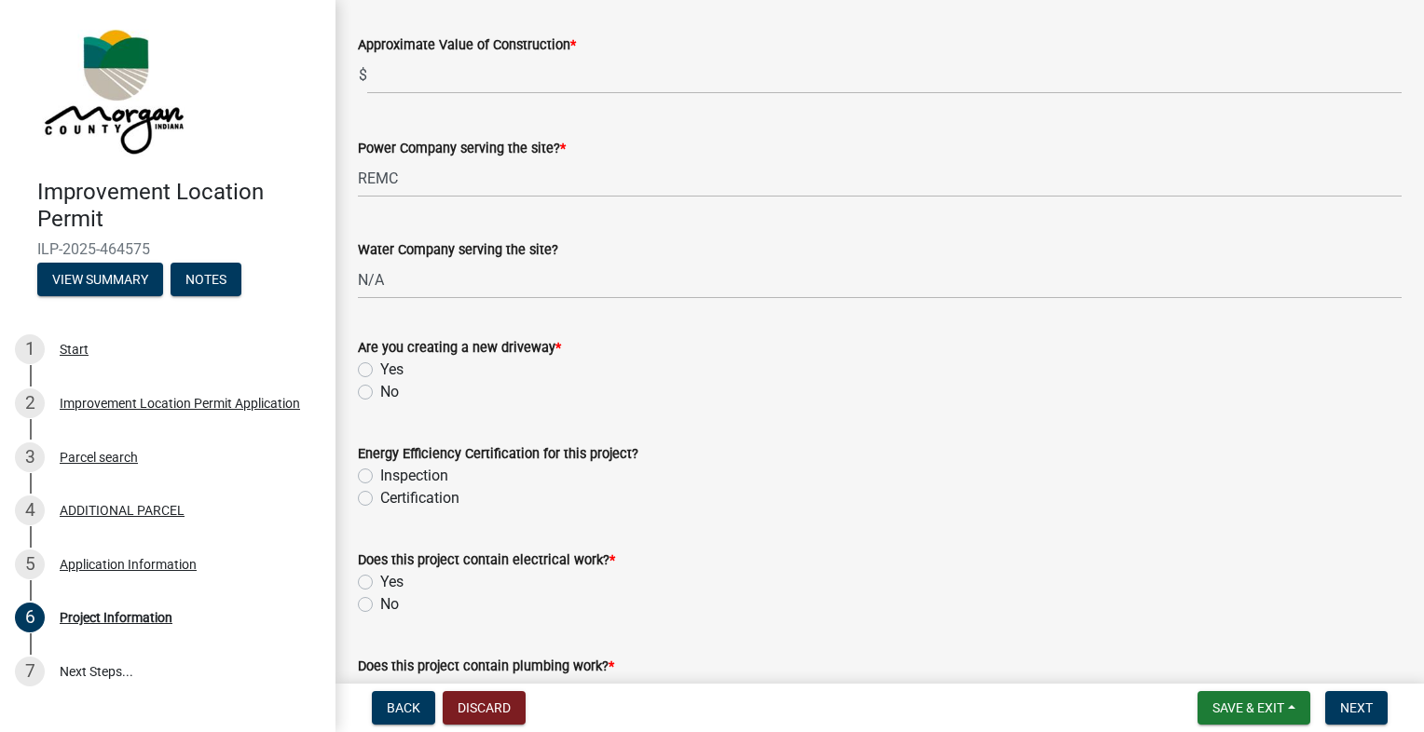
click at [380, 393] on label "No" at bounding box center [389, 392] width 19 height 22
click at [380, 393] on input "No" at bounding box center [386, 387] width 12 height 12
radio input "true"
click at [380, 581] on label "Yes" at bounding box center [391, 582] width 23 height 22
click at [380, 581] on input "Yes" at bounding box center [386, 577] width 12 height 12
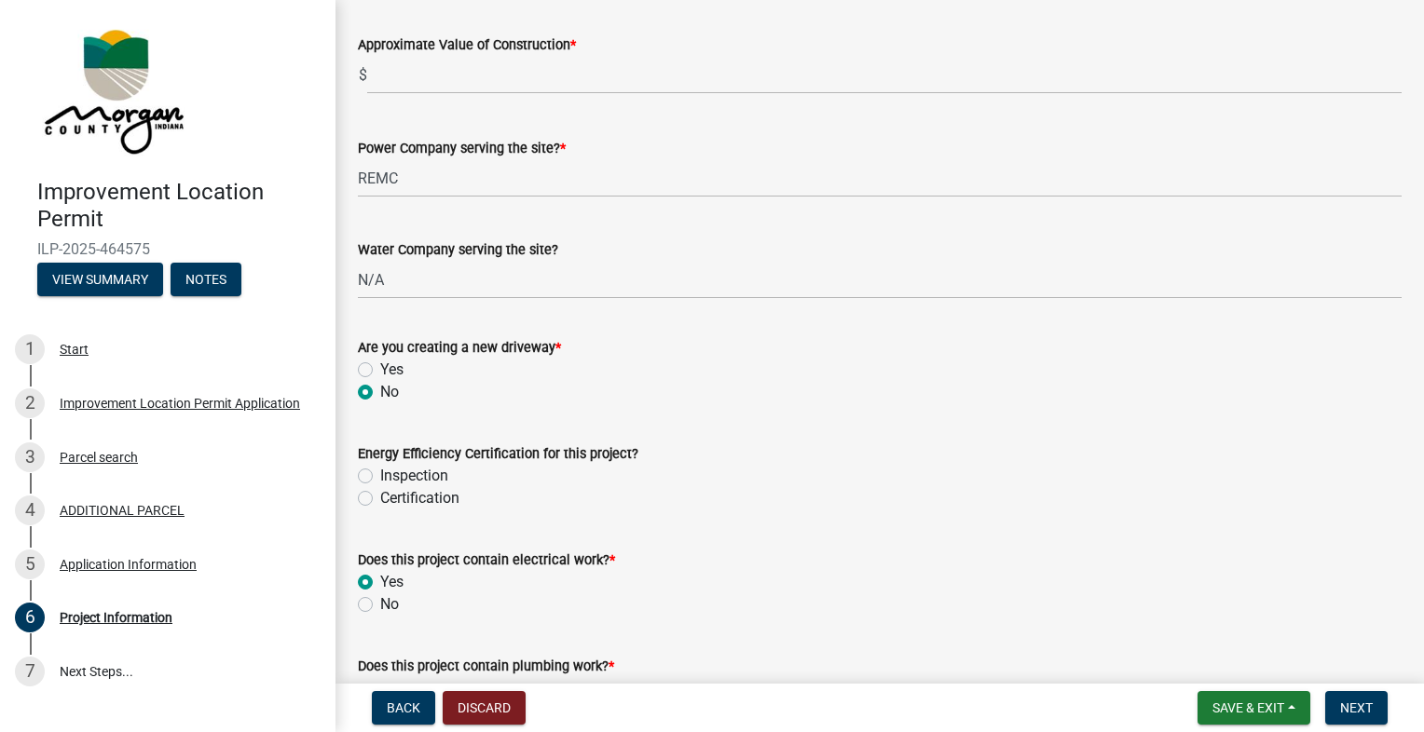
radio input "true"
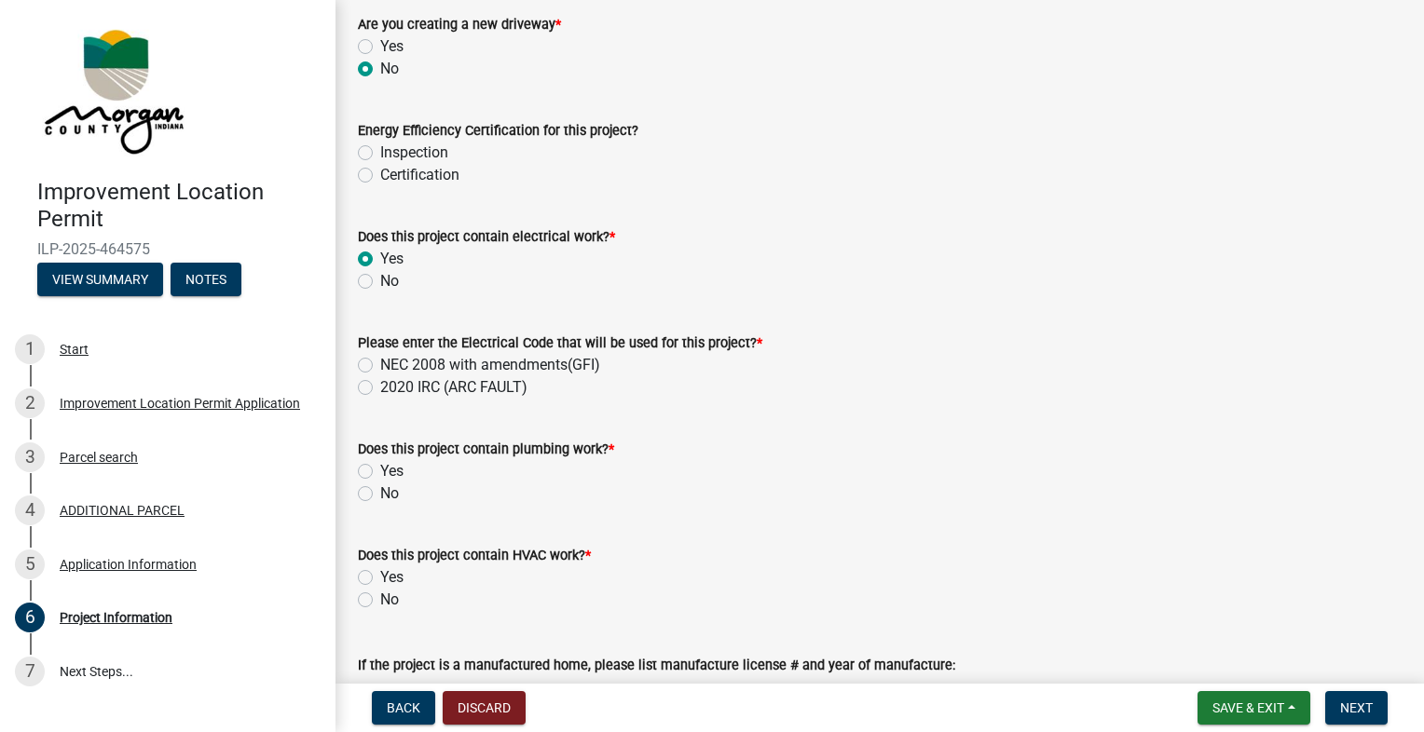
scroll to position [2280, 0]
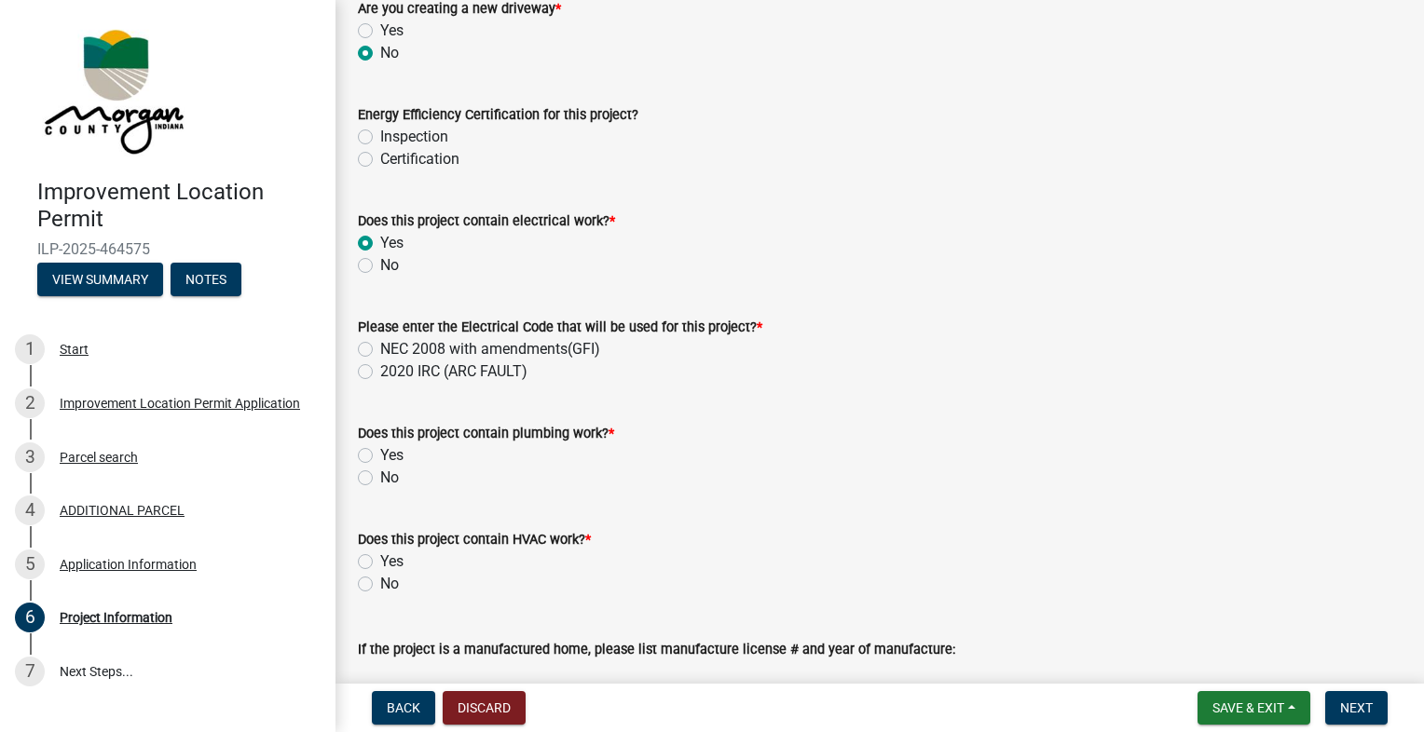
click at [380, 477] on label "No" at bounding box center [389, 478] width 19 height 22
click at [380, 477] on input "No" at bounding box center [386, 473] width 12 height 12
radio input "true"
click at [380, 562] on label "Yes" at bounding box center [391, 562] width 23 height 22
click at [380, 562] on input "Yes" at bounding box center [386, 557] width 12 height 12
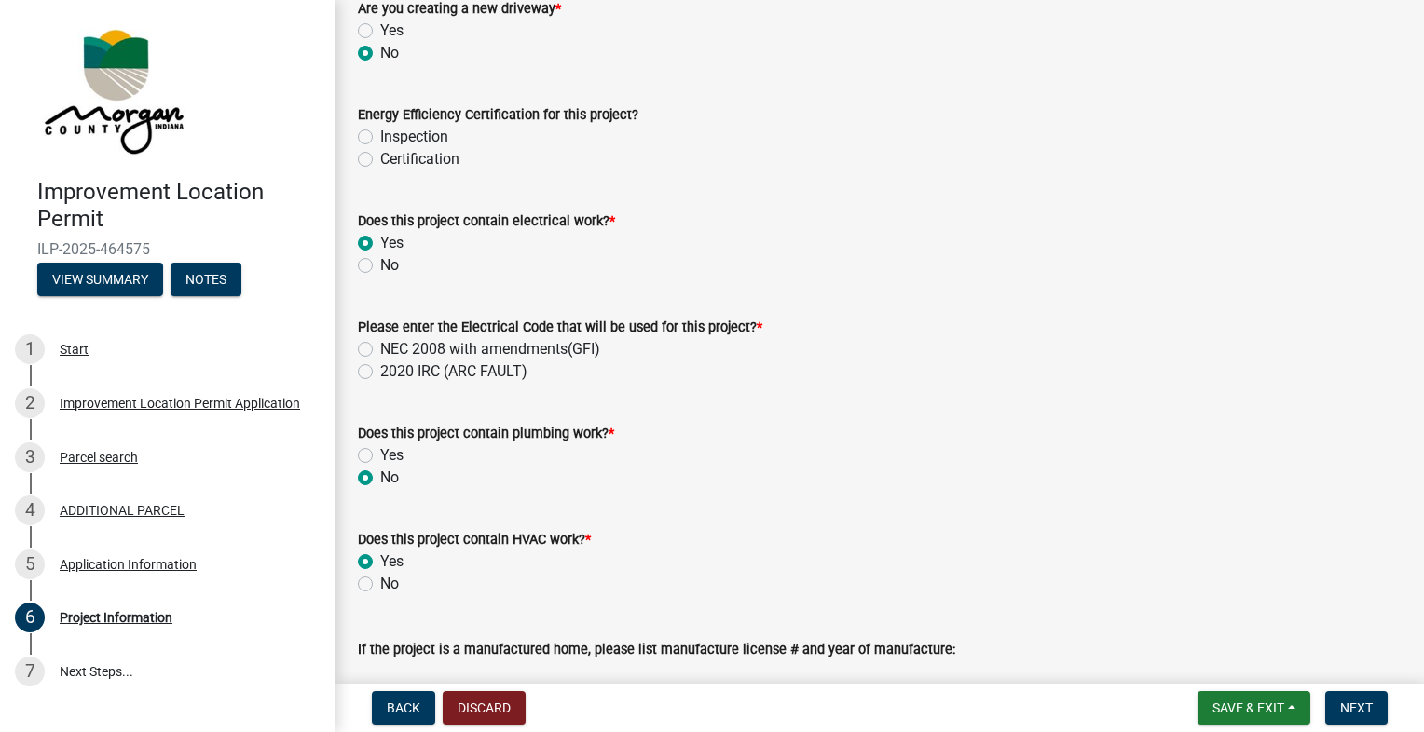
radio input "true"
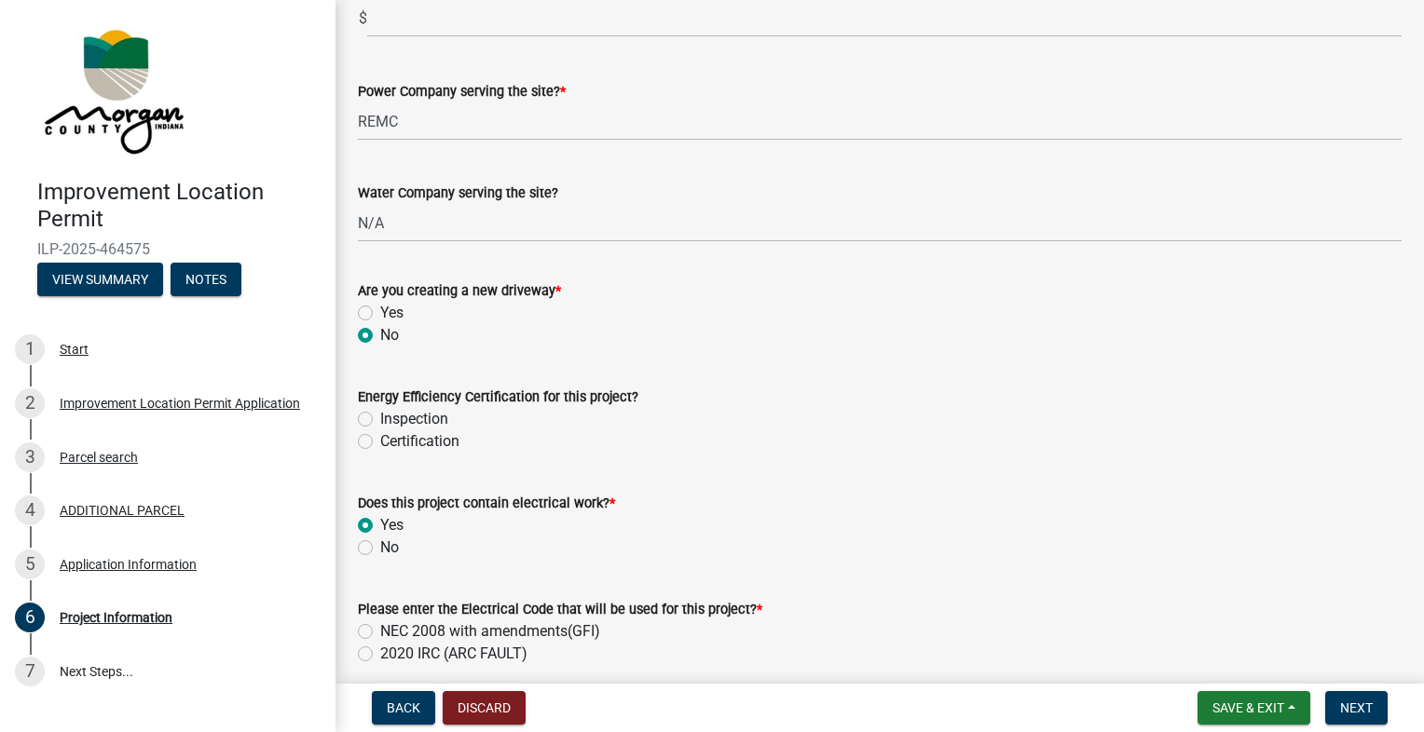
scroll to position [2013, 0]
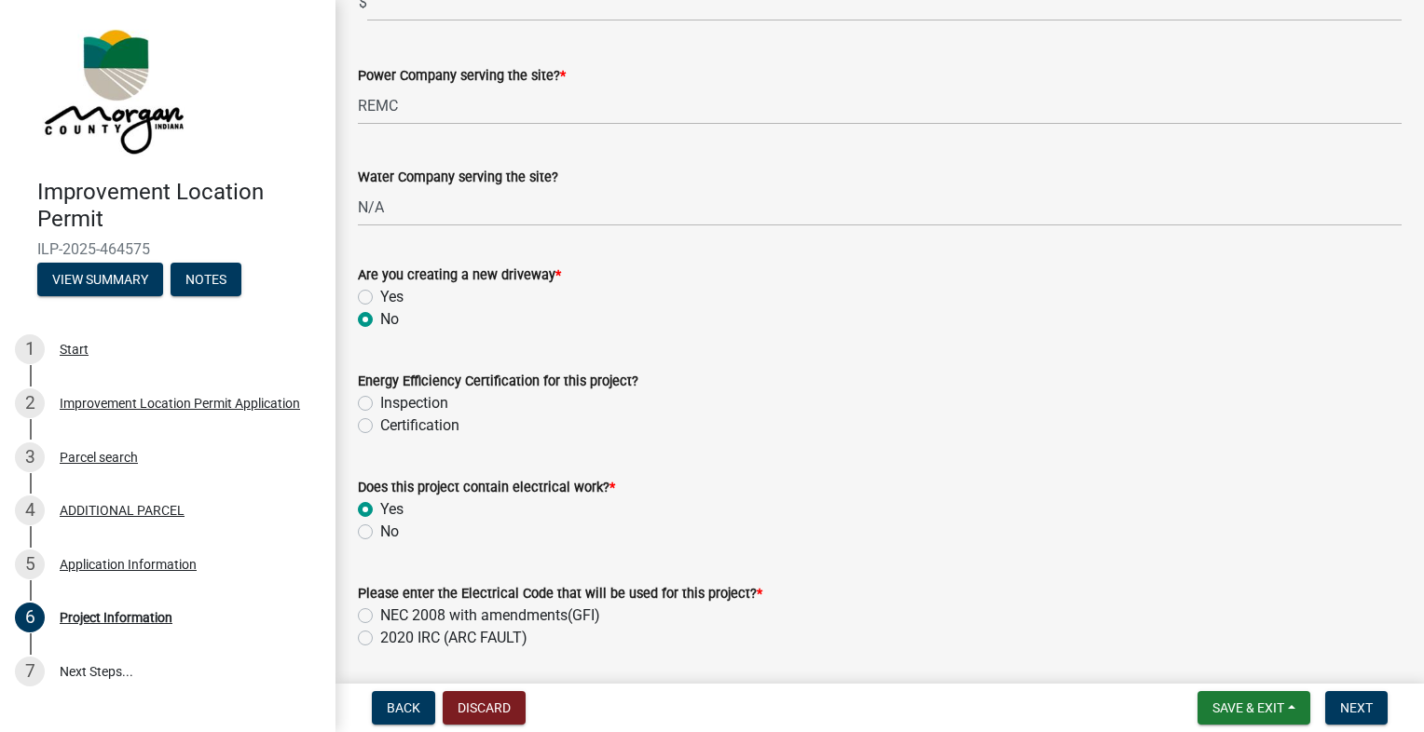
click at [380, 617] on label "NEC 2008 with amendments(GFI)" at bounding box center [490, 616] width 220 height 22
click at [380, 617] on input "NEC 2008 with amendments(GFI)" at bounding box center [386, 611] width 12 height 12
radio input "true"
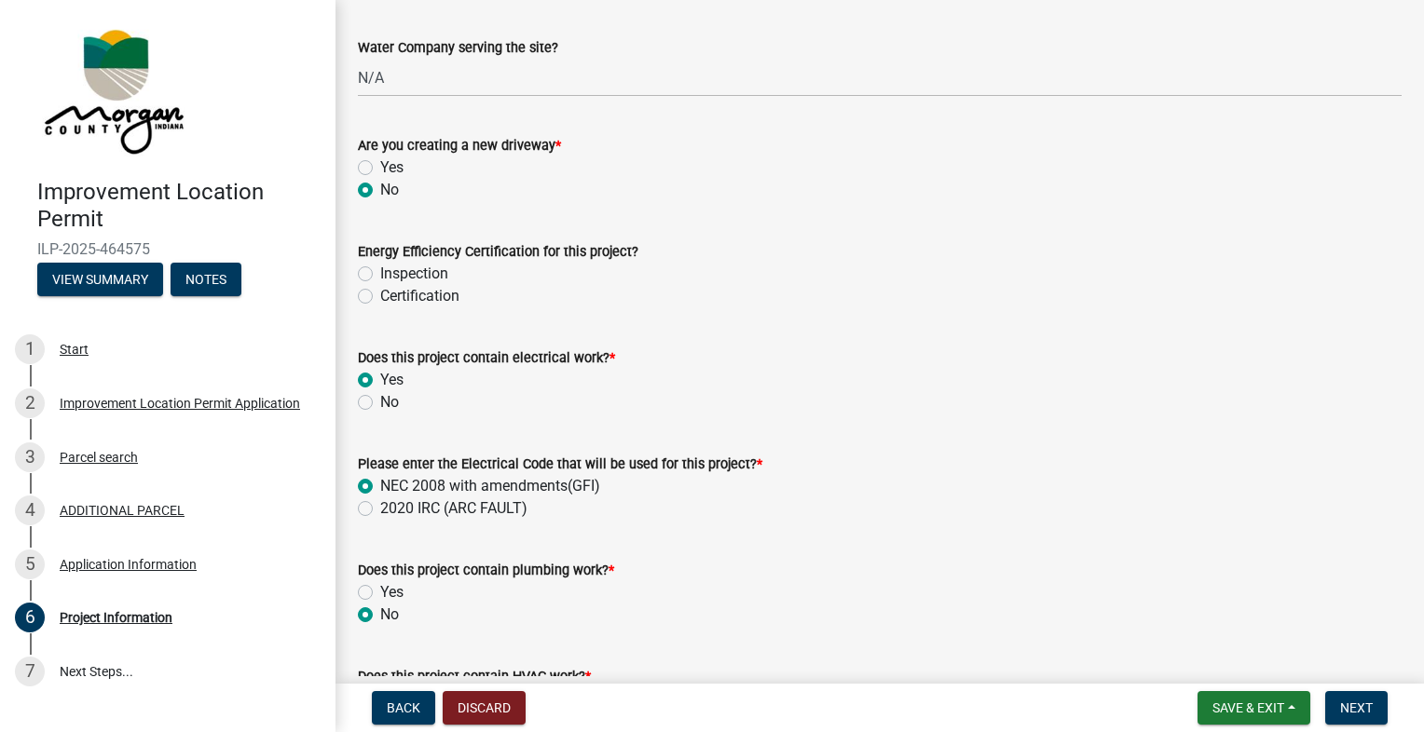
scroll to position [2163, 0]
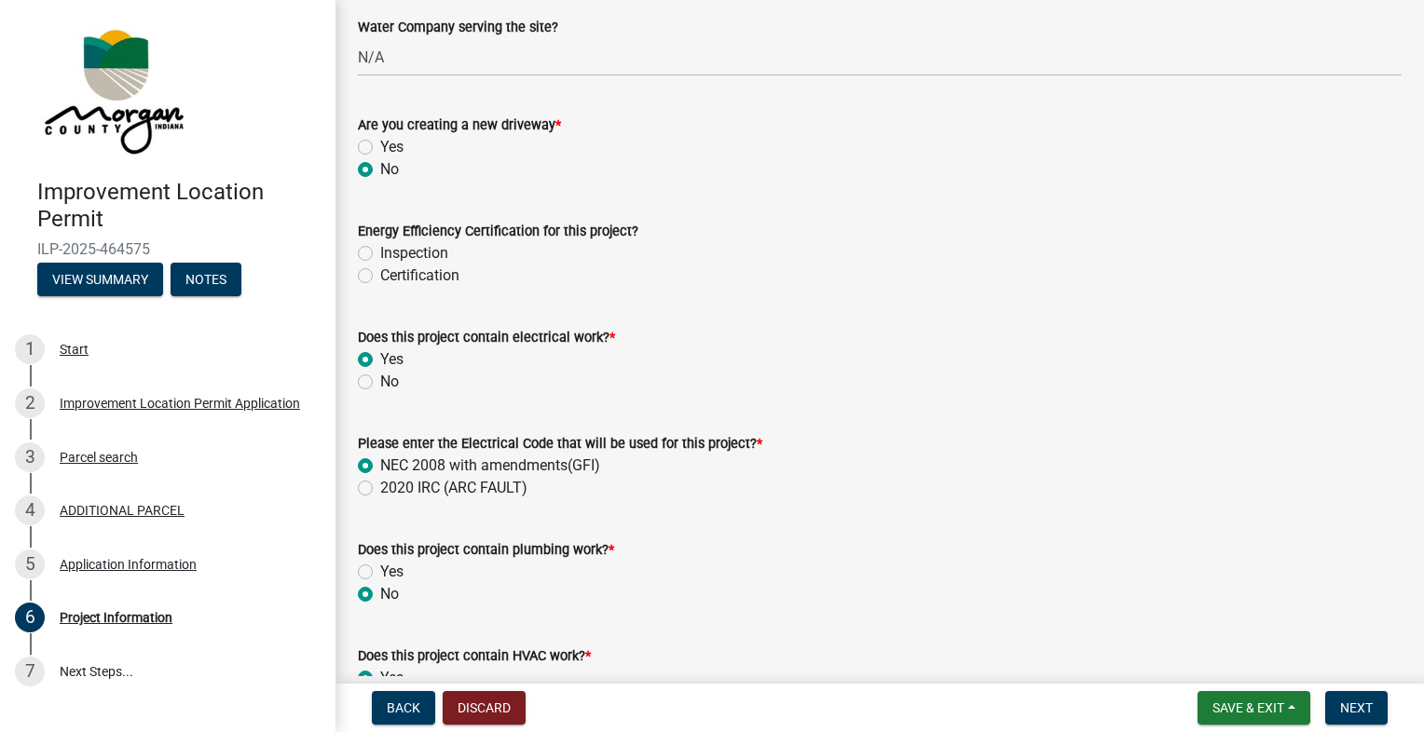
click at [380, 487] on label "2020 IRC (ARC FAULT)" at bounding box center [453, 488] width 147 height 22
click at [380, 487] on input "2020 IRC (ARC FAULT)" at bounding box center [386, 483] width 12 height 12
radio input "true"
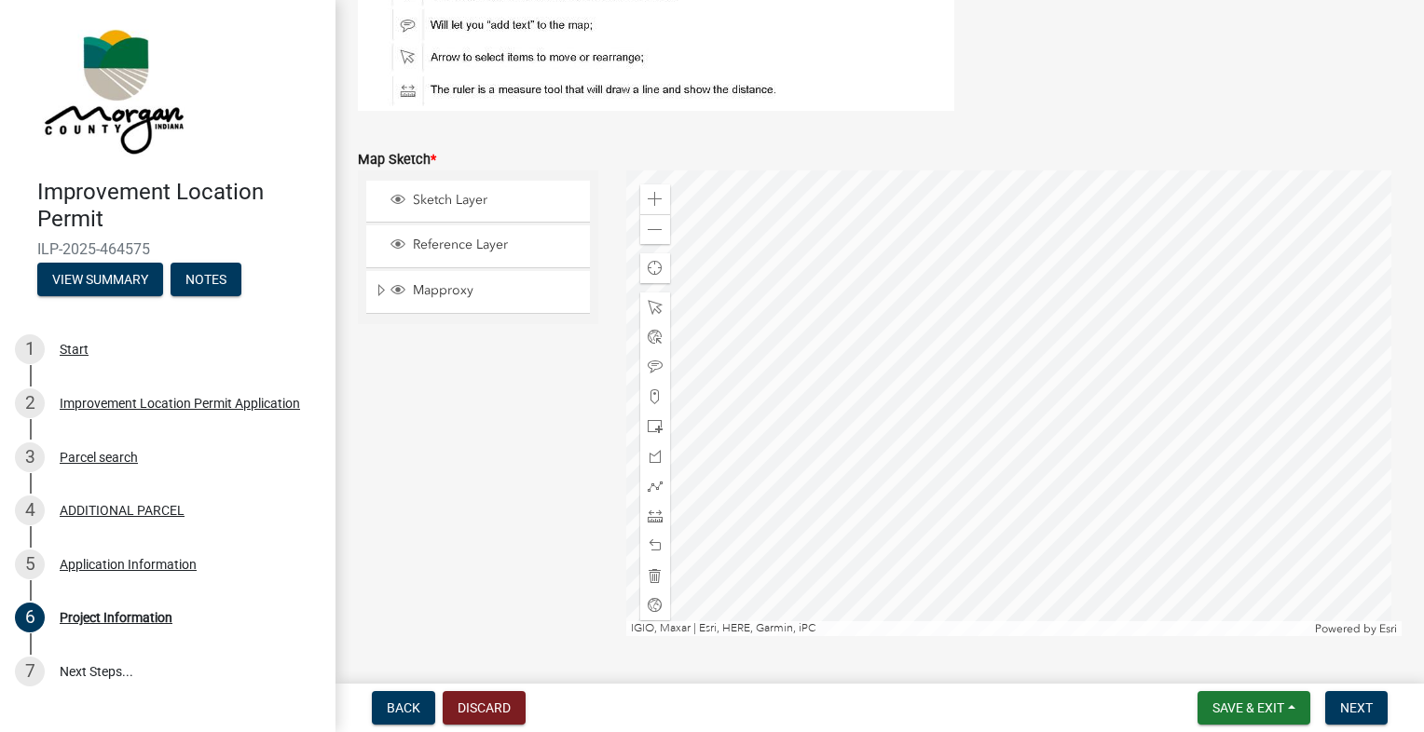
scroll to position [3198, 0]
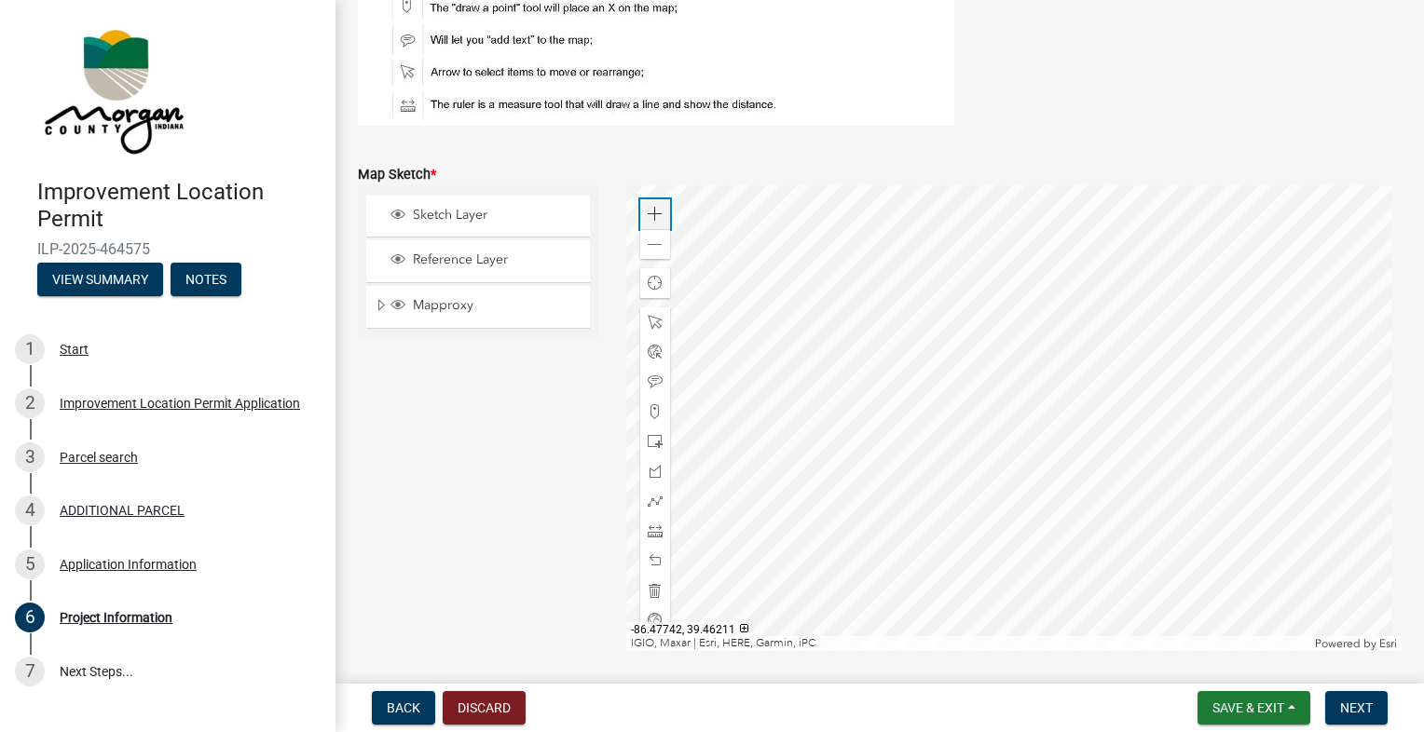
click at [648, 208] on span at bounding box center [655, 214] width 15 height 15
click at [702, 445] on div at bounding box center [1014, 418] width 776 height 466
click at [648, 411] on span at bounding box center [655, 411] width 15 height 15
click at [893, 367] on div at bounding box center [1014, 418] width 776 height 466
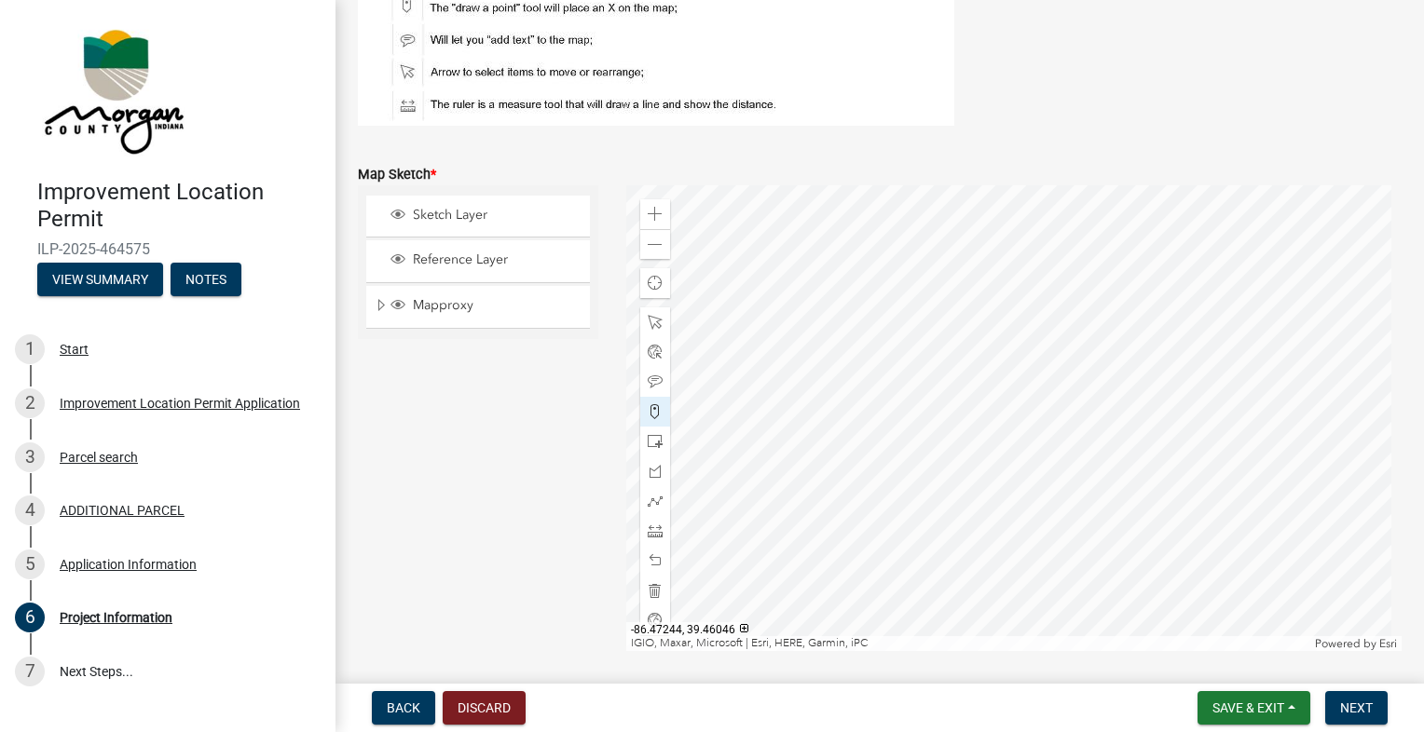
click at [894, 348] on div at bounding box center [1014, 418] width 776 height 466
click at [928, 354] on div at bounding box center [1014, 418] width 776 height 466
click at [927, 372] on div at bounding box center [1014, 418] width 776 height 466
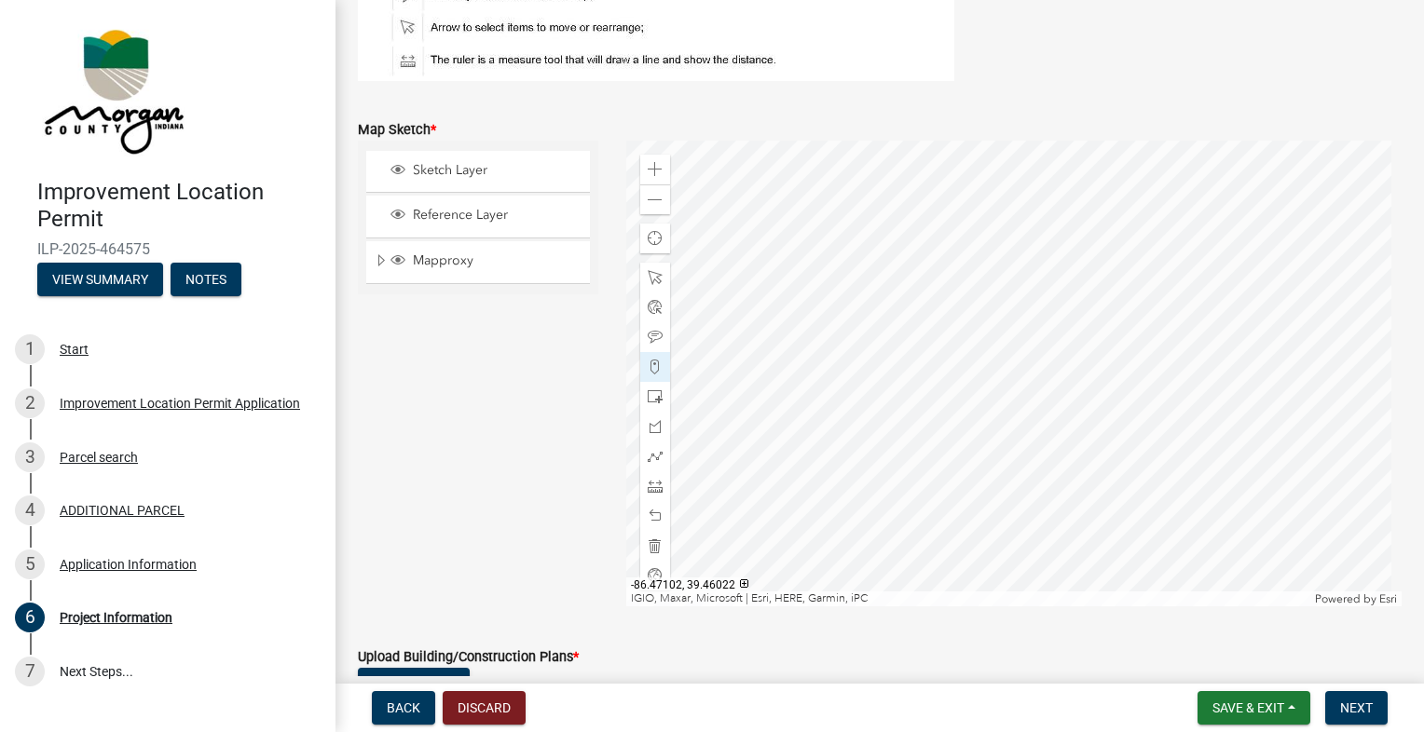
scroll to position [3253, 0]
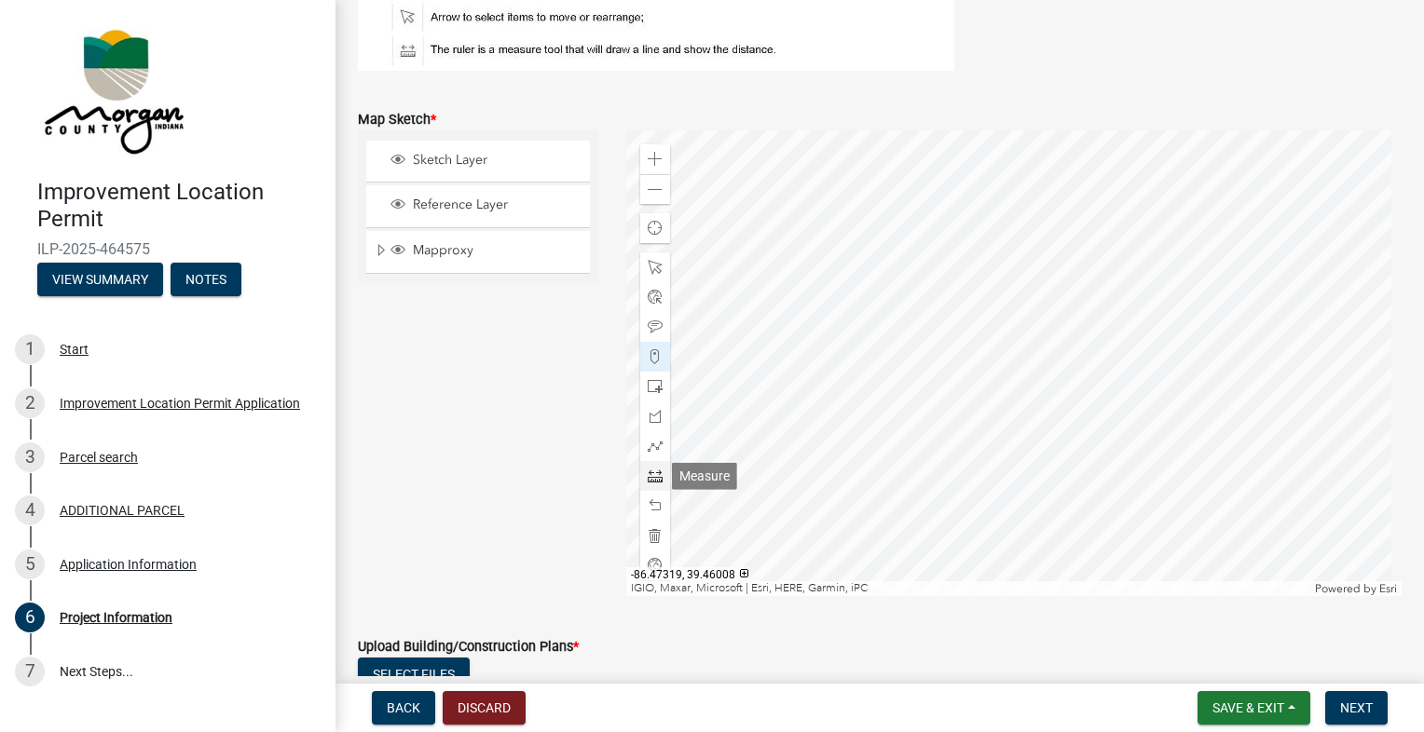
click at [651, 471] on span at bounding box center [655, 476] width 15 height 15
click at [930, 319] on div at bounding box center [1014, 363] width 776 height 466
click at [1065, 321] on div at bounding box center [1014, 363] width 776 height 466
click at [648, 262] on span at bounding box center [655, 267] width 15 height 15
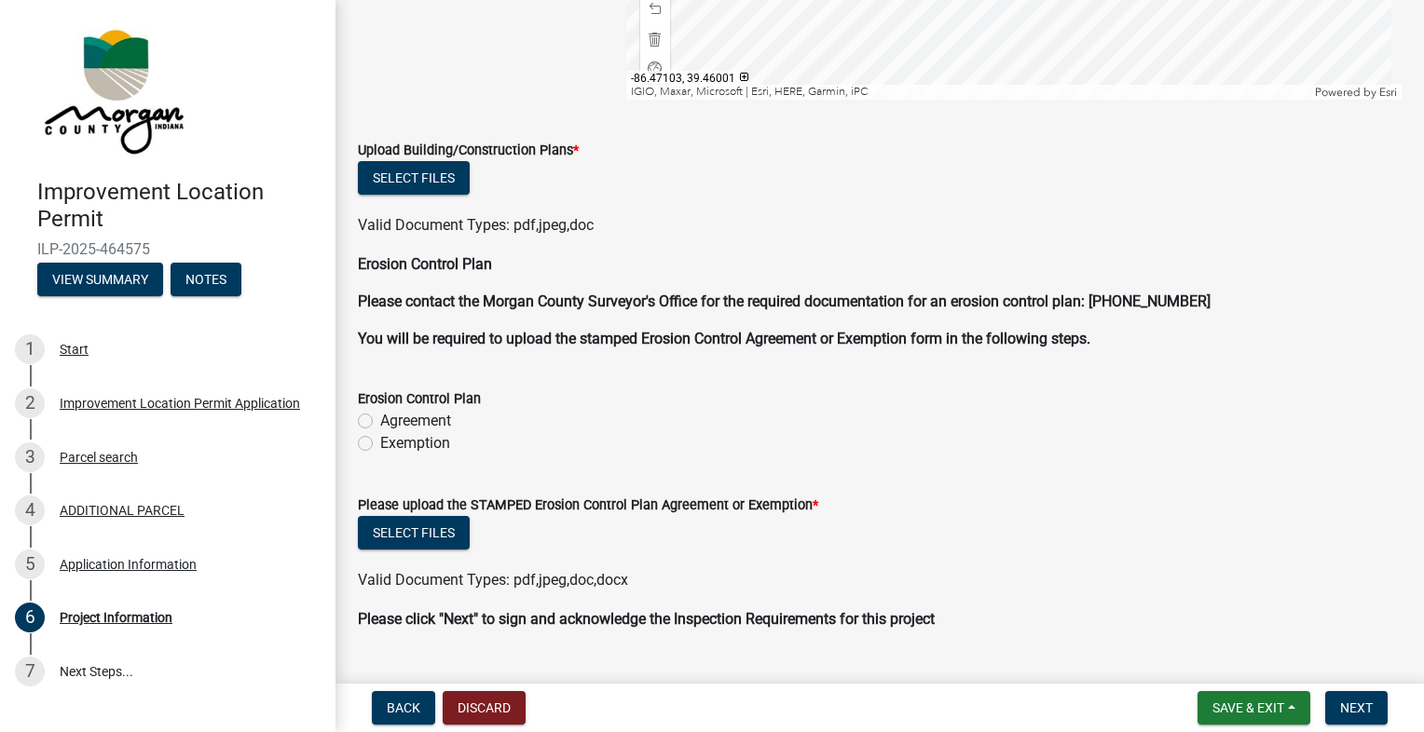
scroll to position [3765, 0]
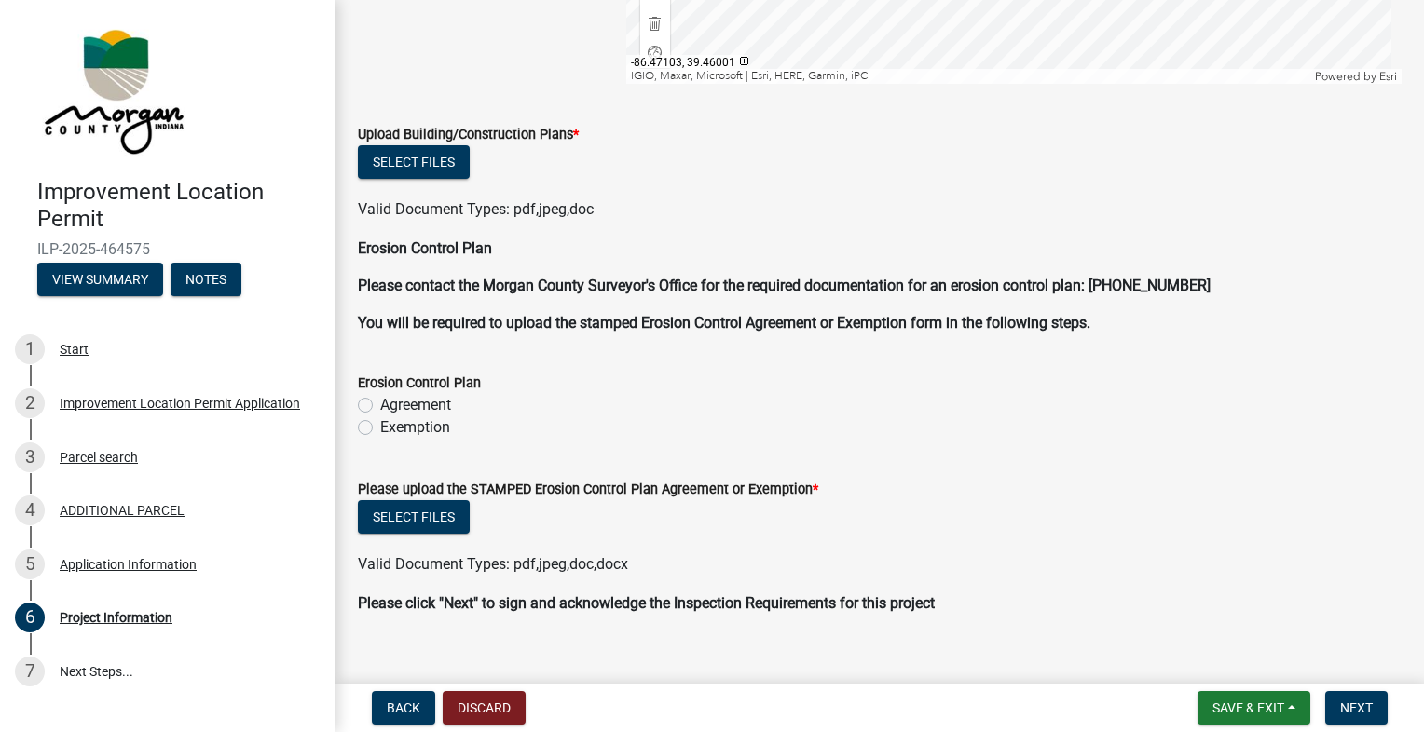
click at [380, 430] on label "Exemption" at bounding box center [415, 427] width 70 height 22
click at [380, 429] on input "Exemption" at bounding box center [386, 422] width 12 height 12
radio input "true"
click at [571, 462] on form "Please upload the STAMPED Erosion Control Plan Agreement or Exemption * Select …" at bounding box center [879, 516] width 1043 height 120
click at [436, 155] on button "Select files" at bounding box center [414, 162] width 112 height 34
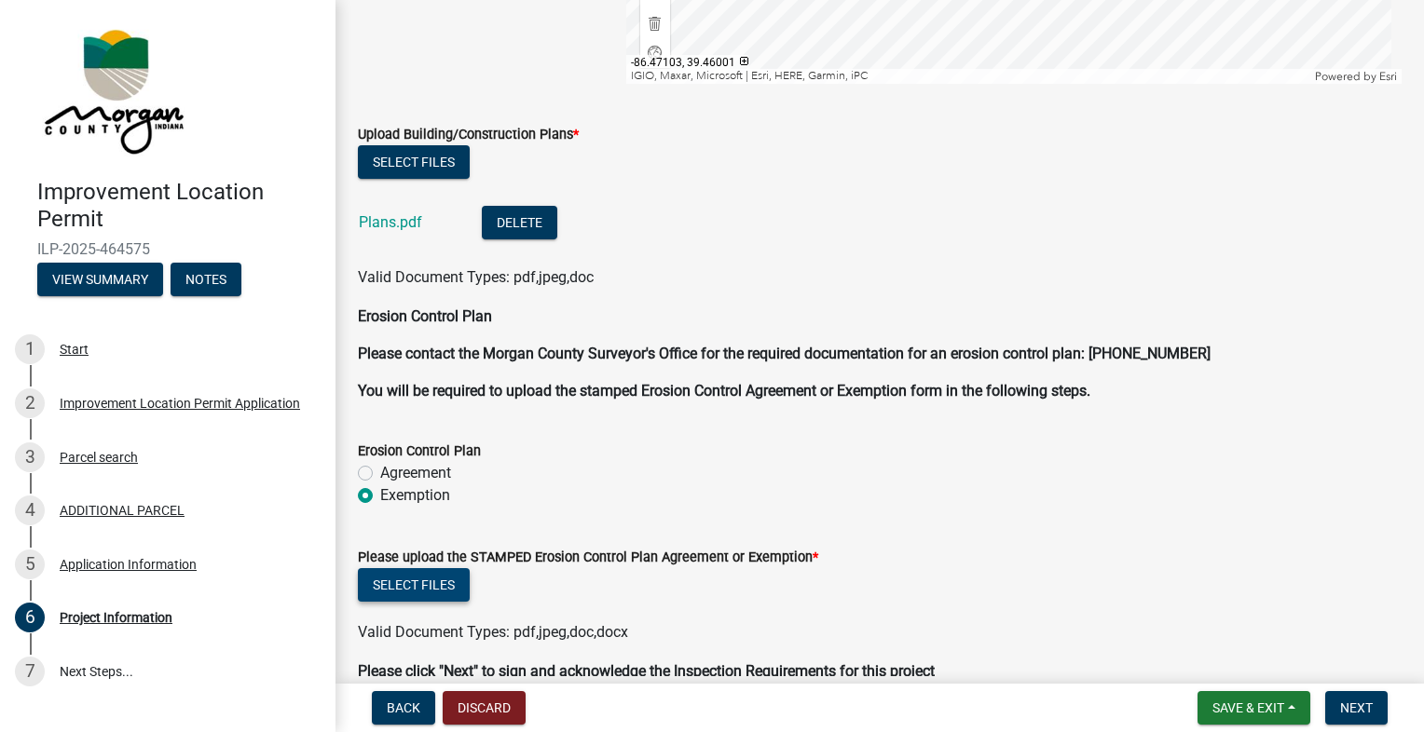
click at [434, 587] on button "Select files" at bounding box center [414, 585] width 112 height 34
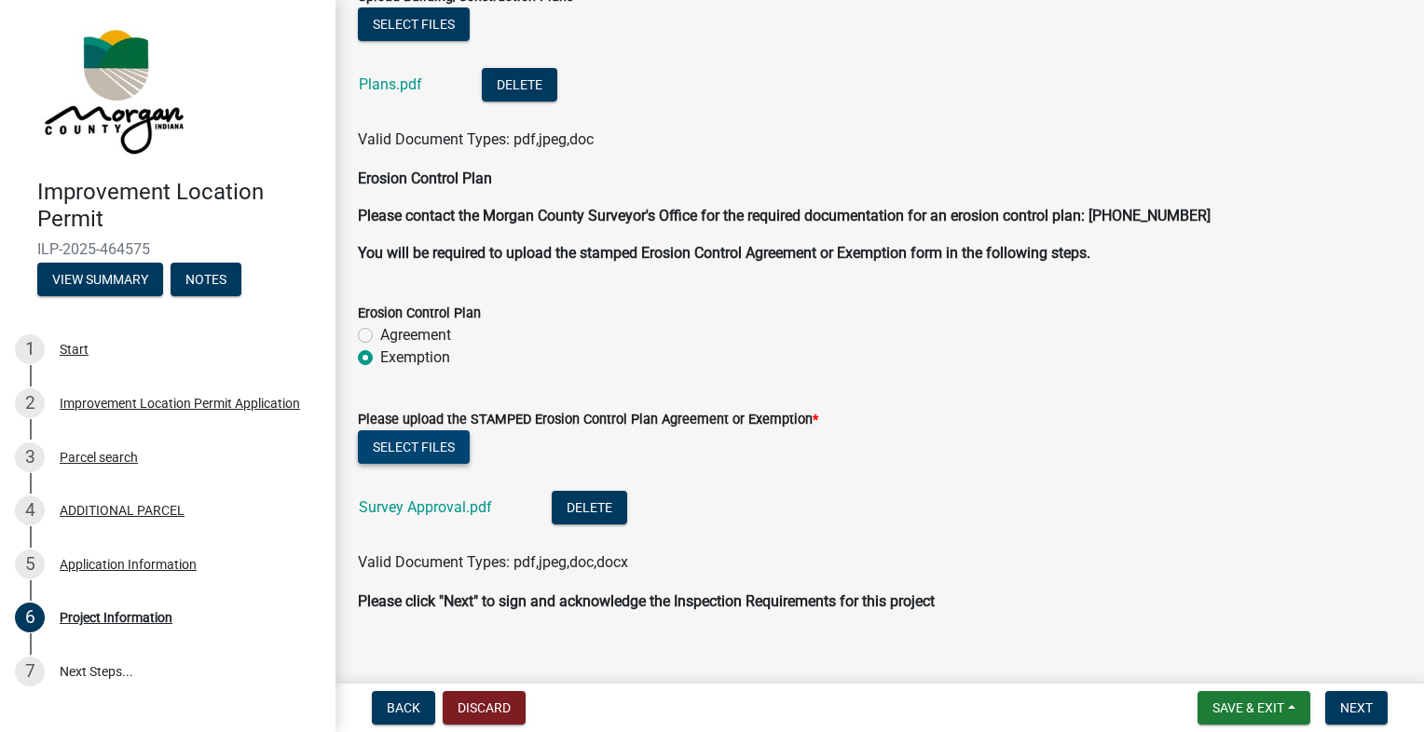
scroll to position [3928, 0]
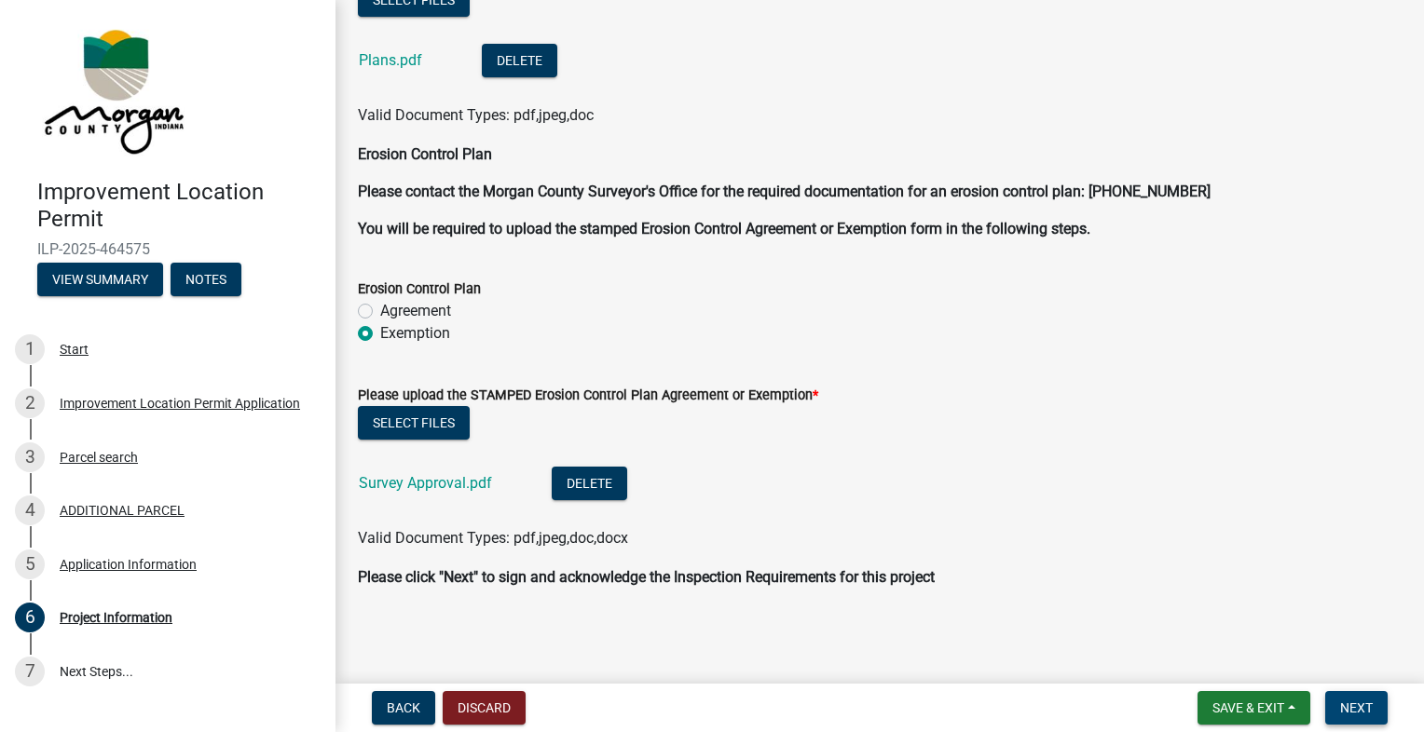
click at [1335, 709] on button "Next" at bounding box center [1356, 708] width 62 height 34
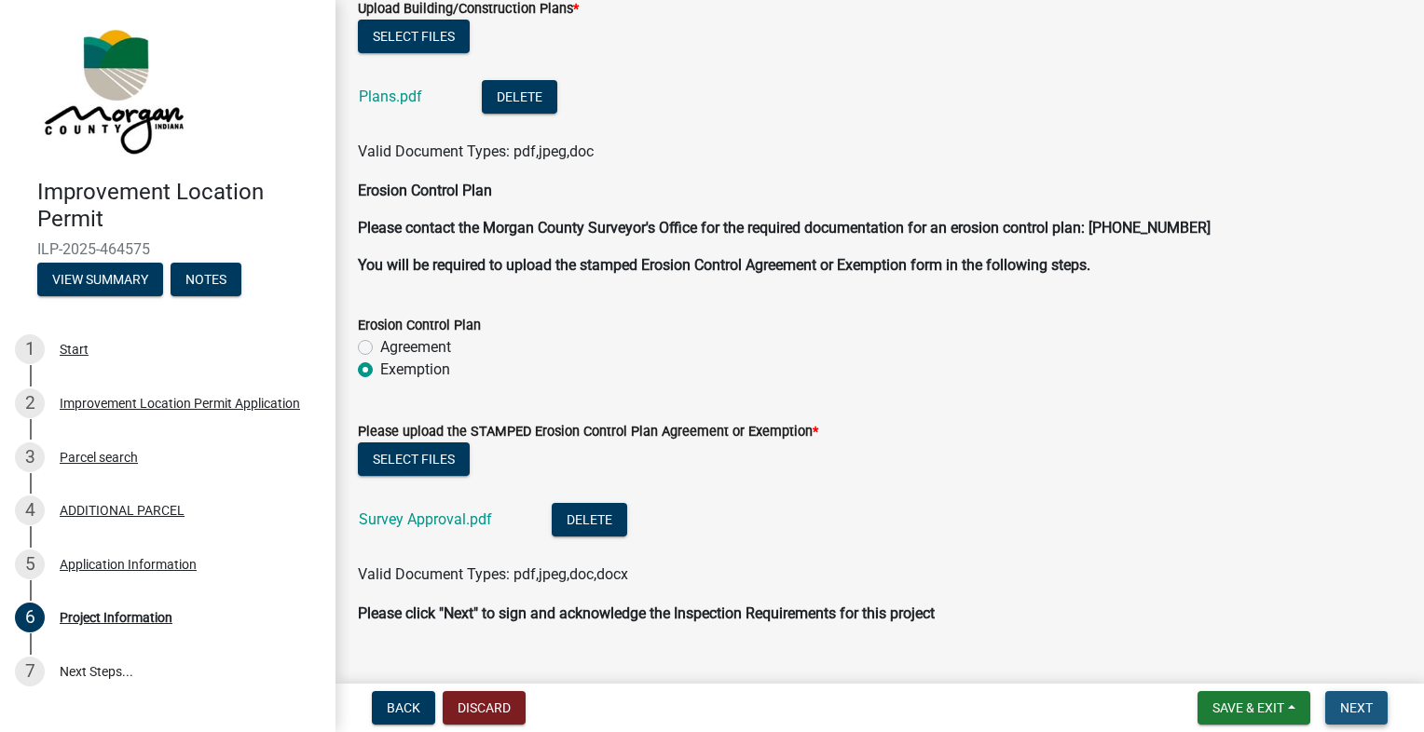
scroll to position [3965, 0]
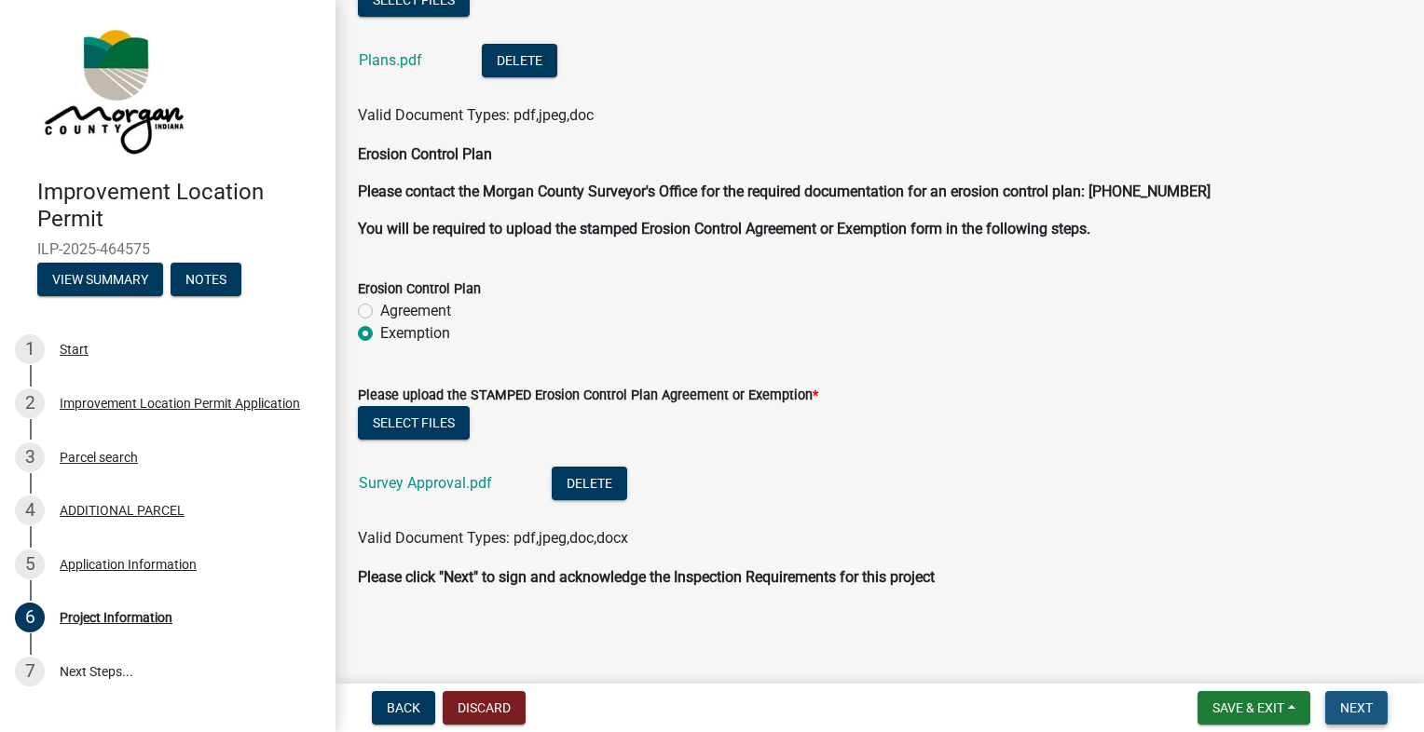
click at [1363, 713] on span "Next" at bounding box center [1356, 708] width 33 height 15
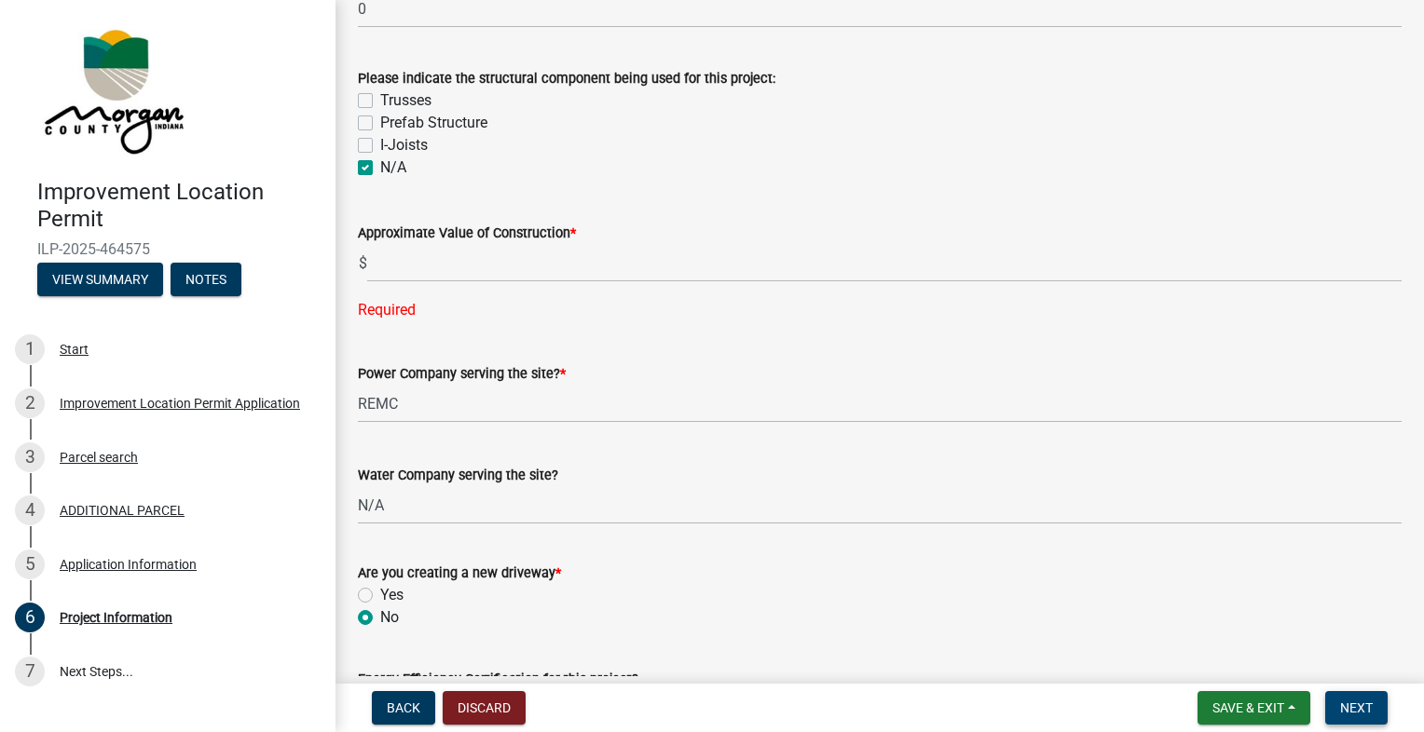
scroll to position [1741, 0]
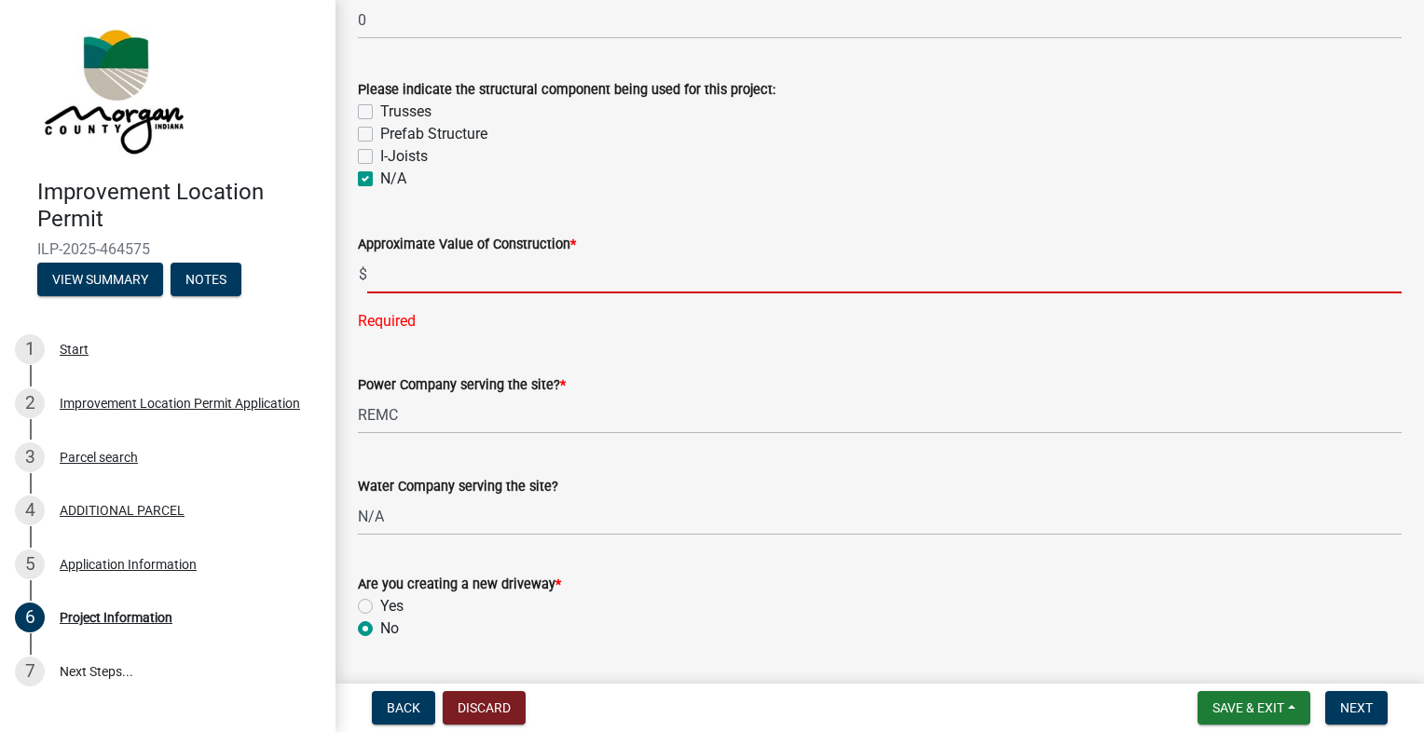
click at [674, 270] on input "text" at bounding box center [884, 274] width 1034 height 38
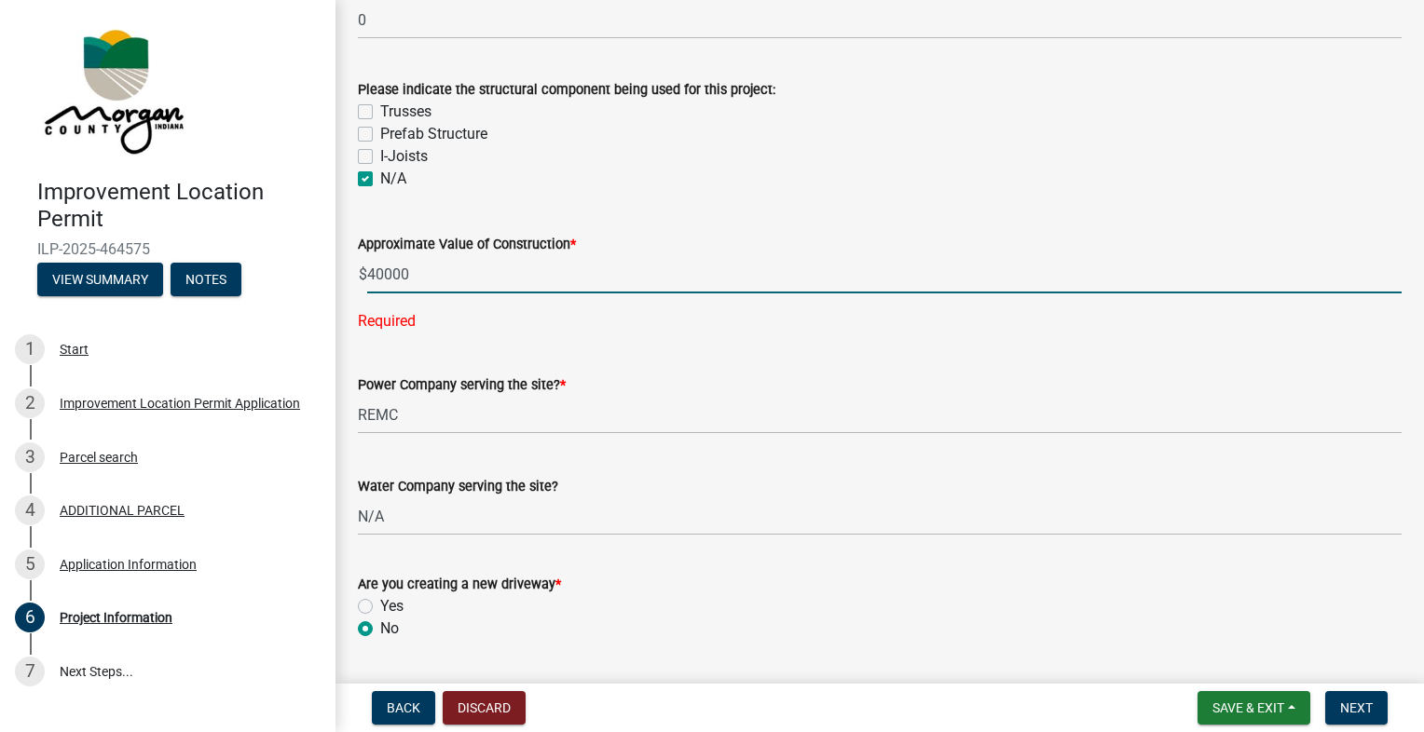
type input "40000"
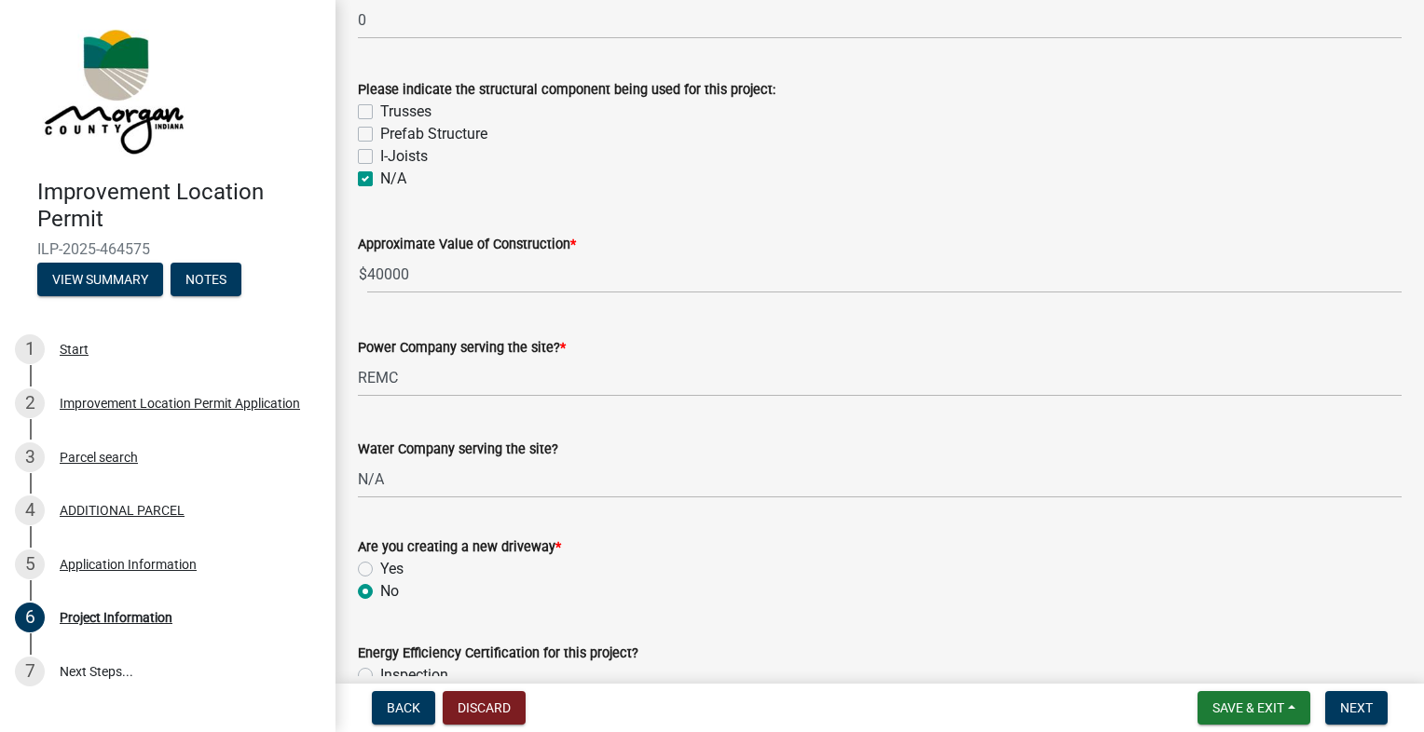
click at [667, 375] on form "Power Company serving the site? * REMC" at bounding box center [879, 366] width 1043 height 61
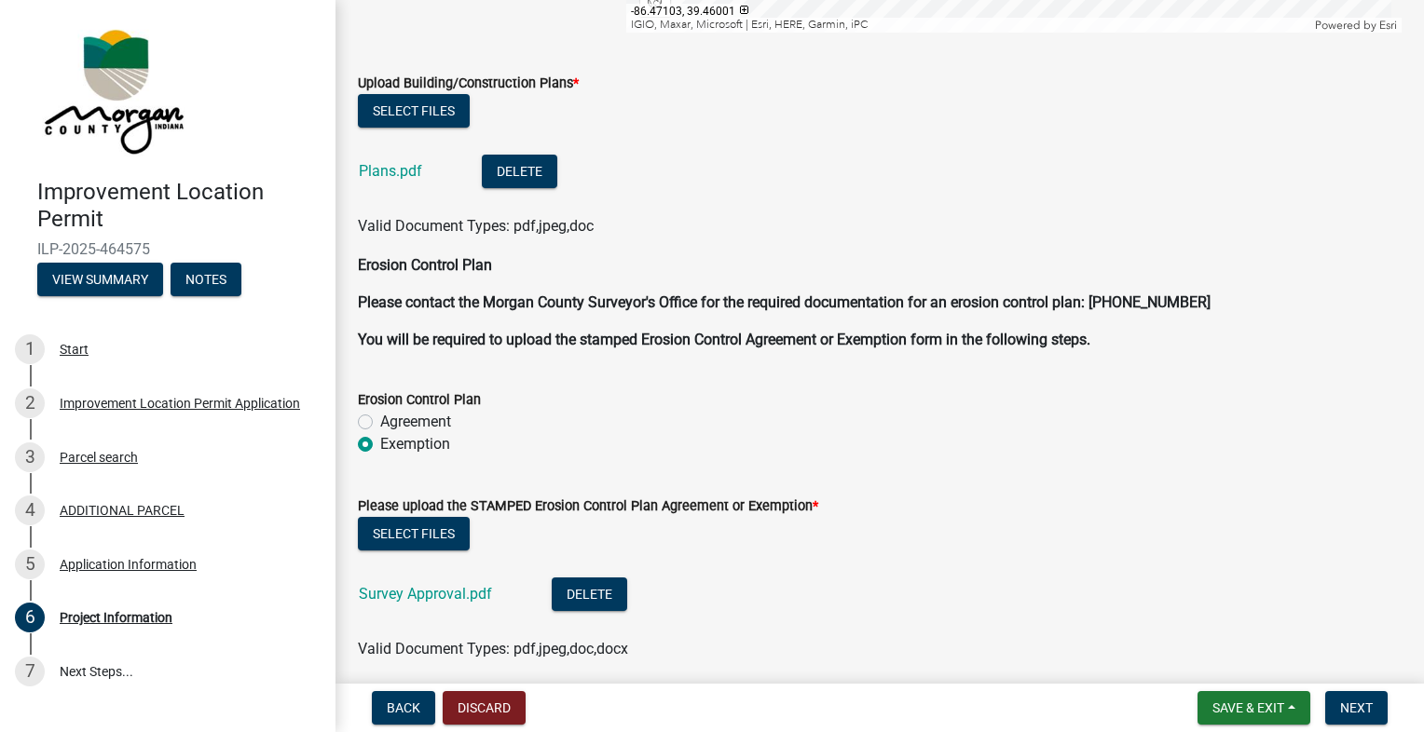
scroll to position [3928, 0]
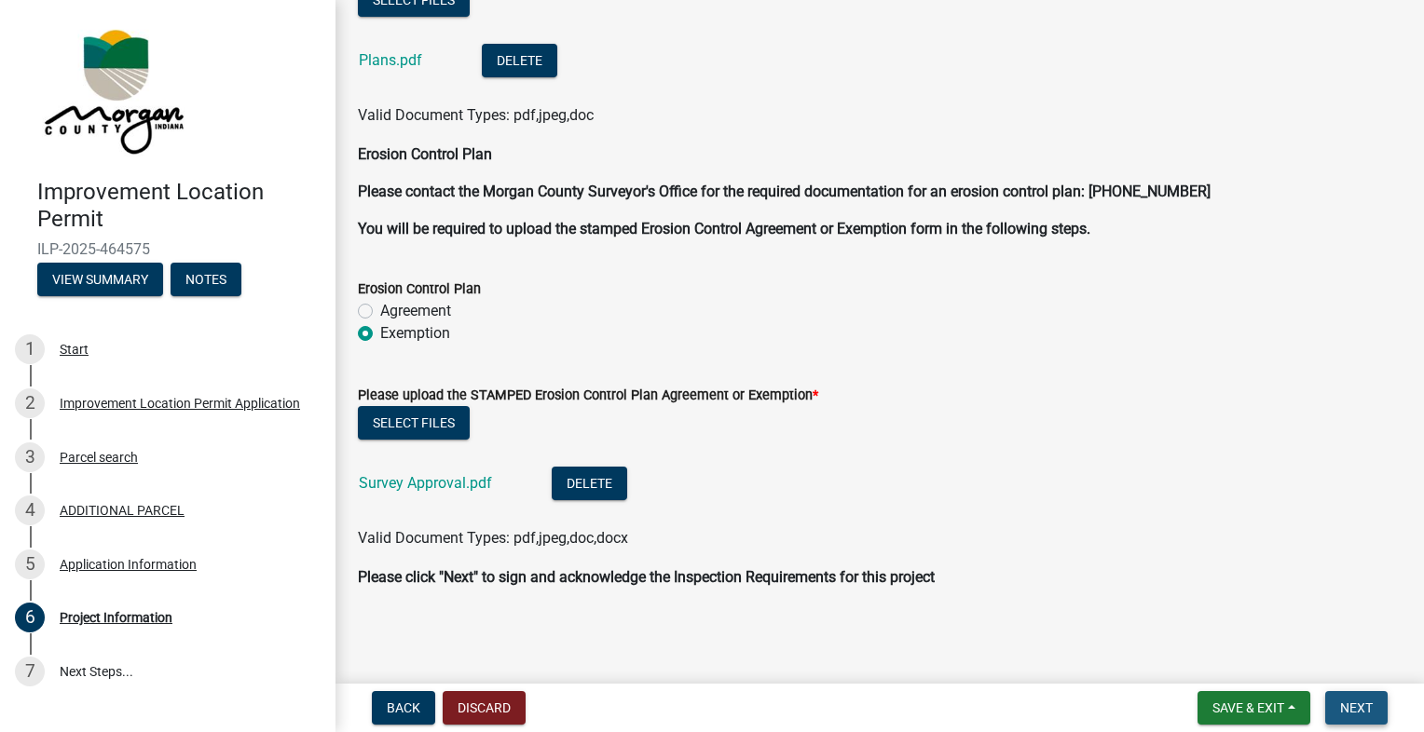
click at [1343, 705] on span "Next" at bounding box center [1356, 708] width 33 height 15
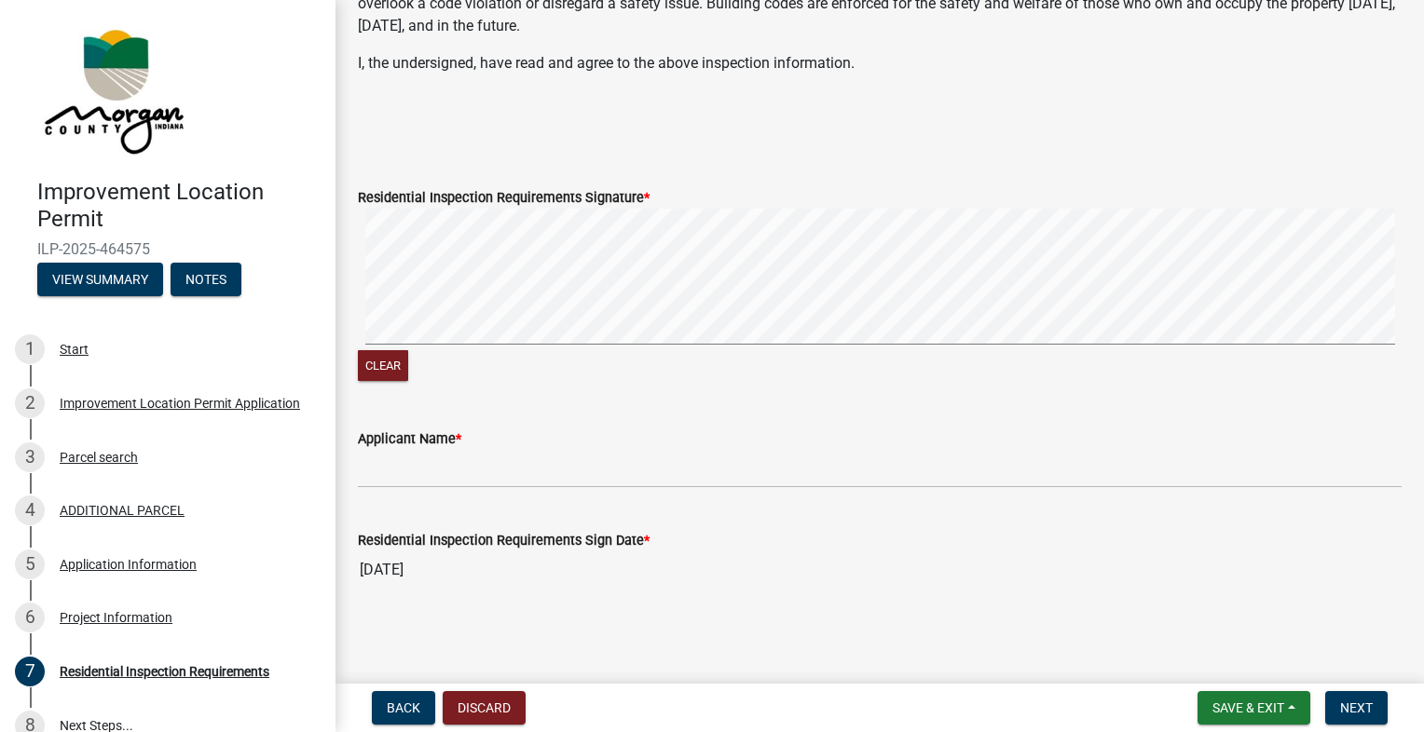
scroll to position [555, 0]
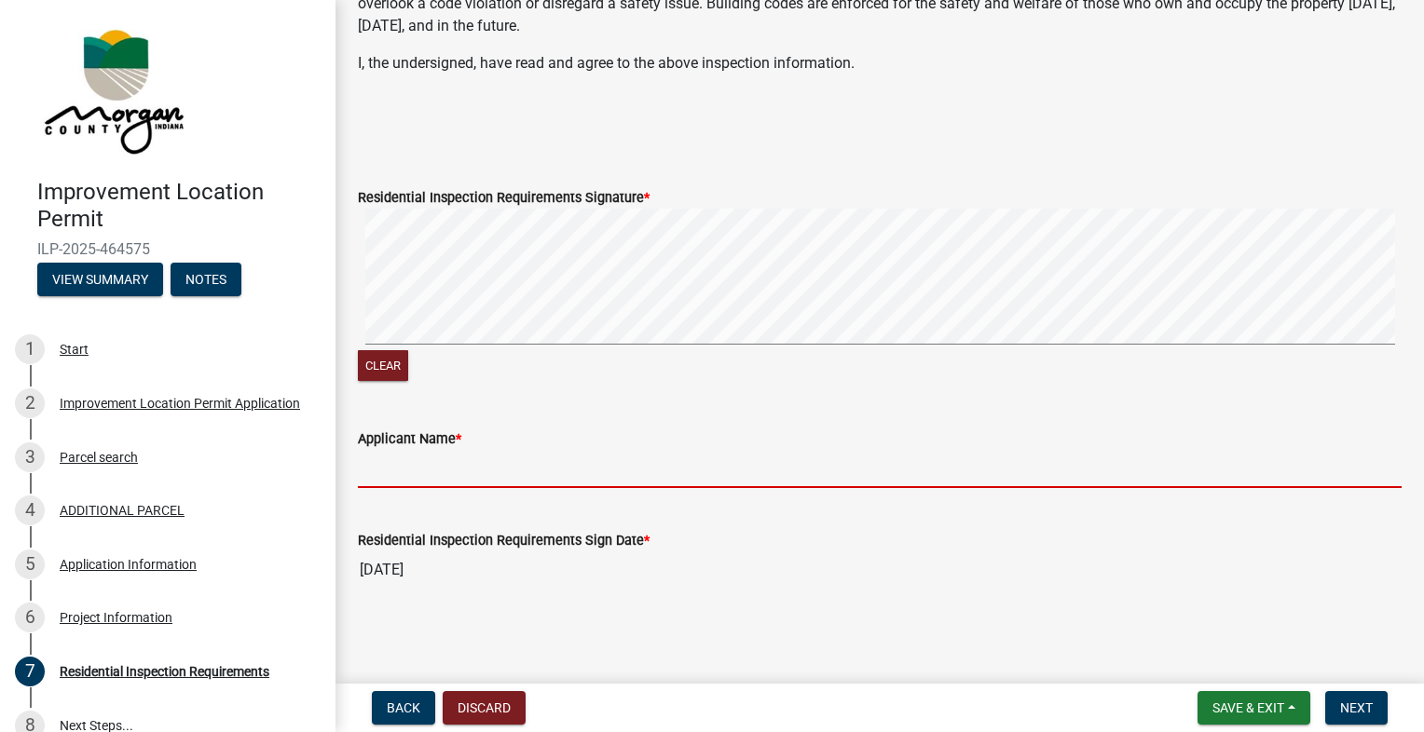
click at [619, 476] on input "Applicant Name *" at bounding box center [879, 469] width 1043 height 38
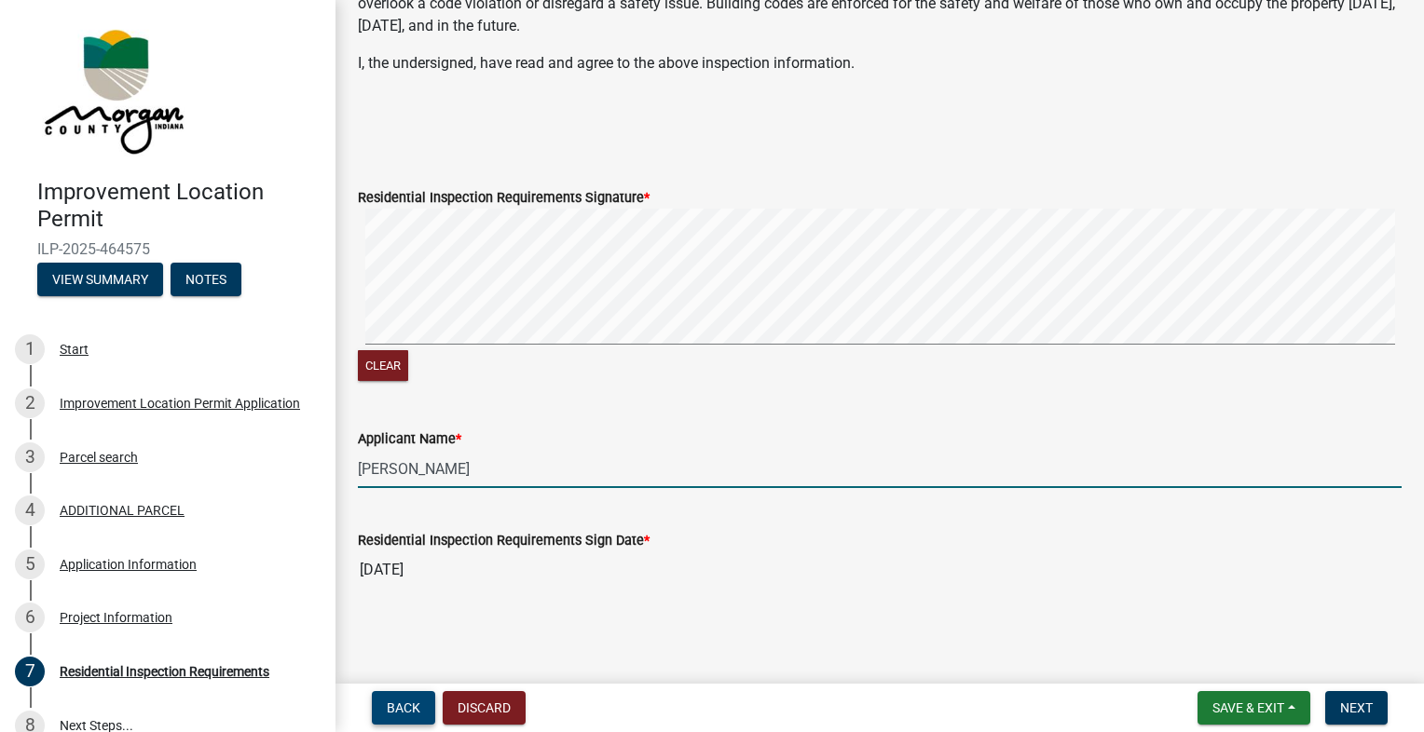
type input "Nicholas Parks"
click at [396, 696] on button "Back" at bounding box center [403, 708] width 63 height 34
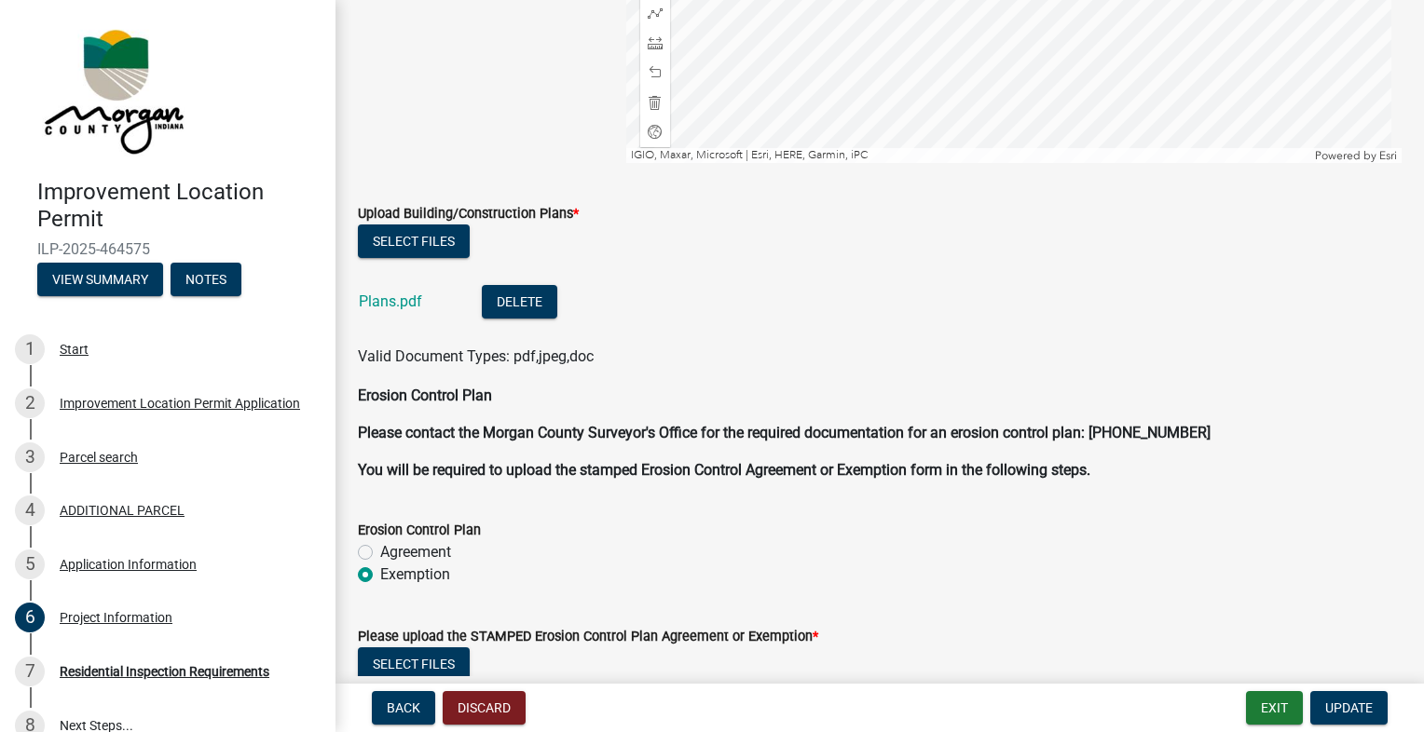
scroll to position [3681, 0]
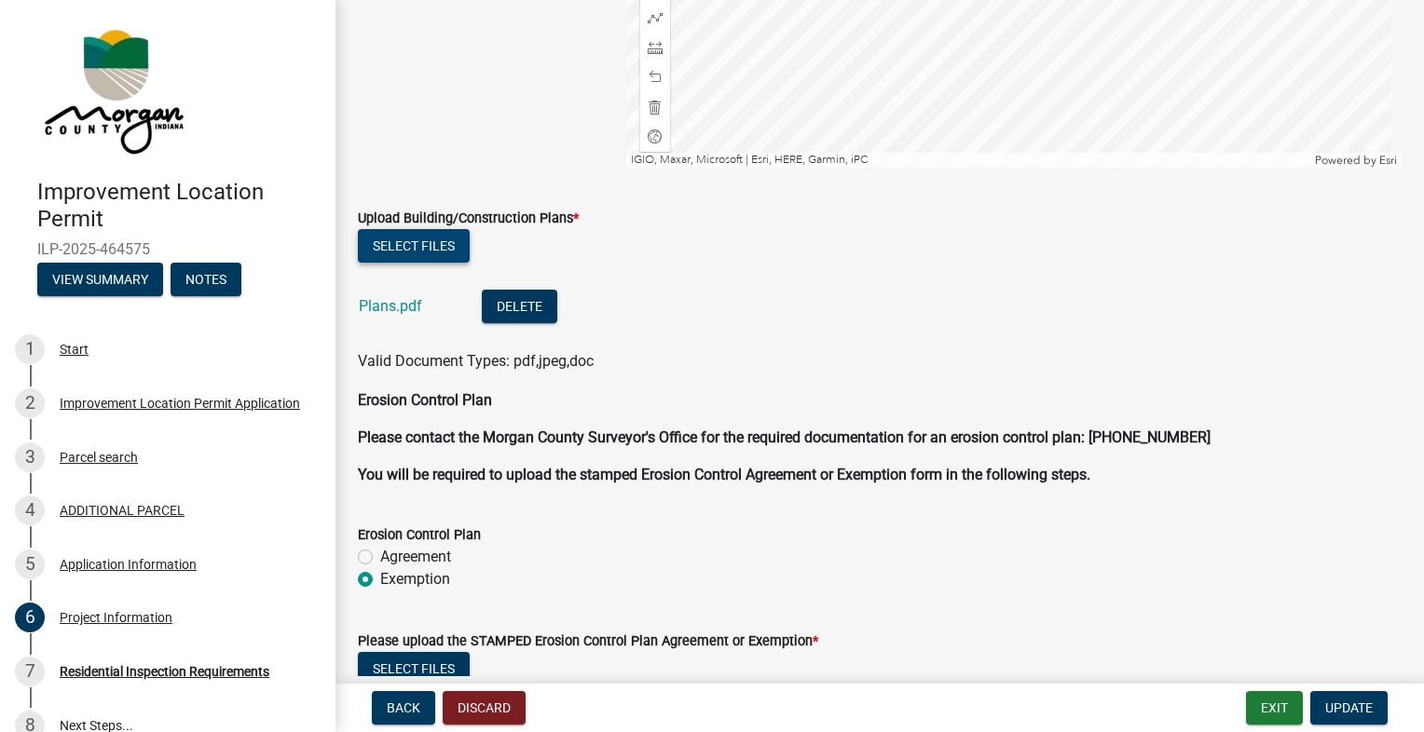
click at [430, 260] on button "Select files" at bounding box center [414, 246] width 112 height 34
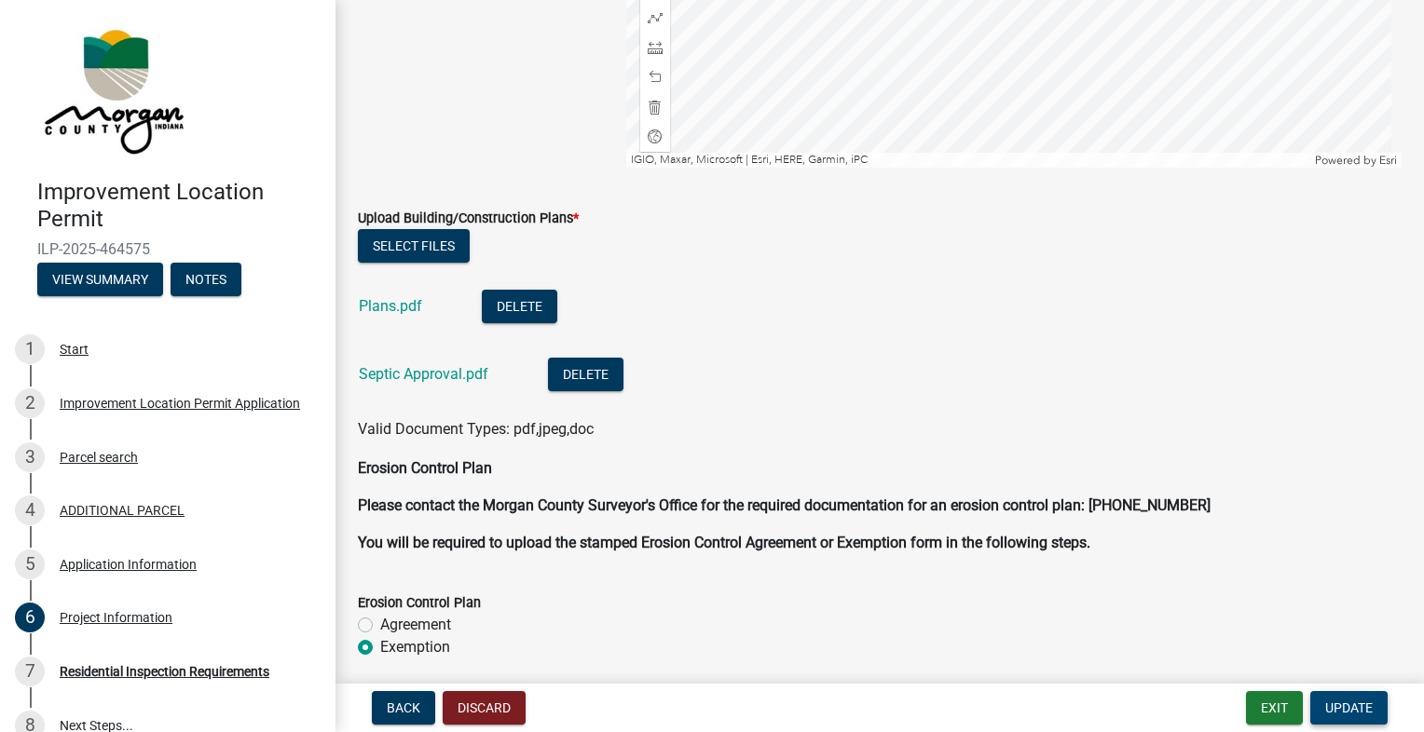
click at [1341, 718] on button "Update" at bounding box center [1348, 708] width 77 height 34
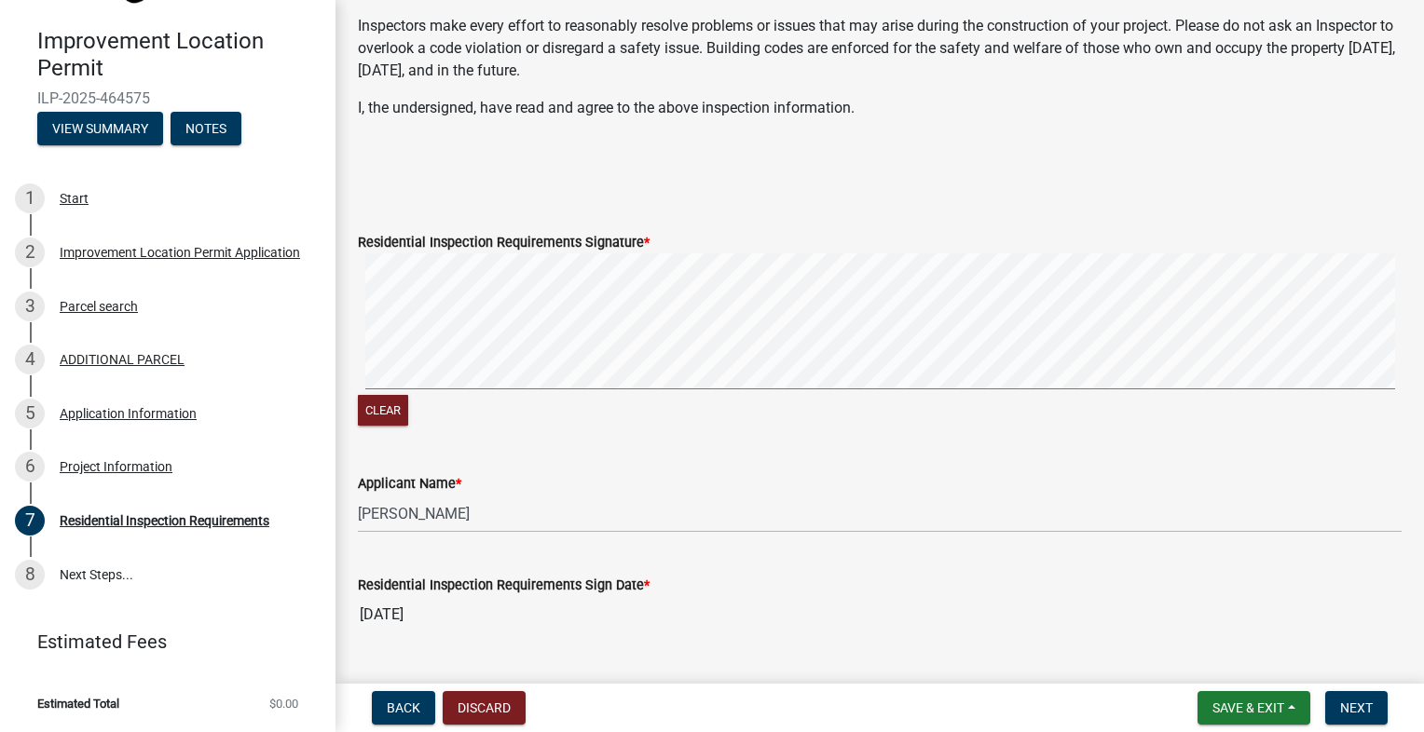
scroll to position [555, 0]
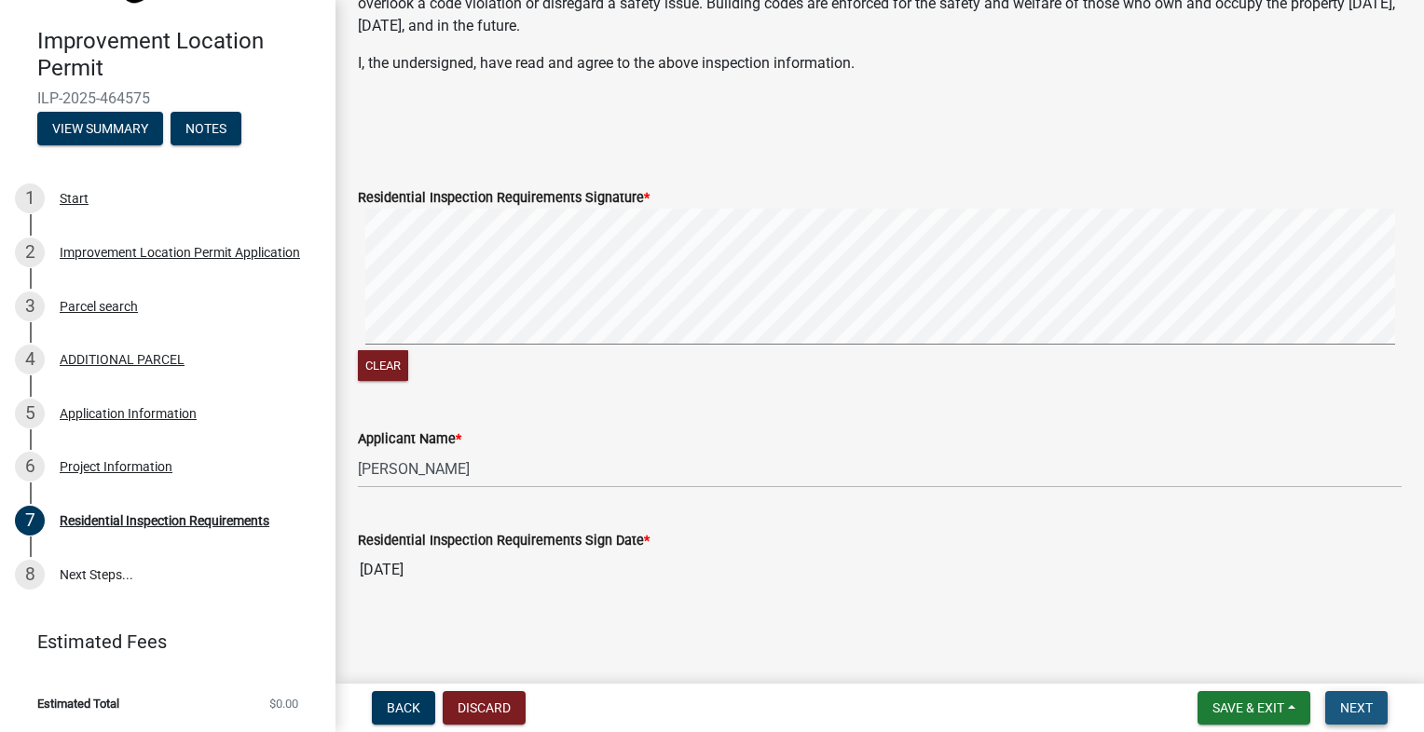
click at [1349, 698] on button "Next" at bounding box center [1356, 708] width 62 height 34
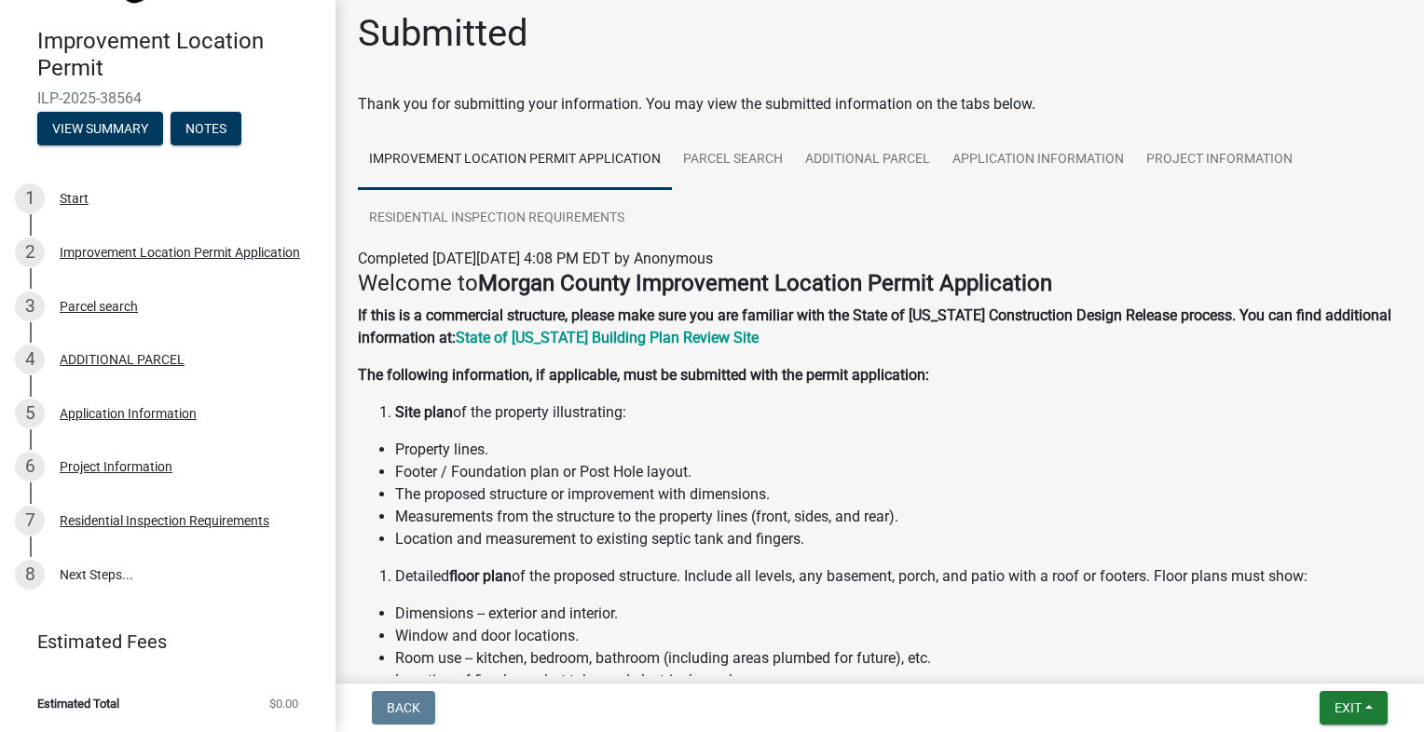
scroll to position [0, 0]
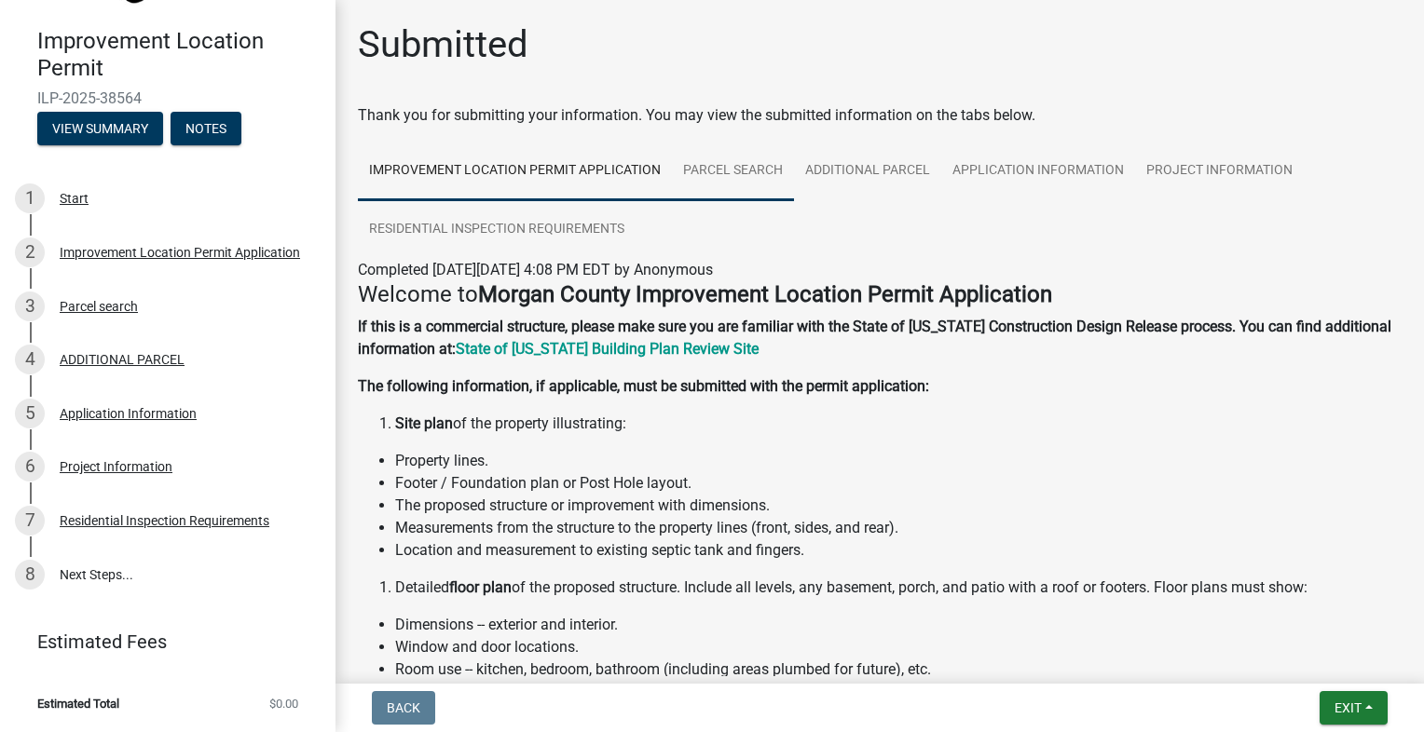
click at [770, 173] on link "Parcel search" at bounding box center [733, 172] width 122 height 60
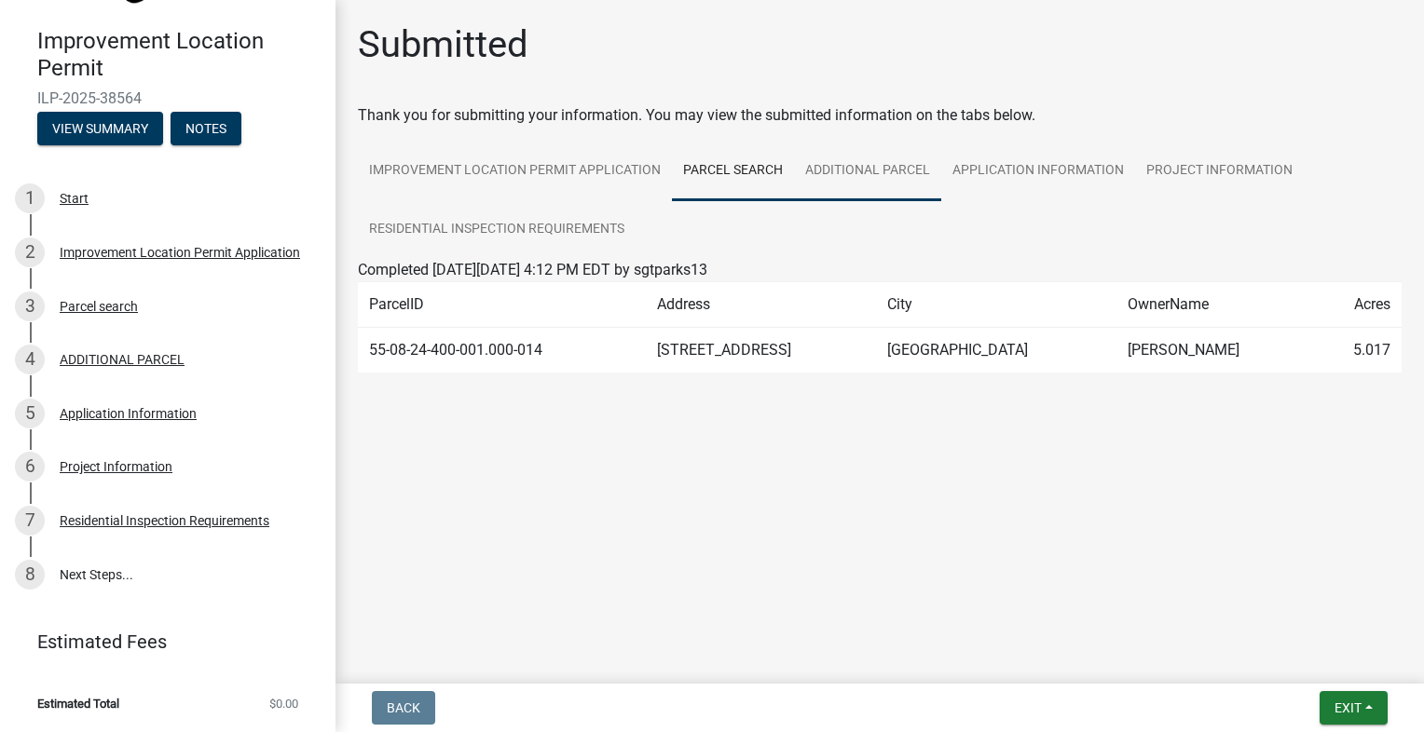
click at [868, 179] on link "ADDITIONAL PARCEL" at bounding box center [867, 172] width 147 height 60
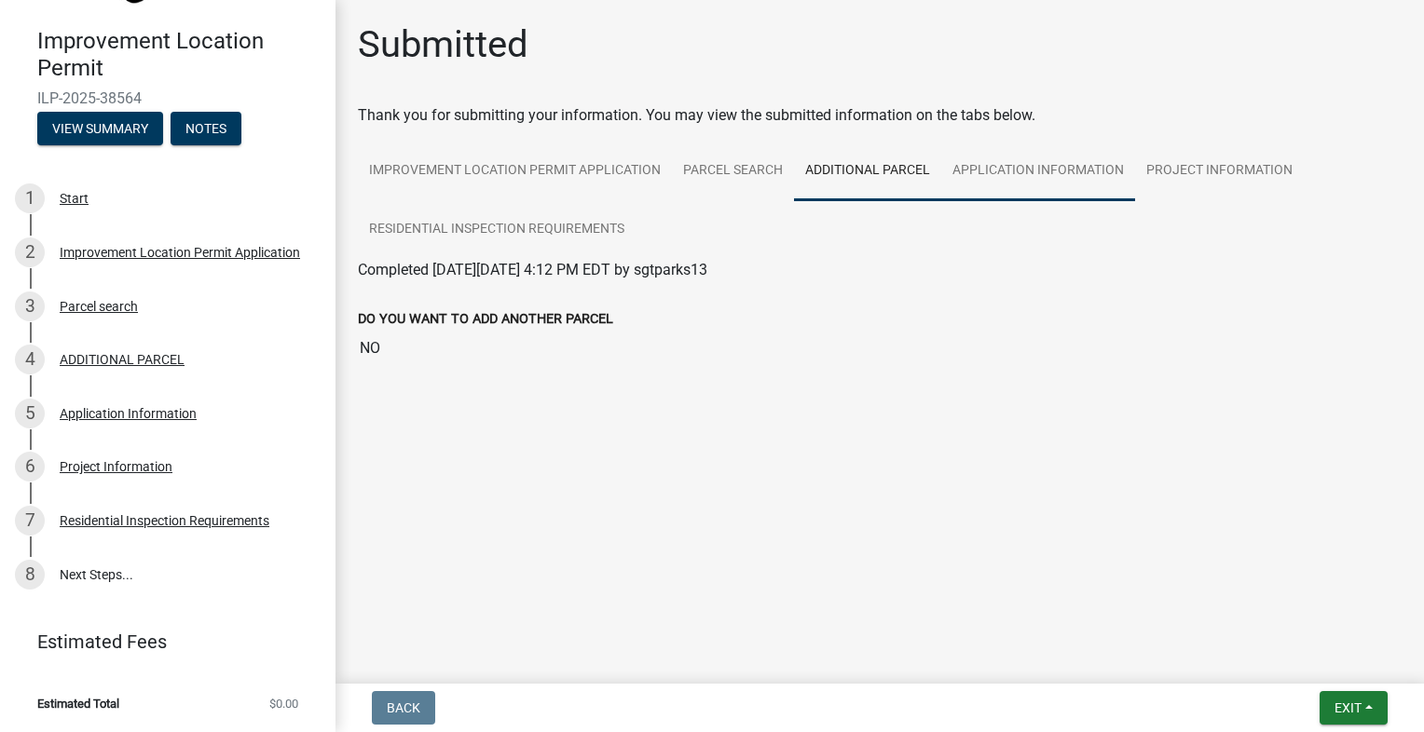
click at [1005, 186] on link "Application Information" at bounding box center [1038, 172] width 194 height 60
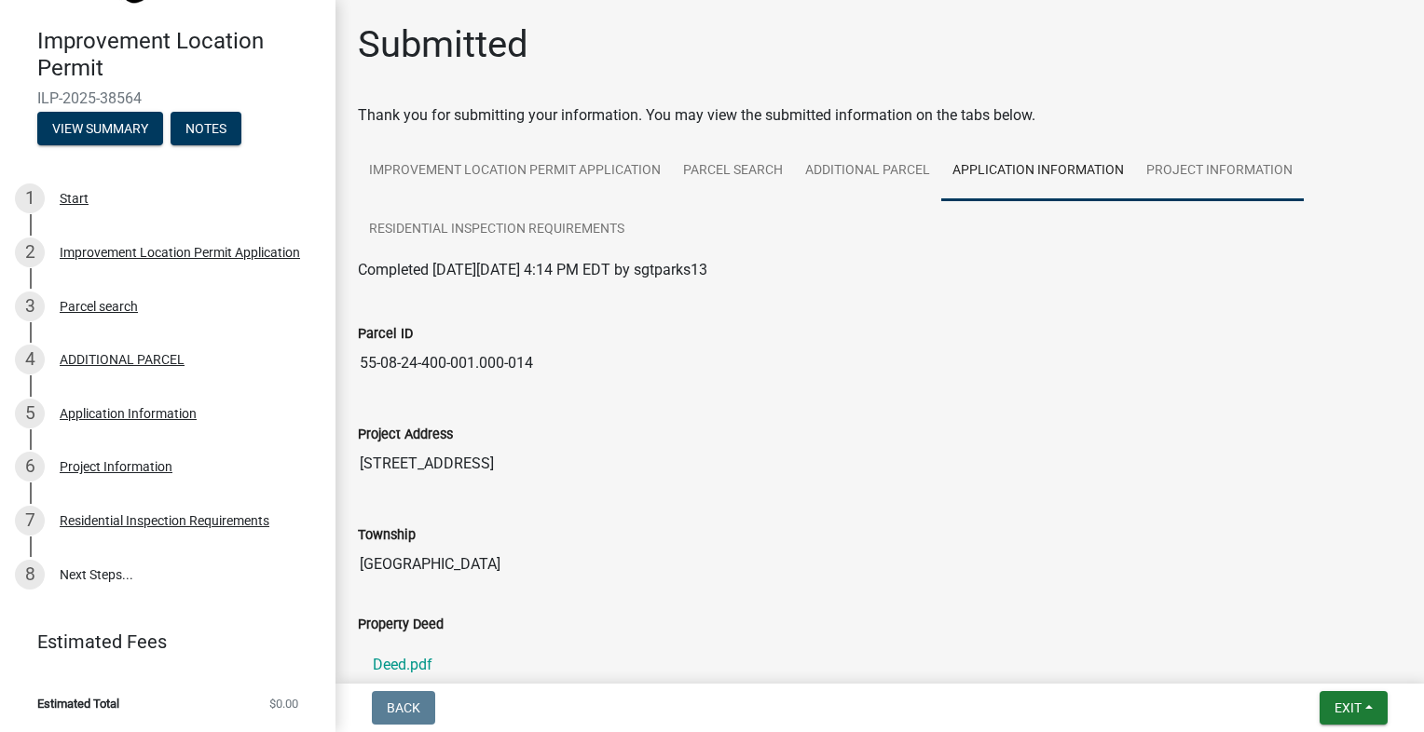
click at [1214, 157] on link "Project Information" at bounding box center [1219, 172] width 169 height 60
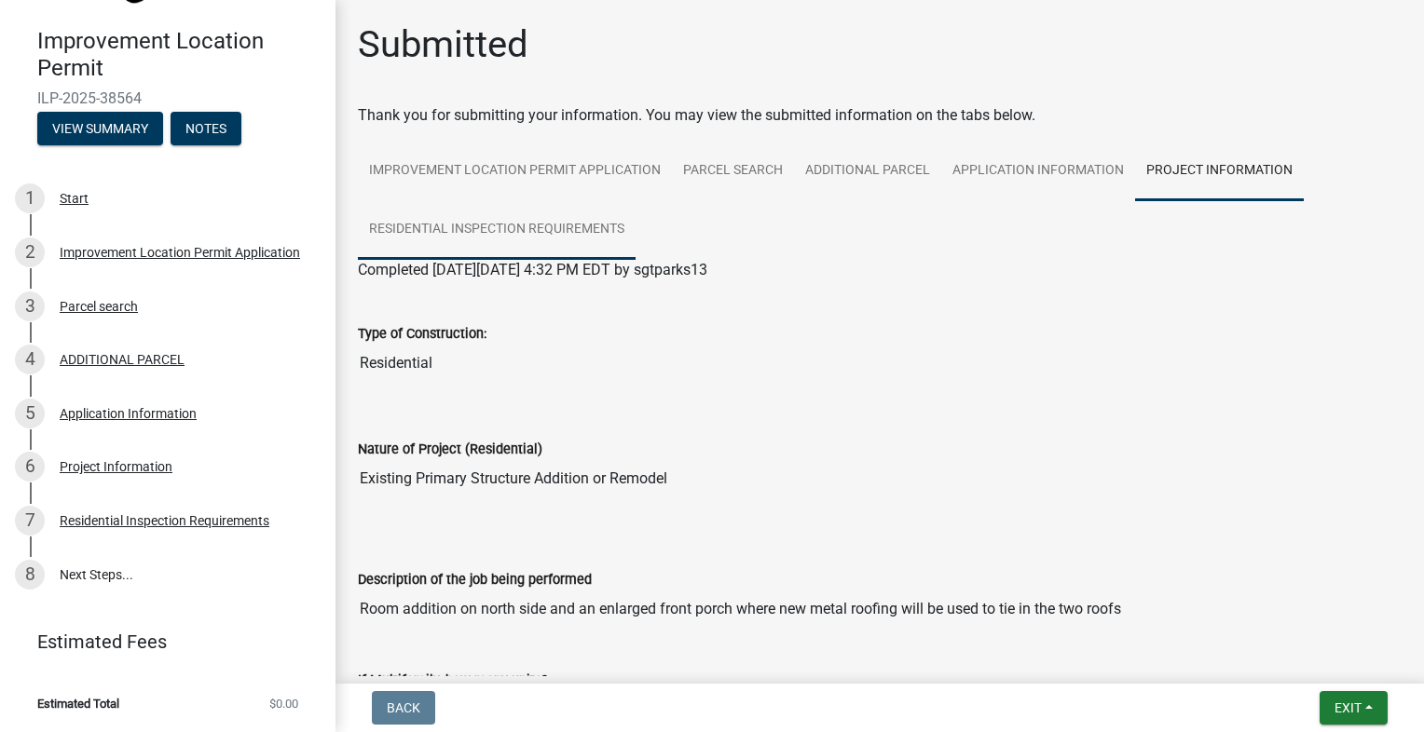
click at [433, 239] on link "Residential Inspection Requirements" at bounding box center [497, 230] width 278 height 60
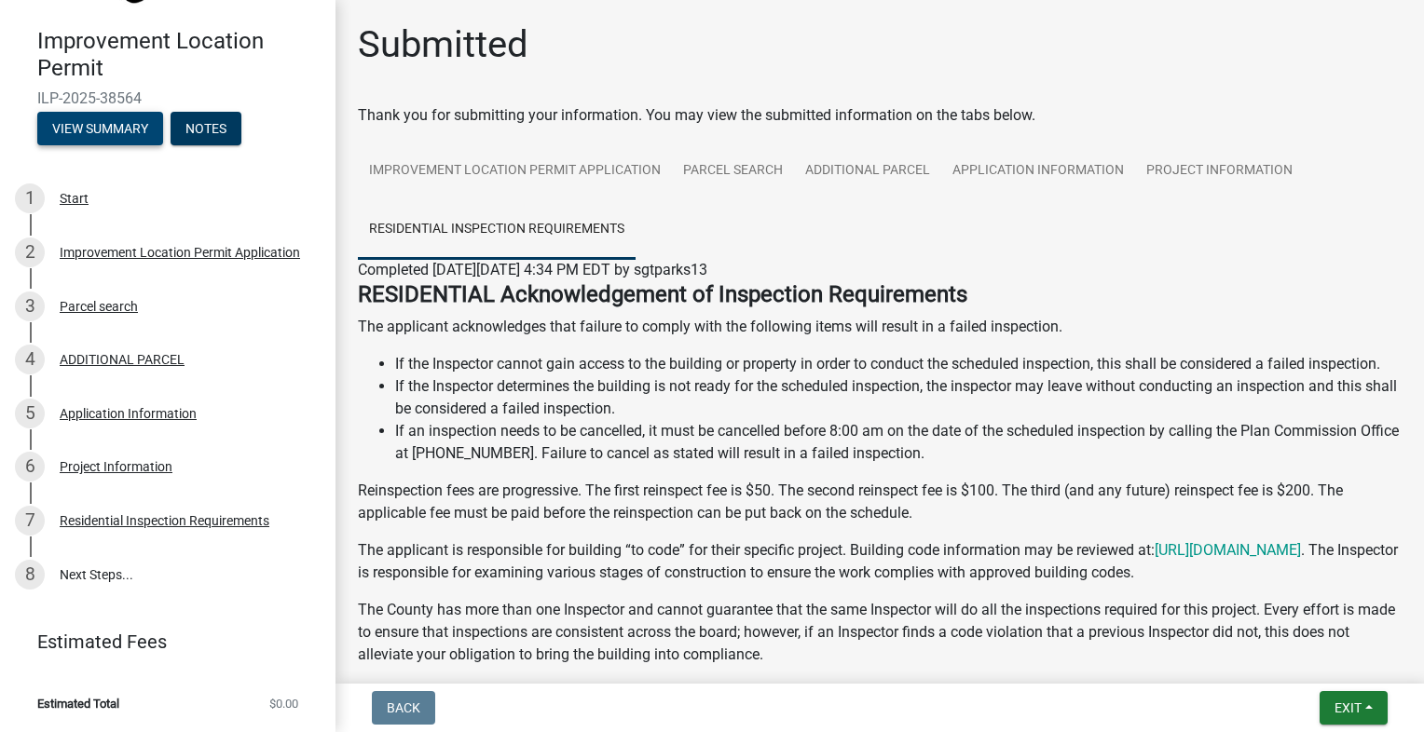
click at [101, 133] on button "View Summary" at bounding box center [100, 129] width 126 height 34
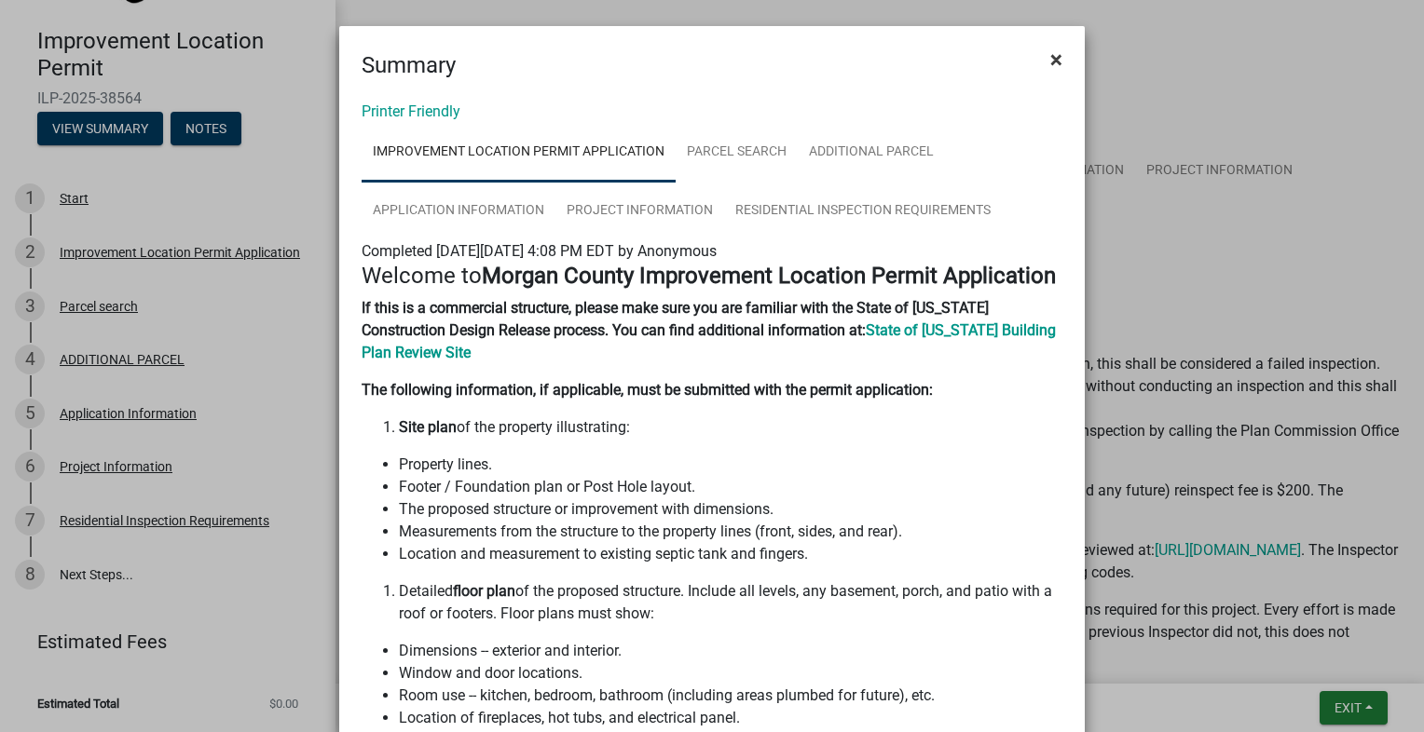
click at [1055, 55] on span "×" at bounding box center [1056, 60] width 12 height 26
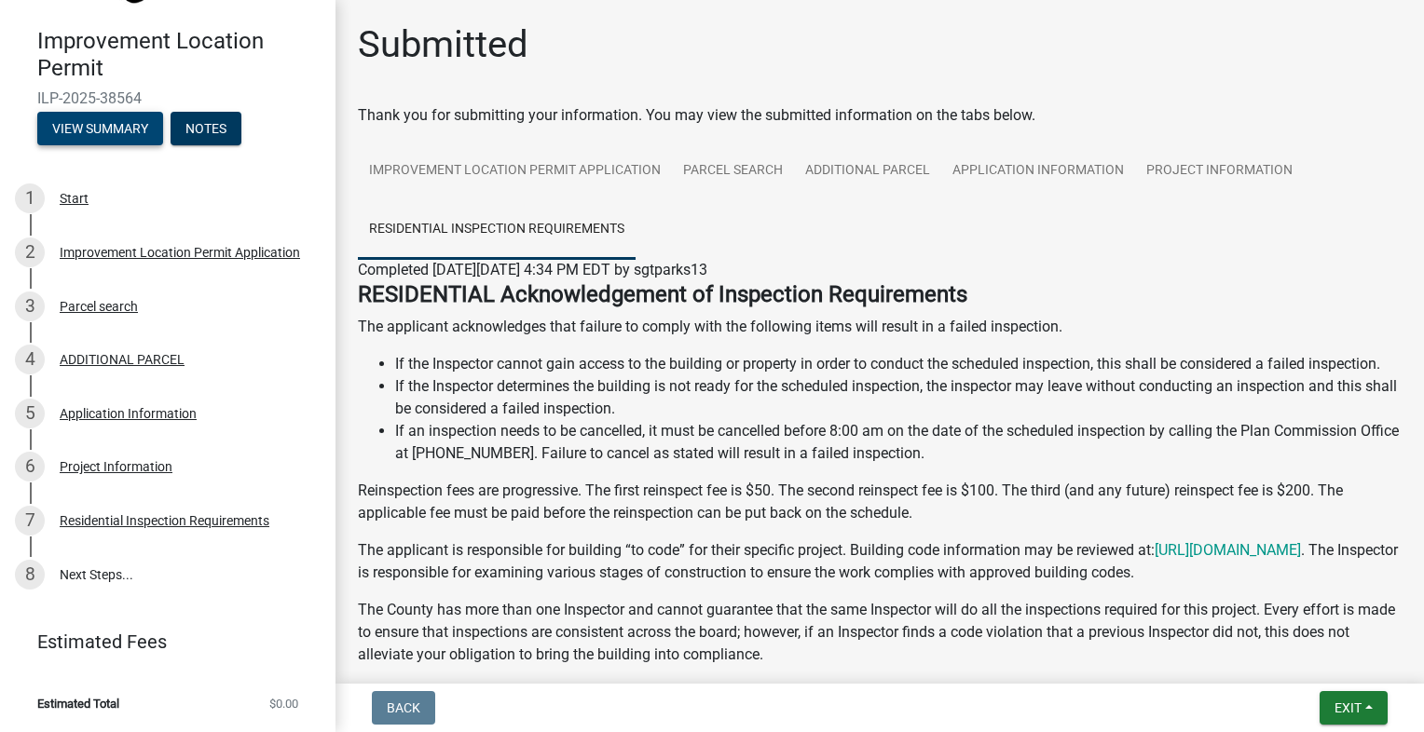
click at [110, 135] on button "View Summary" at bounding box center [100, 129] width 126 height 34
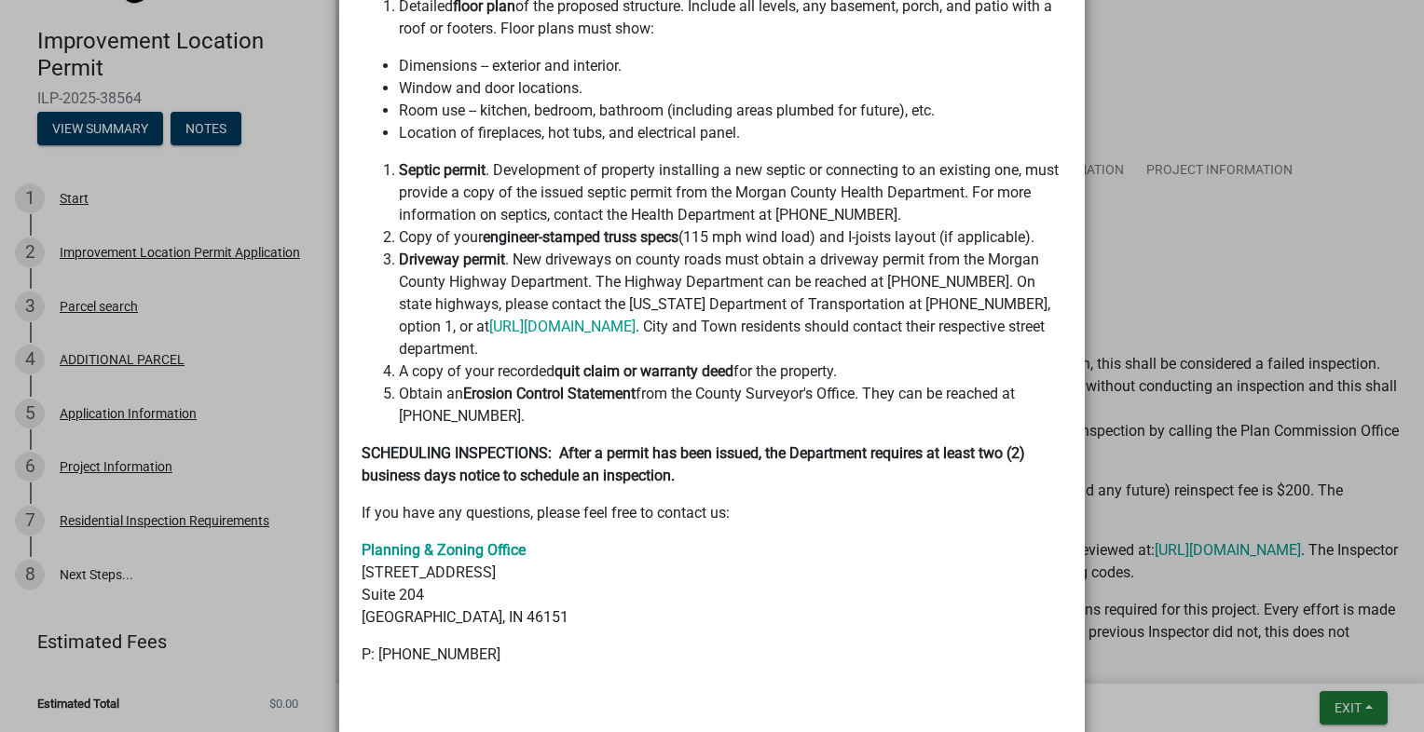
scroll to position [652, 0]
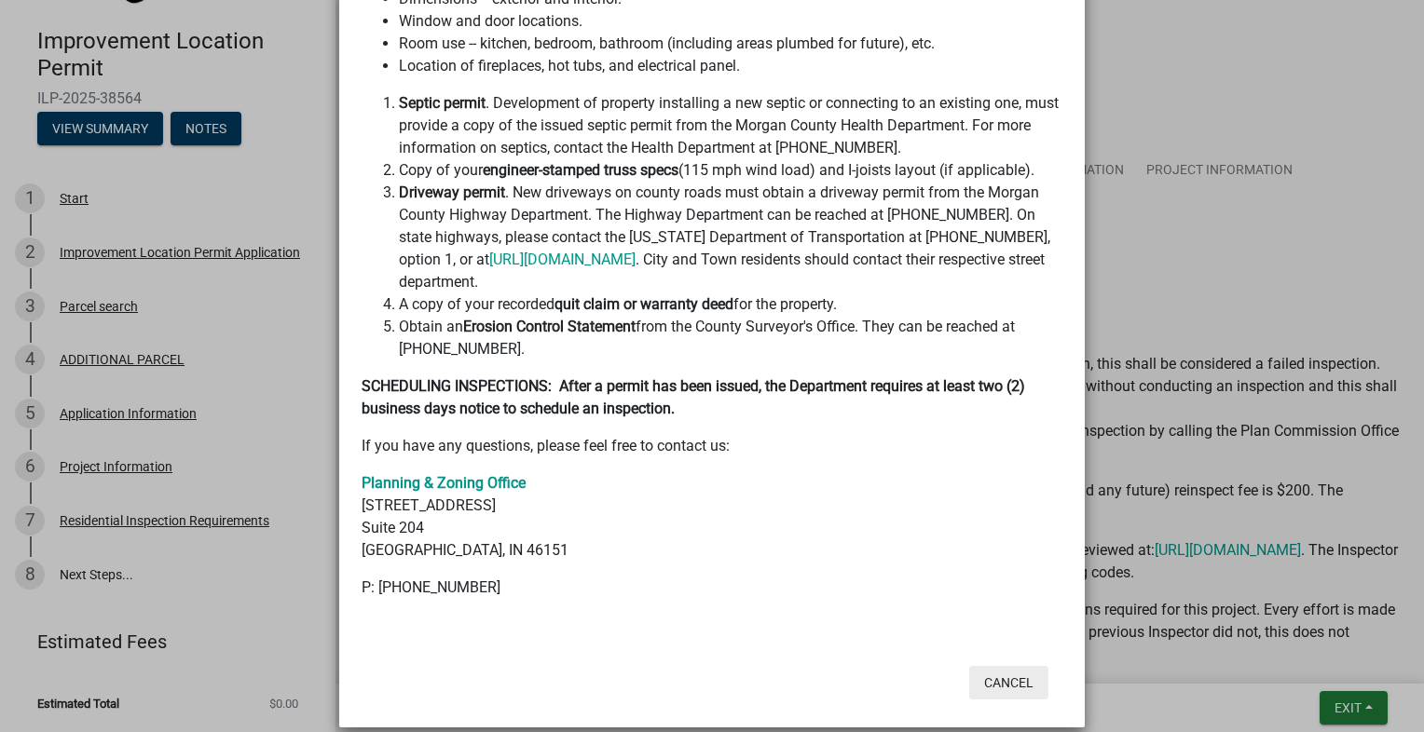
click at [1006, 670] on button "Cancel" at bounding box center [1008, 683] width 79 height 34
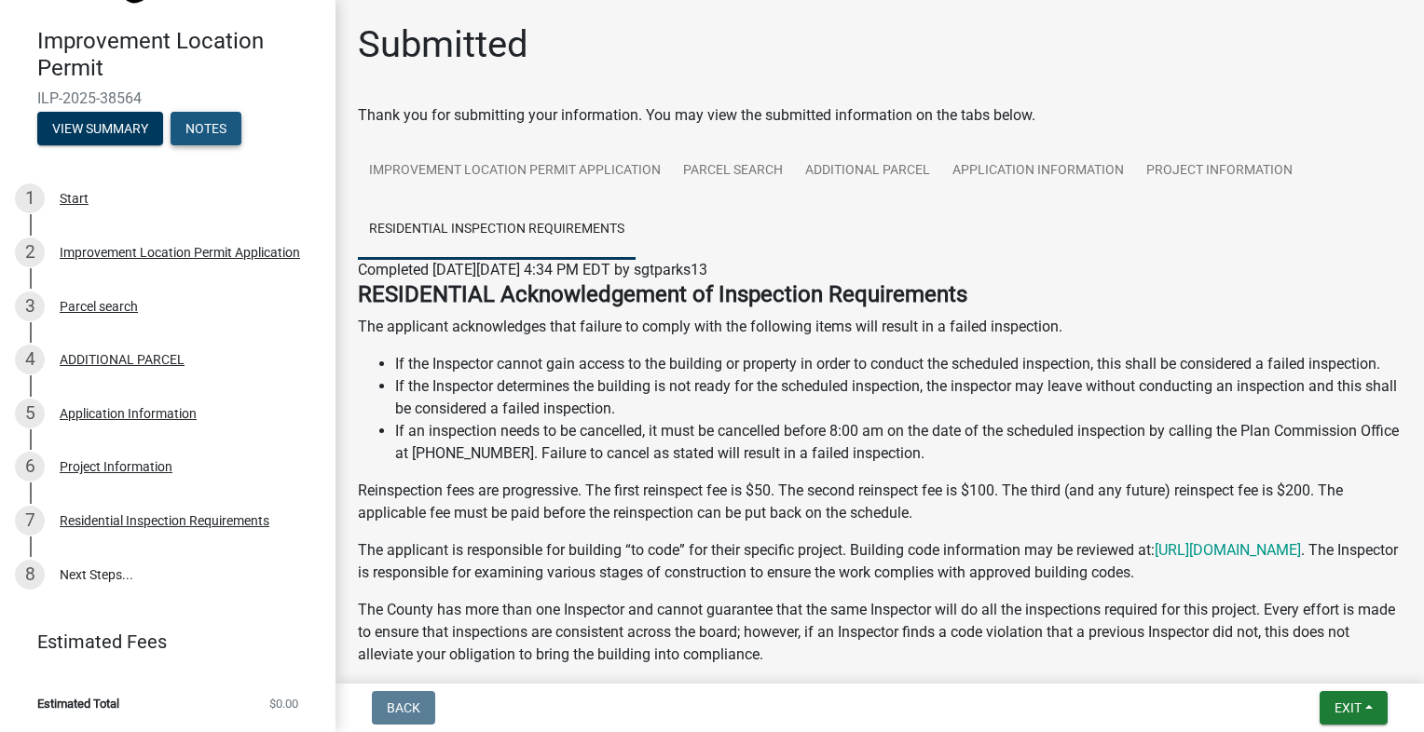
click at [219, 127] on button "Notes" at bounding box center [205, 129] width 71 height 34
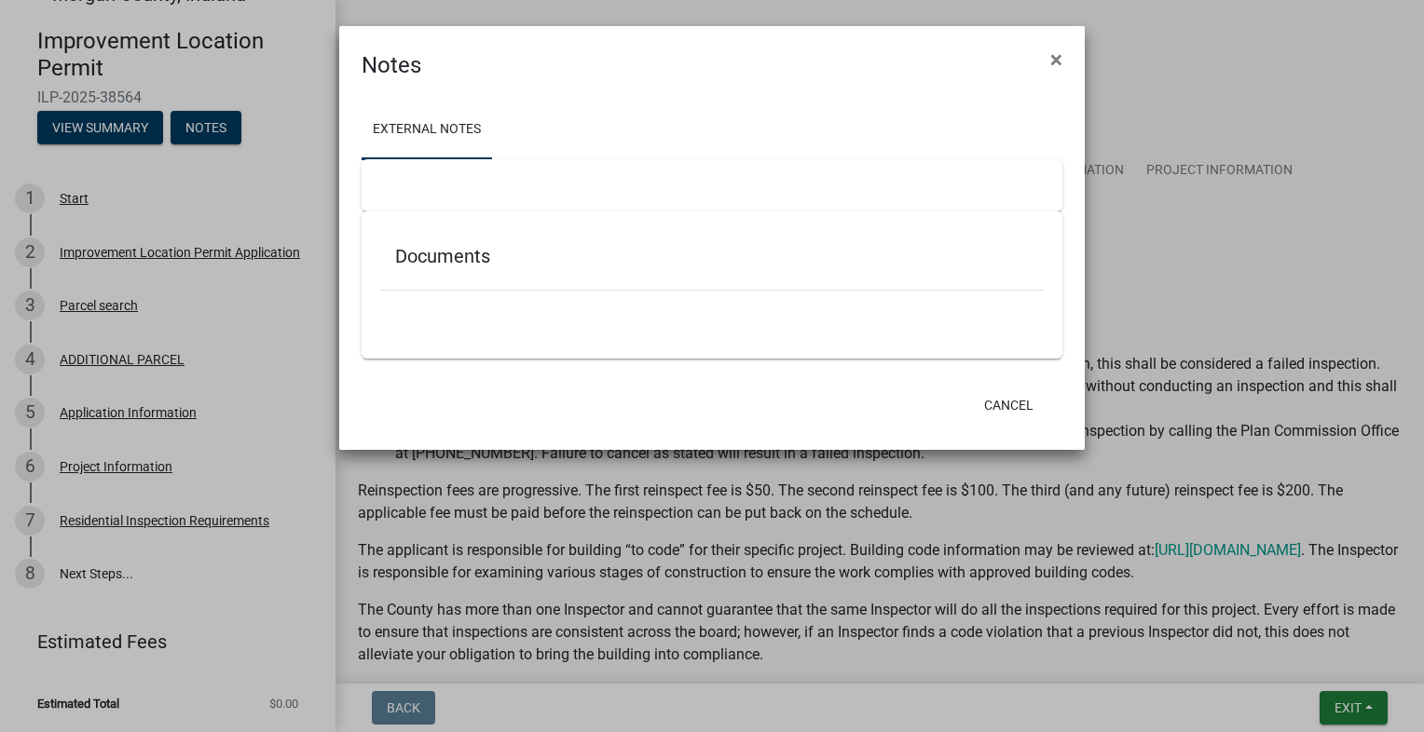
scroll to position [41, 0]
click at [1000, 413] on button "Cancel" at bounding box center [1008, 406] width 79 height 34
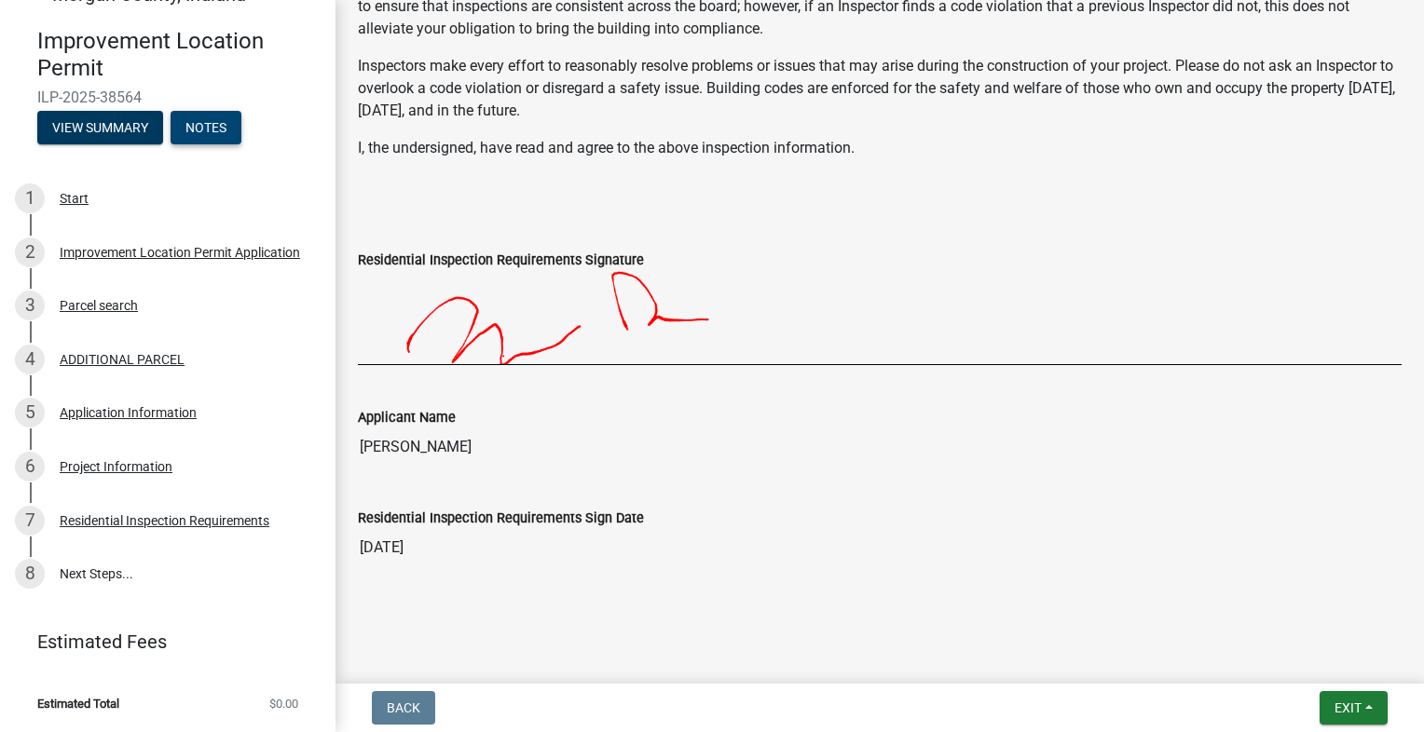
scroll to position [0, 0]
